Goal: Information Seeking & Learning: Check status

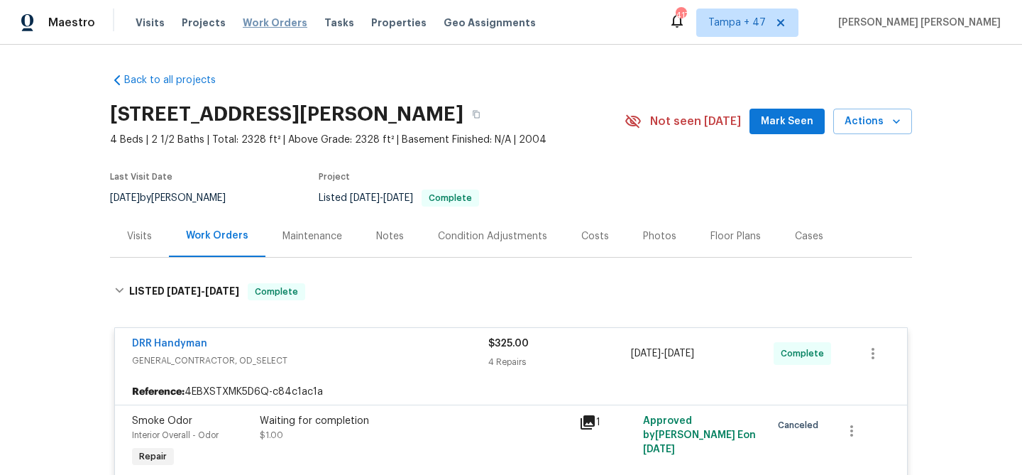
click at [264, 22] on span "Work Orders" at bounding box center [275, 23] width 65 height 14
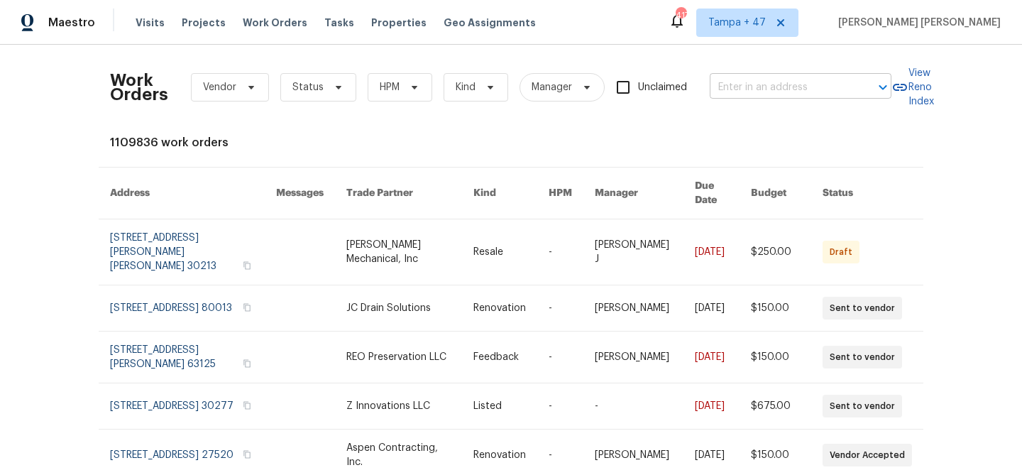
click at [821, 92] on input "text" at bounding box center [781, 88] width 142 height 22
paste input "887 Totem Woods Ct, Manchester, MO 63021"
type input "887 Totem Woods Ct, Manchester, MO 63021"
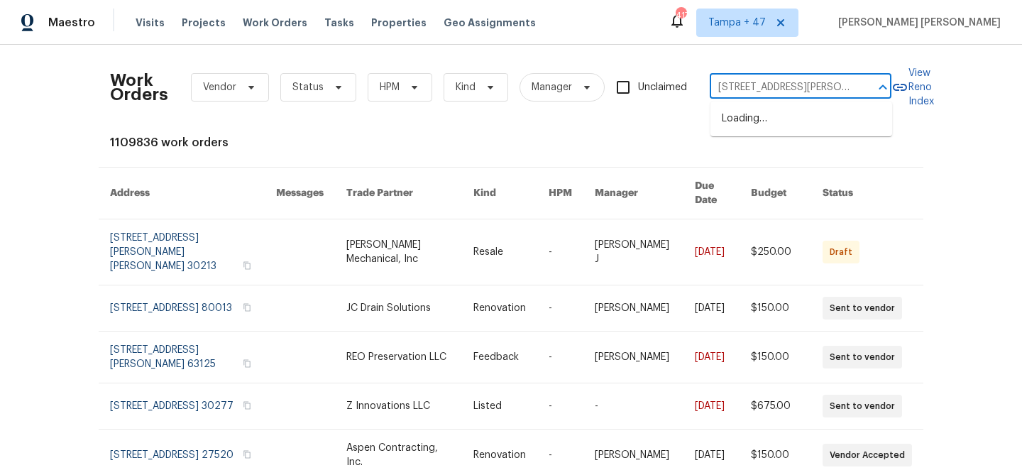
scroll to position [0, 75]
click at [808, 129] on li "887 Totem Woods Ct, Manchester, MO 63021" at bounding box center [802, 126] width 182 height 38
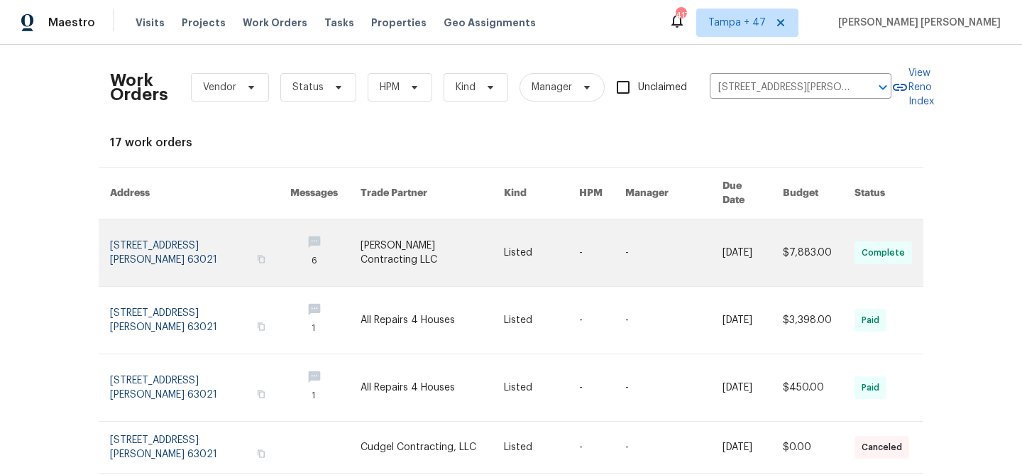
click at [734, 237] on link at bounding box center [753, 252] width 60 height 67
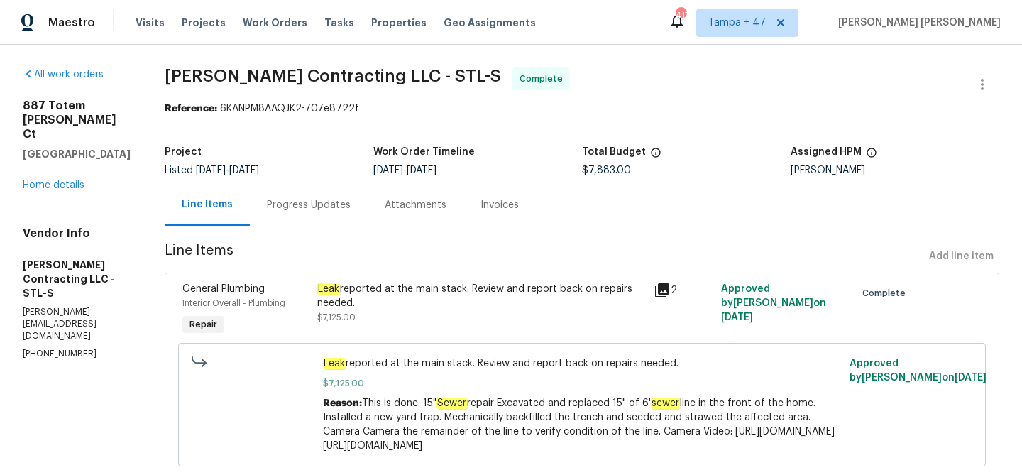
click at [67, 158] on h5 "Manchester, MO 63021" at bounding box center [77, 154] width 108 height 14
click at [75, 184] on link "Home details" at bounding box center [54, 185] width 62 height 10
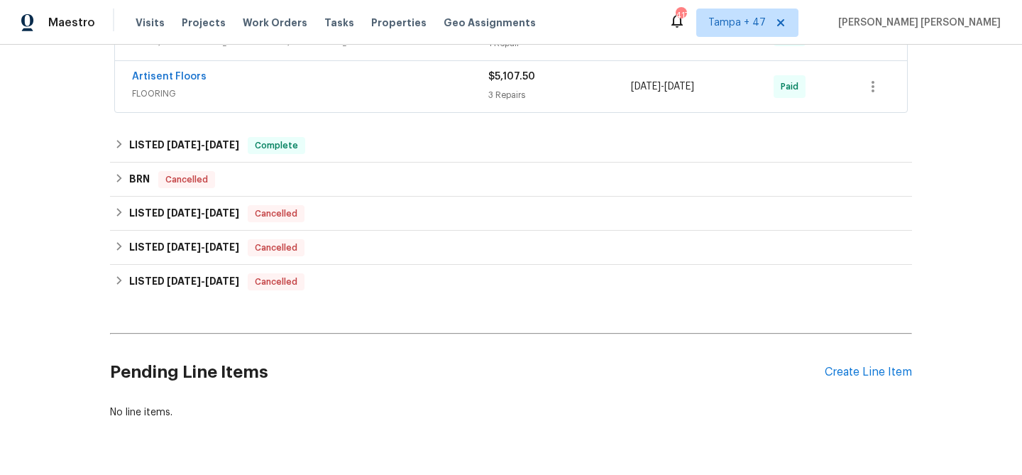
scroll to position [769, 0]
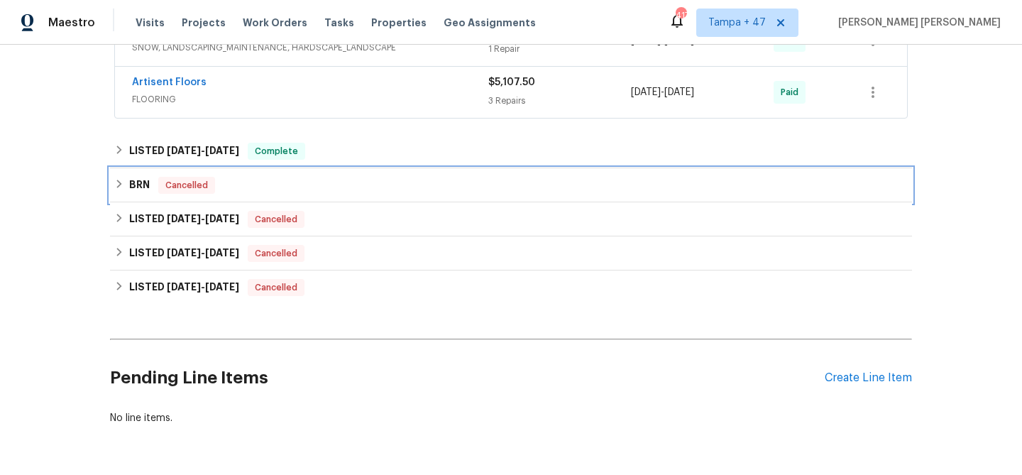
click at [339, 172] on div "BRN Cancelled" at bounding box center [511, 185] width 802 height 34
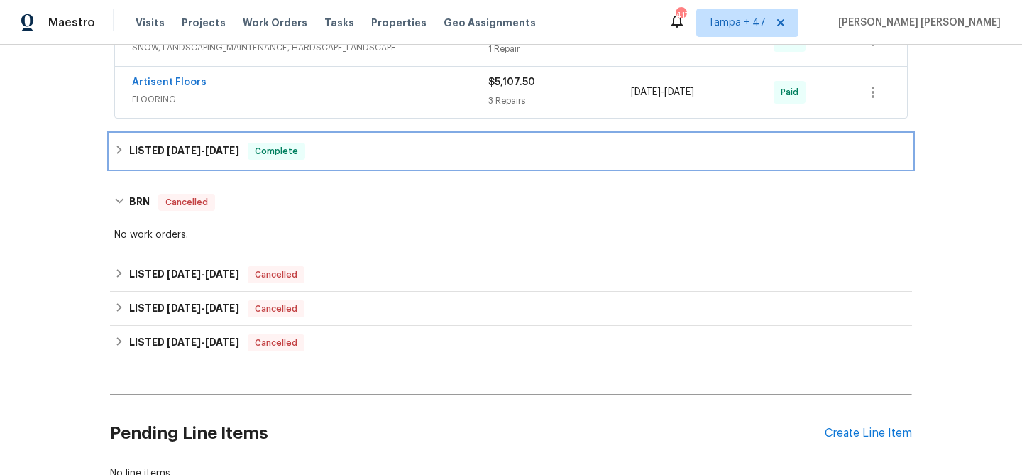
click at [358, 161] on div "LISTED 8/21/25 - 8/25/25 Complete" at bounding box center [511, 151] width 802 height 34
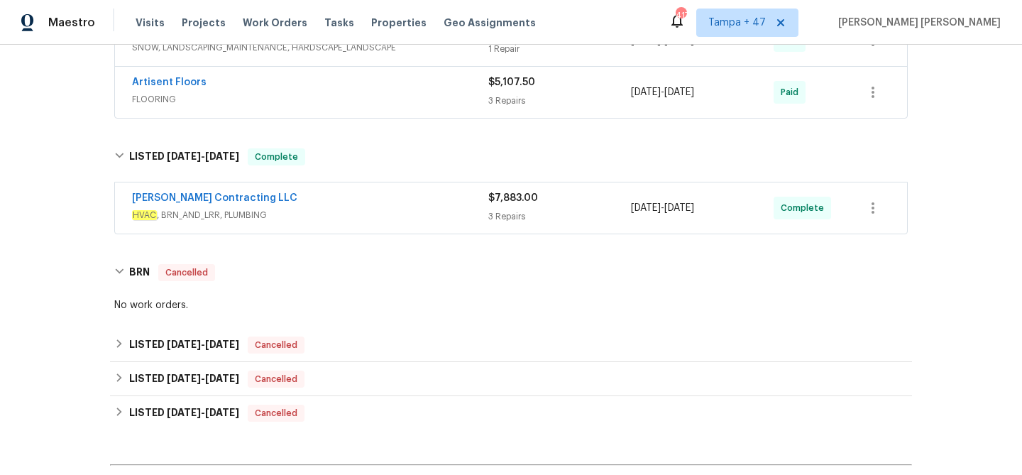
click at [387, 223] on div "Loftin Contracting LLC HVAC , BRN_AND_LRR, PLUMBING" at bounding box center [310, 208] width 356 height 34
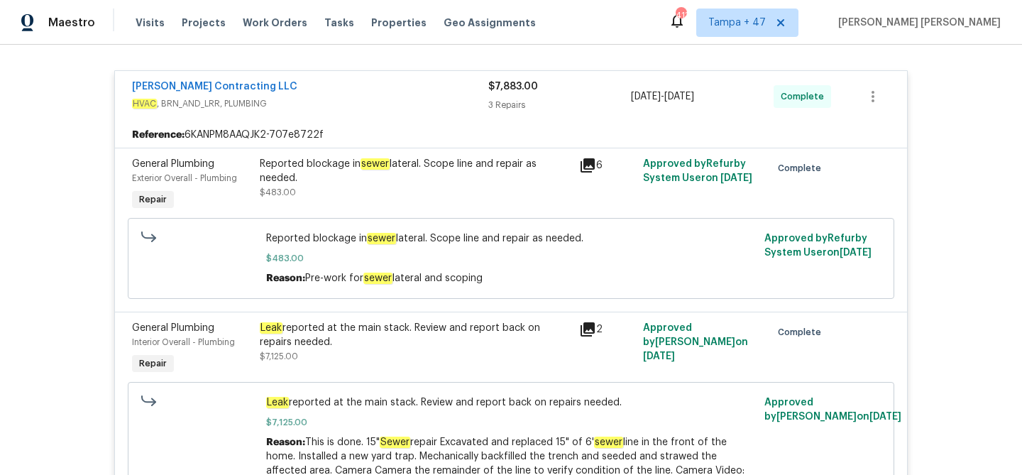
scroll to position [903, 0]
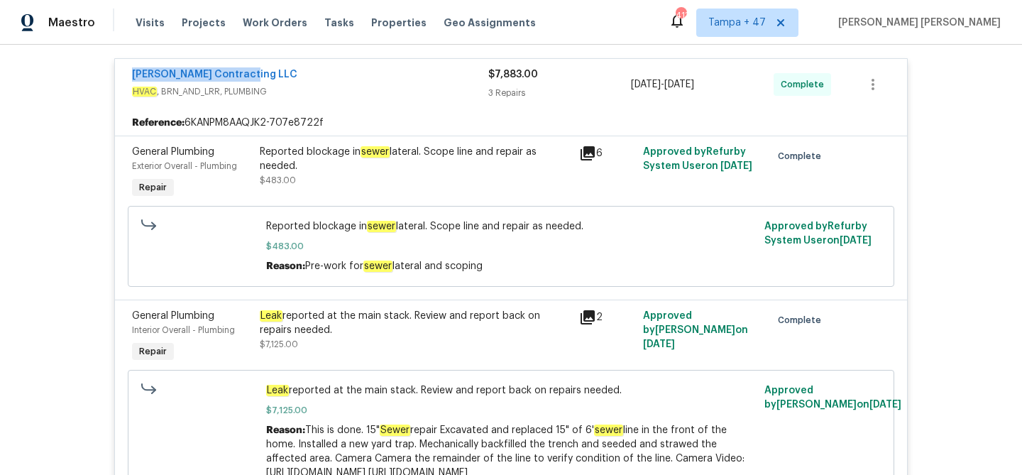
click at [361, 99] on div "Loftin Contracting LLC HVAC , BRN_AND_LRR, PLUMBING" at bounding box center [310, 84] width 356 height 34
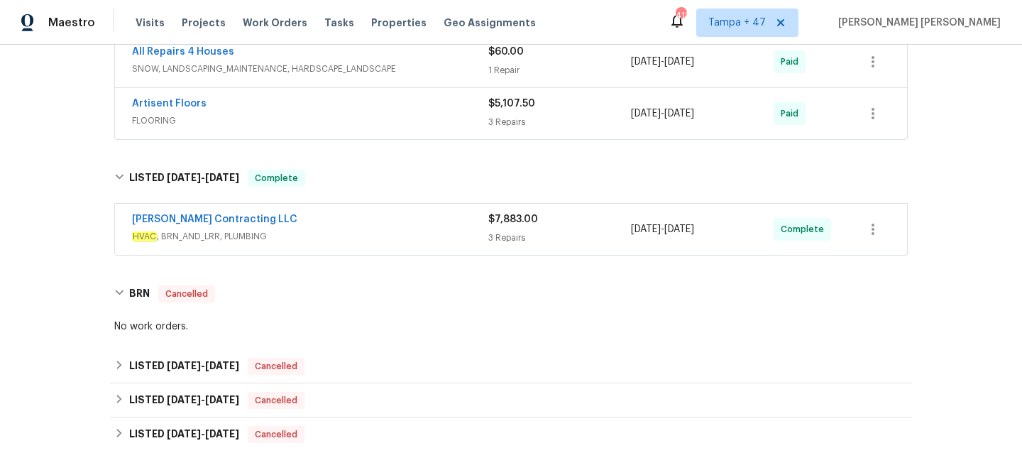
scroll to position [874, 0]
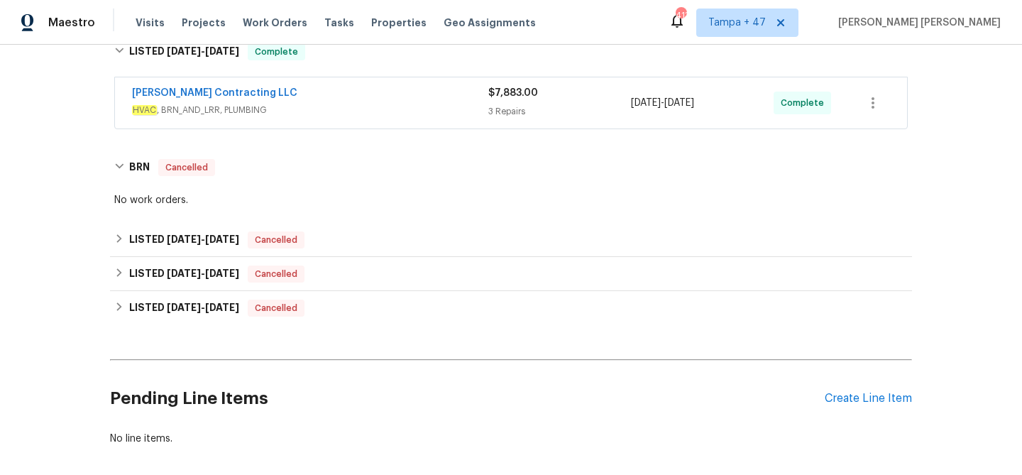
click at [401, 96] on div "Loftin Contracting LLC" at bounding box center [310, 94] width 356 height 17
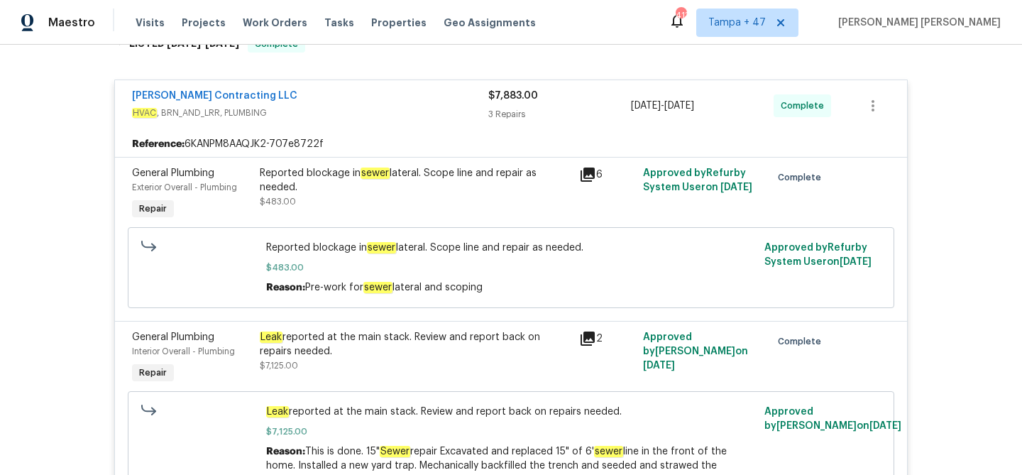
scroll to position [879, 0]
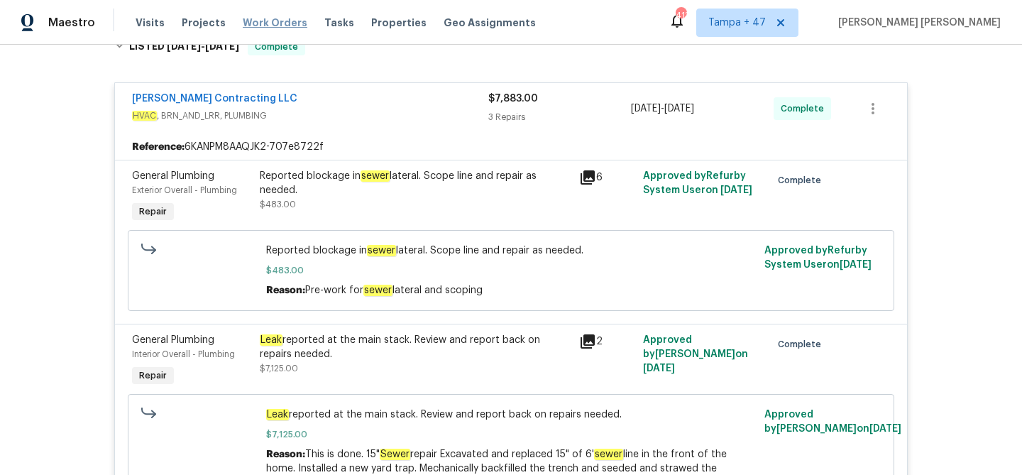
click at [277, 19] on span "Work Orders" at bounding box center [275, 23] width 65 height 14
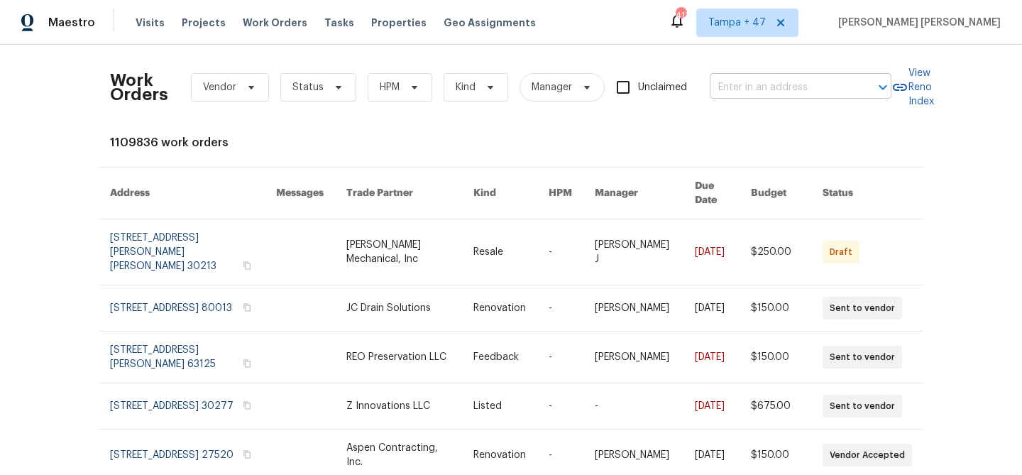
click at [740, 84] on input "text" at bounding box center [781, 88] width 142 height 22
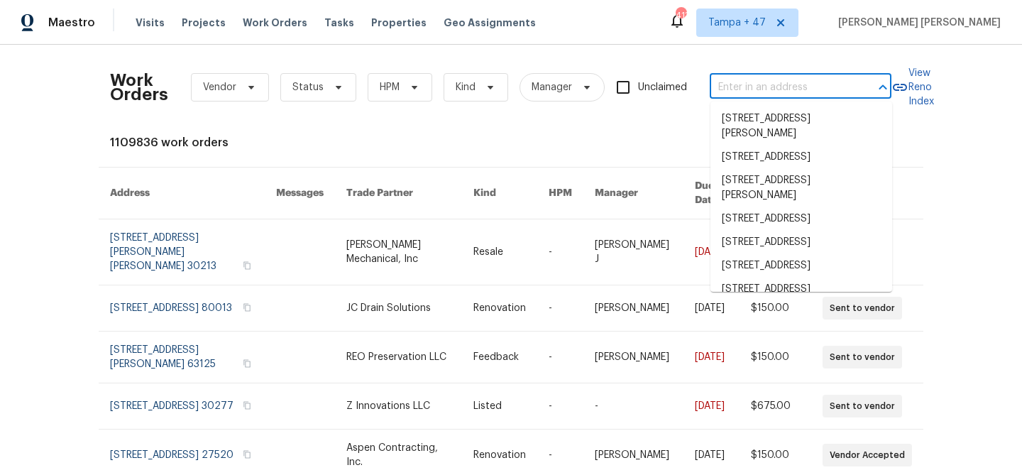
paste input "[STREET_ADDRESS]"
type input "[STREET_ADDRESS]"
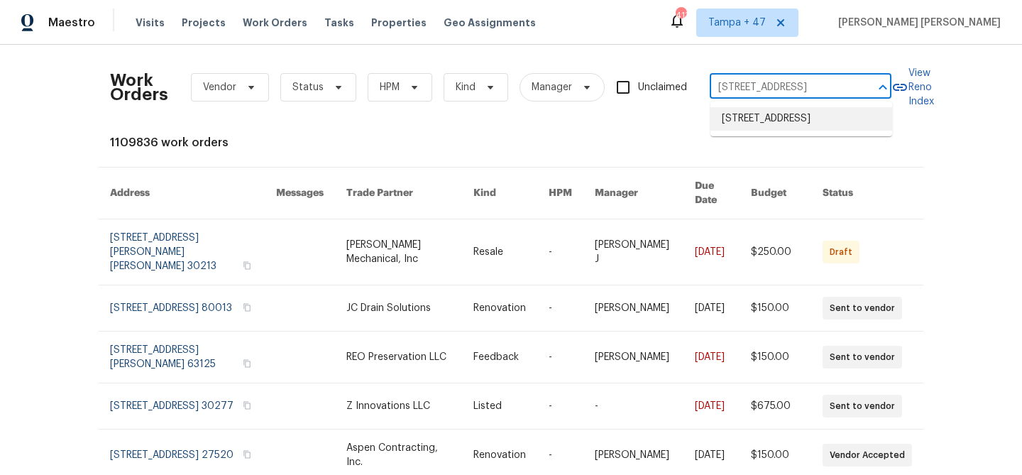
click at [760, 119] on li "[STREET_ADDRESS]" at bounding box center [802, 118] width 182 height 23
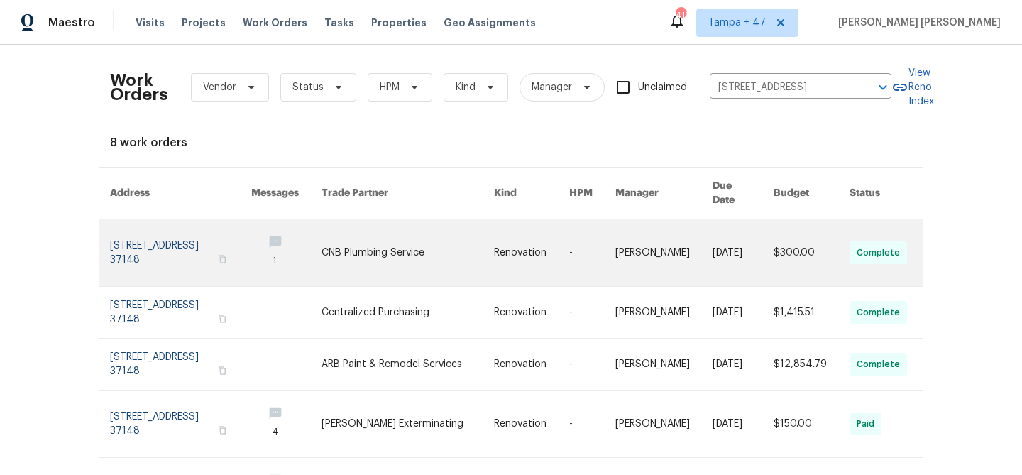
click at [815, 234] on link at bounding box center [812, 252] width 76 height 67
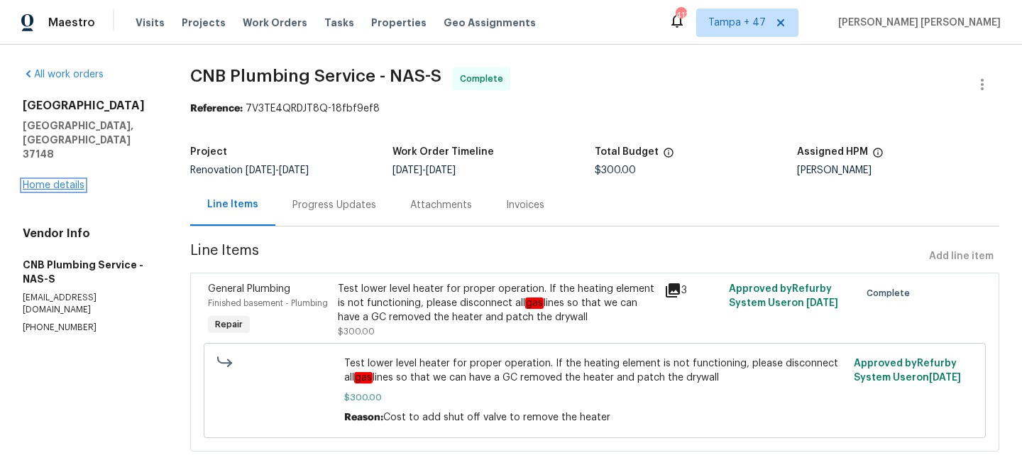
click at [62, 180] on link "Home details" at bounding box center [54, 185] width 62 height 10
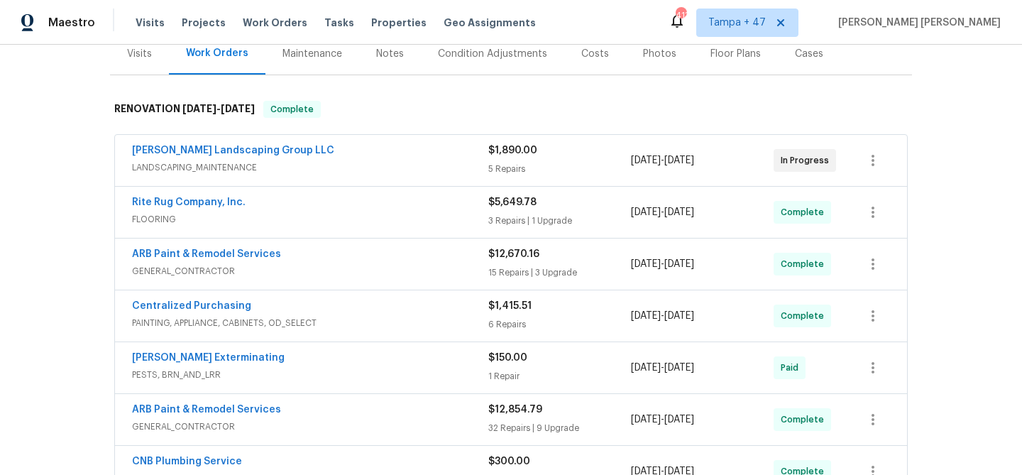
scroll to position [132, 0]
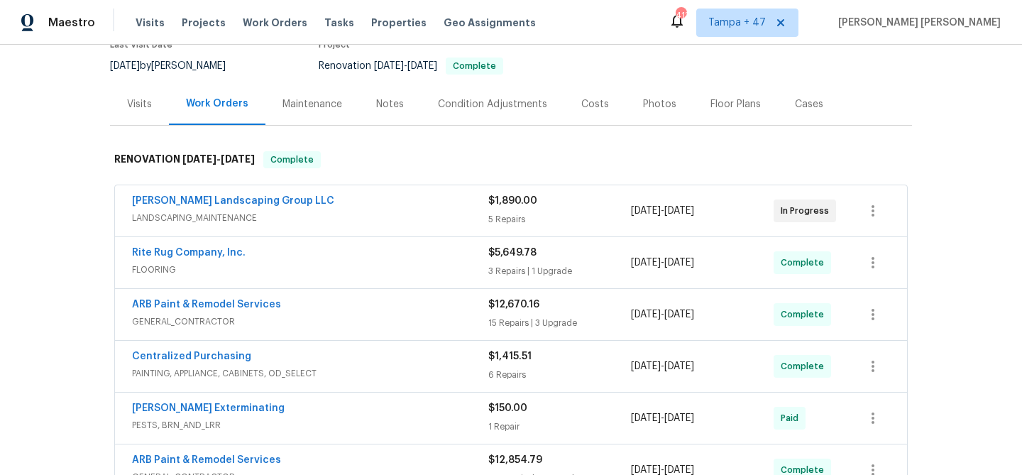
click at [141, 93] on div "Visits" at bounding box center [139, 104] width 59 height 42
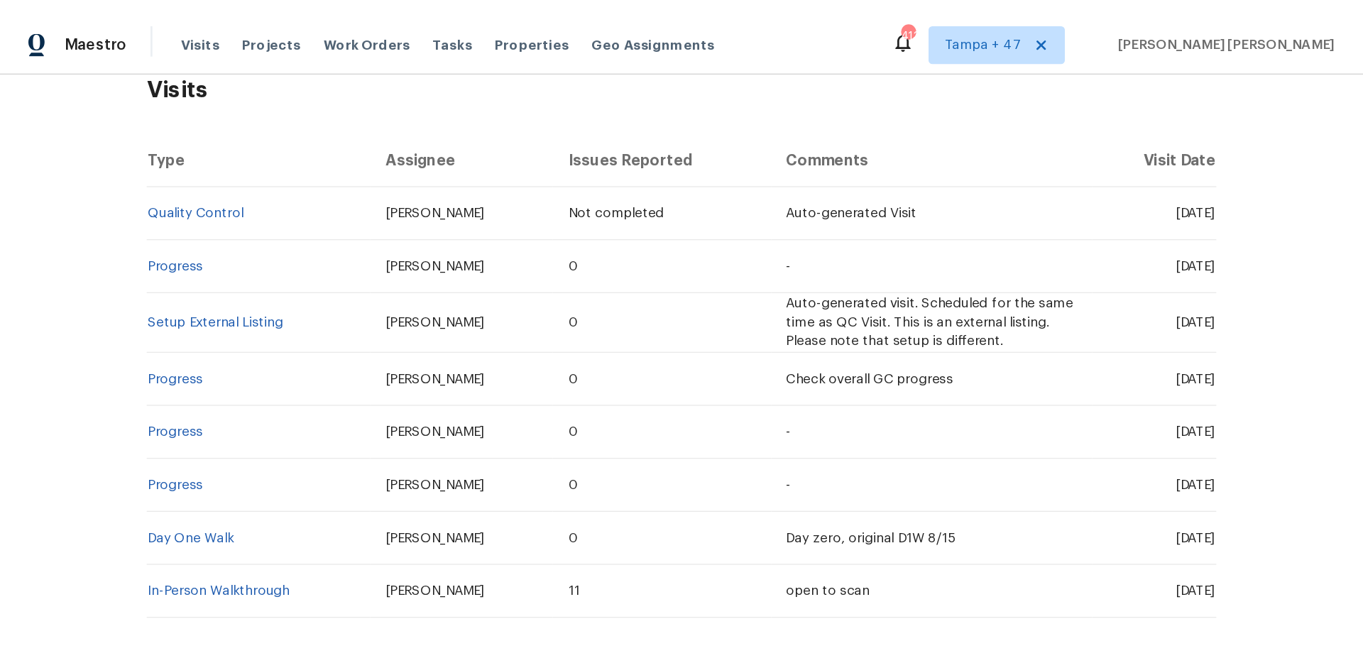
scroll to position [308, 0]
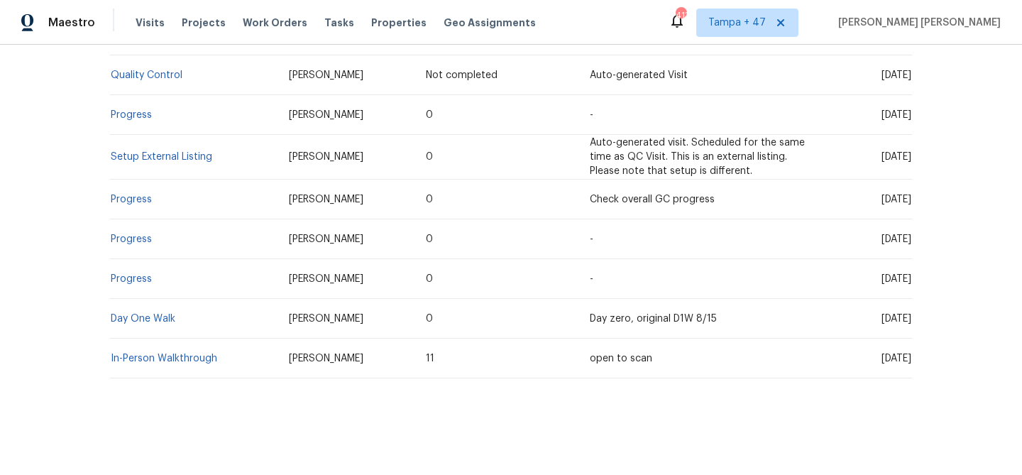
click at [194, 166] on td "Setup External Listing" at bounding box center [194, 157] width 168 height 45
click at [197, 160] on link "Setup External Listing" at bounding box center [162, 157] width 102 height 10
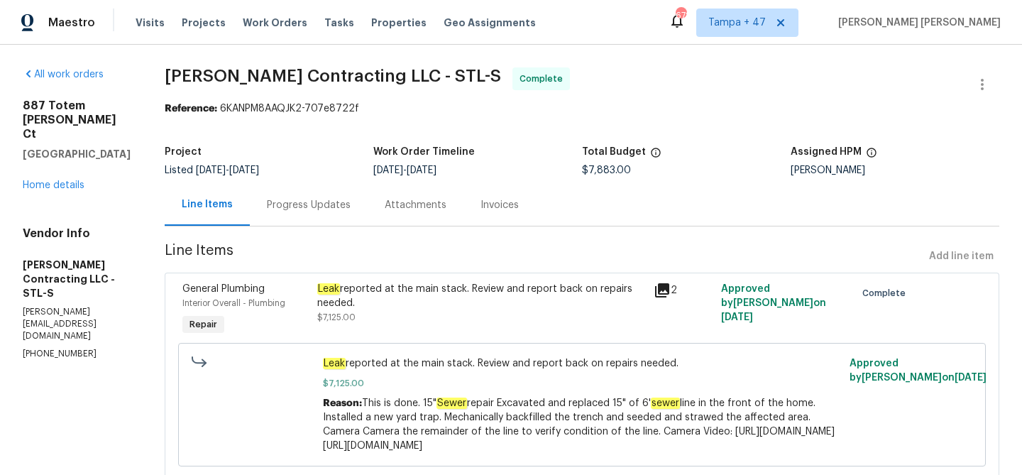
click at [303, 220] on div "Progress Updates" at bounding box center [309, 205] width 118 height 42
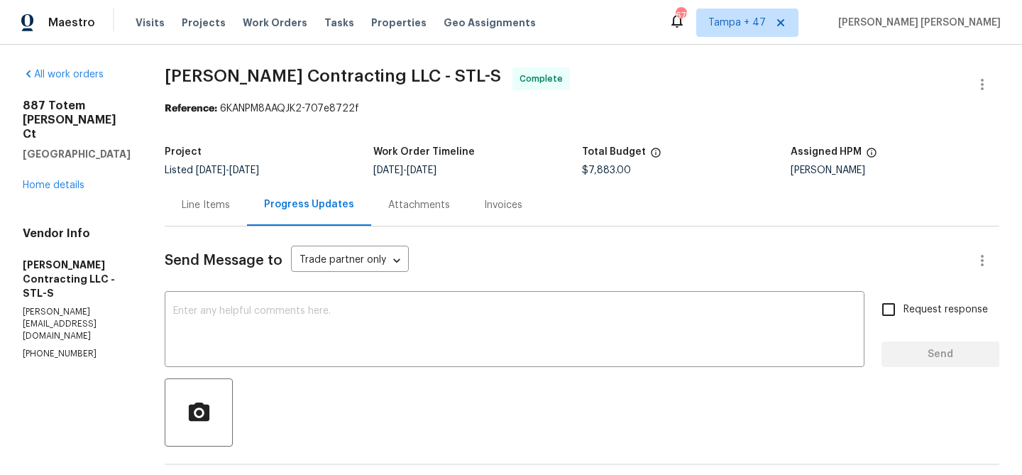
click at [217, 207] on div "Line Items" at bounding box center [206, 205] width 48 height 14
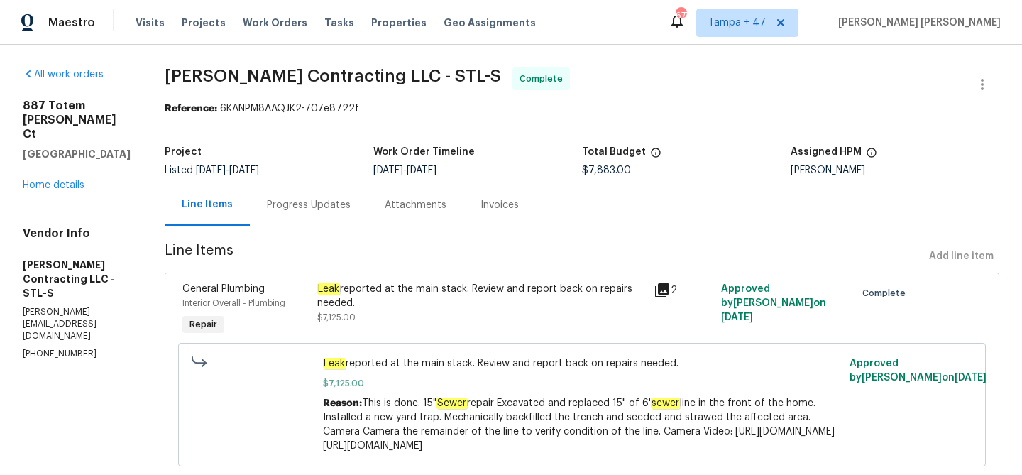
click at [292, 190] on div "Progress Updates" at bounding box center [309, 205] width 118 height 42
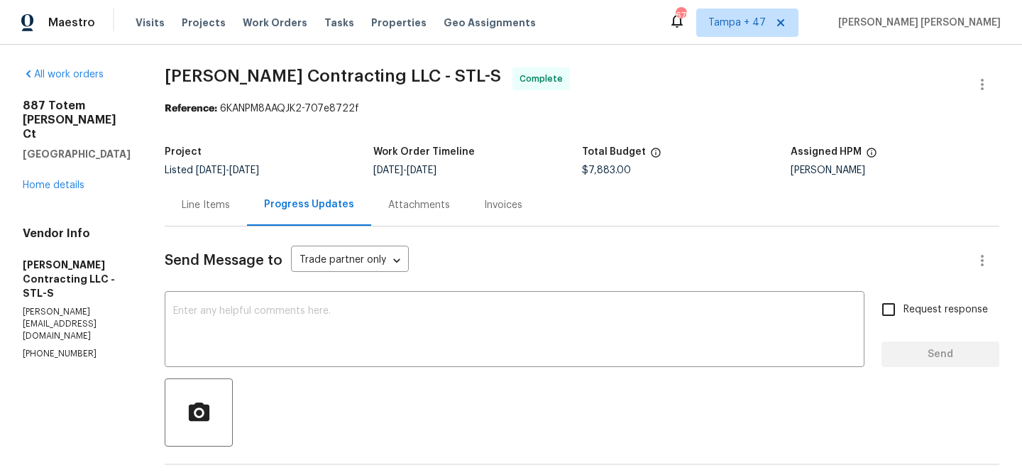
click at [214, 204] on div "Line Items" at bounding box center [206, 205] width 48 height 14
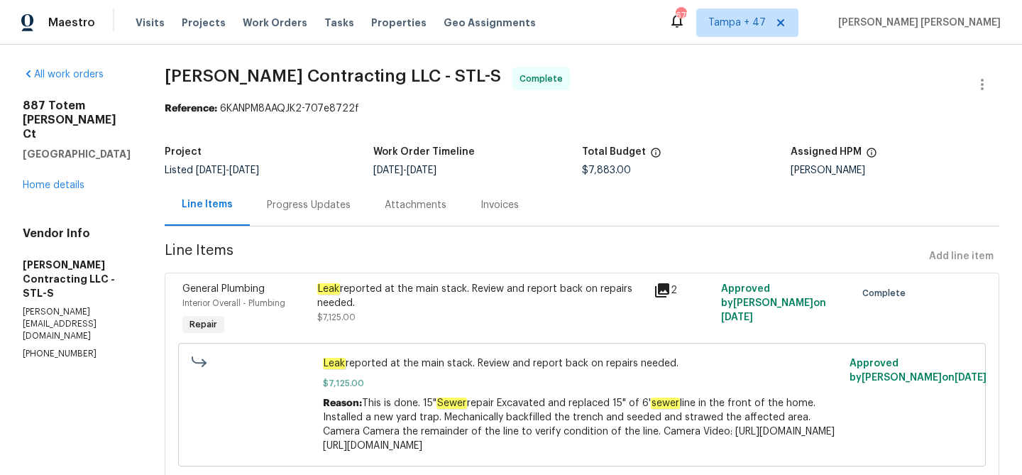
click at [315, 207] on div "Progress Updates" at bounding box center [309, 205] width 84 height 14
click at [312, 209] on div "Progress Updates" at bounding box center [309, 205] width 84 height 14
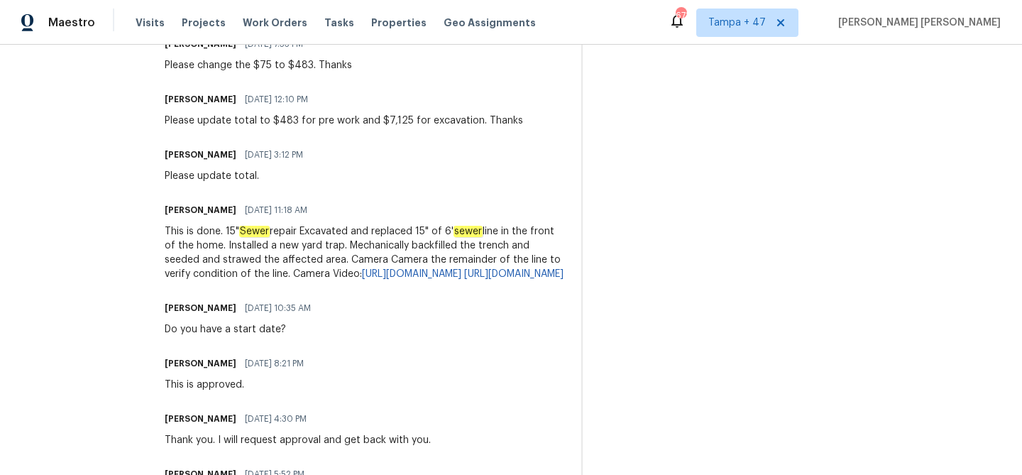
scroll to position [764, 0]
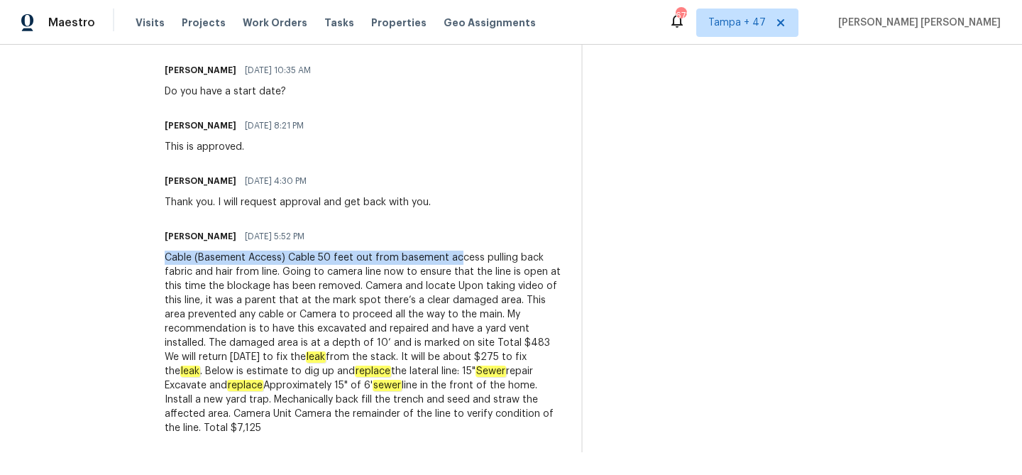
drag, startPoint x: 161, startPoint y: 268, endPoint x: 459, endPoint y: 278, distance: 297.6
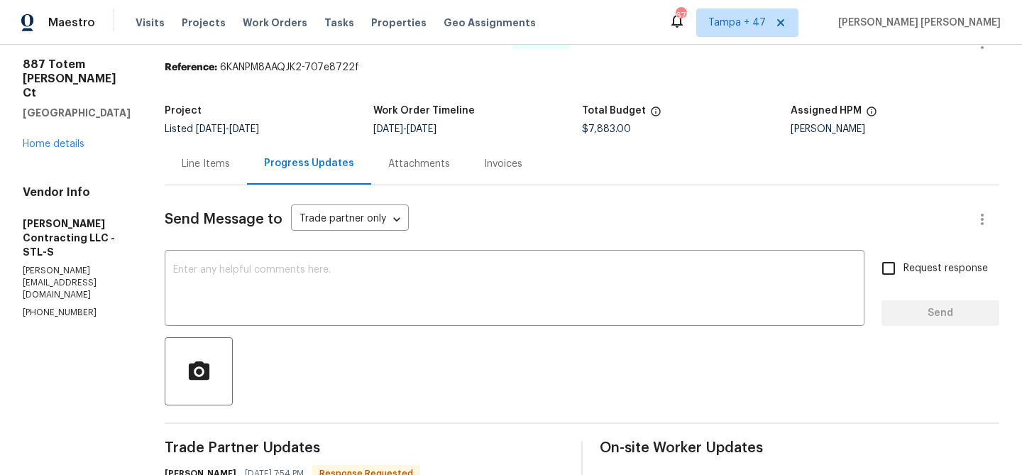
scroll to position [0, 0]
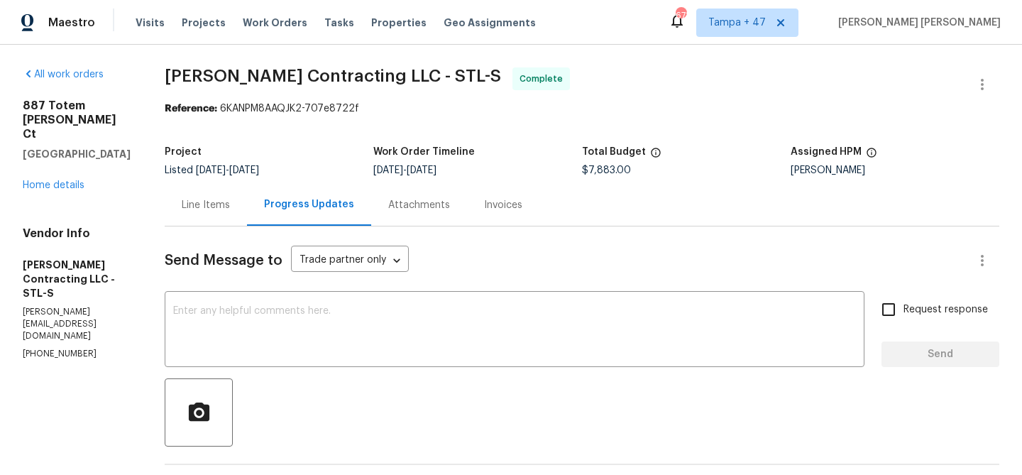
click at [215, 202] on div "Line Items" at bounding box center [206, 205] width 48 height 14
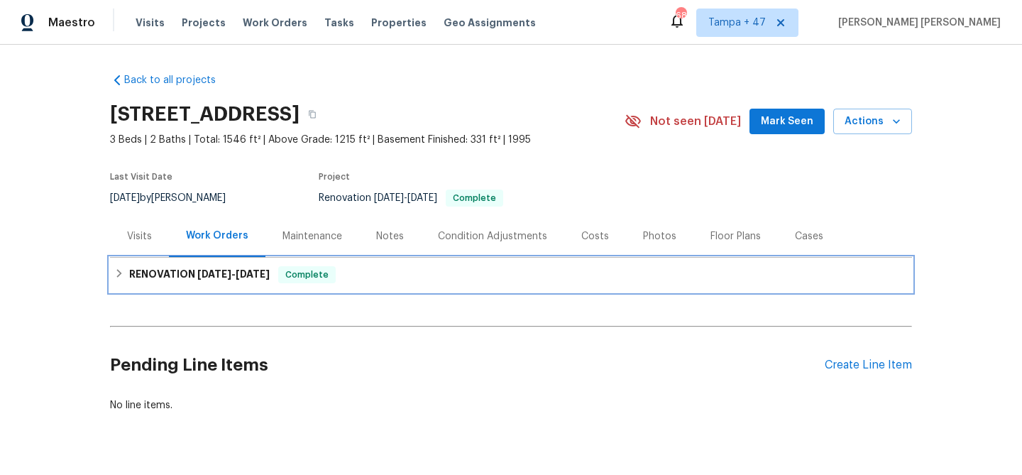
click at [322, 283] on div "RENOVATION [DATE] - [DATE] Complete" at bounding box center [511, 275] width 802 height 34
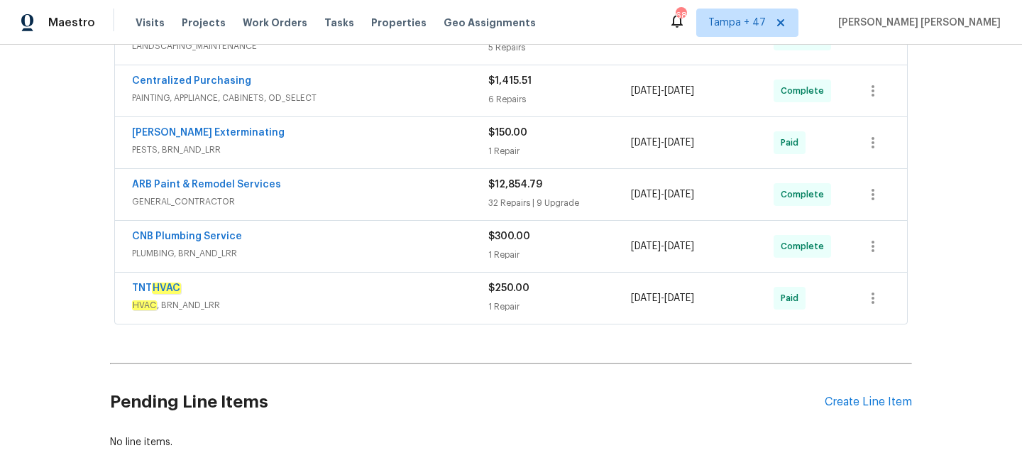
scroll to position [478, 0]
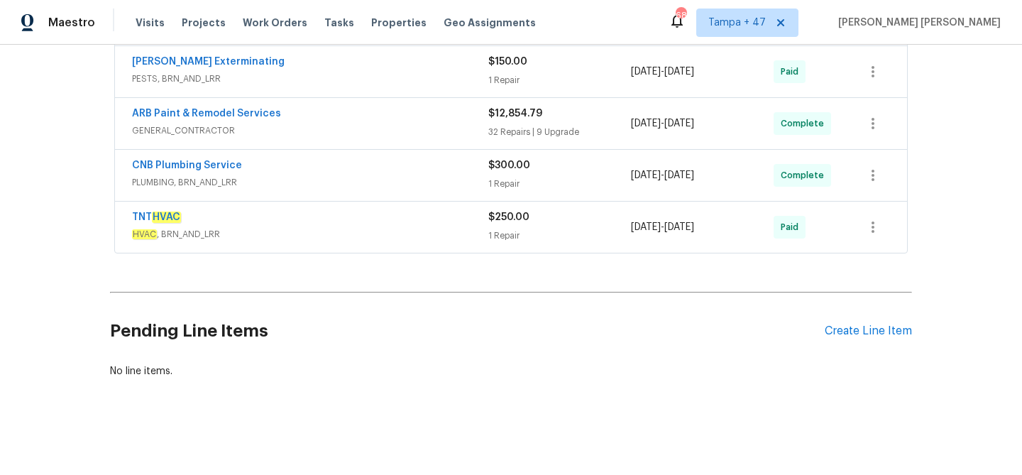
click at [436, 238] on span "HVAC , BRN_AND_LRR" at bounding box center [310, 234] width 356 height 14
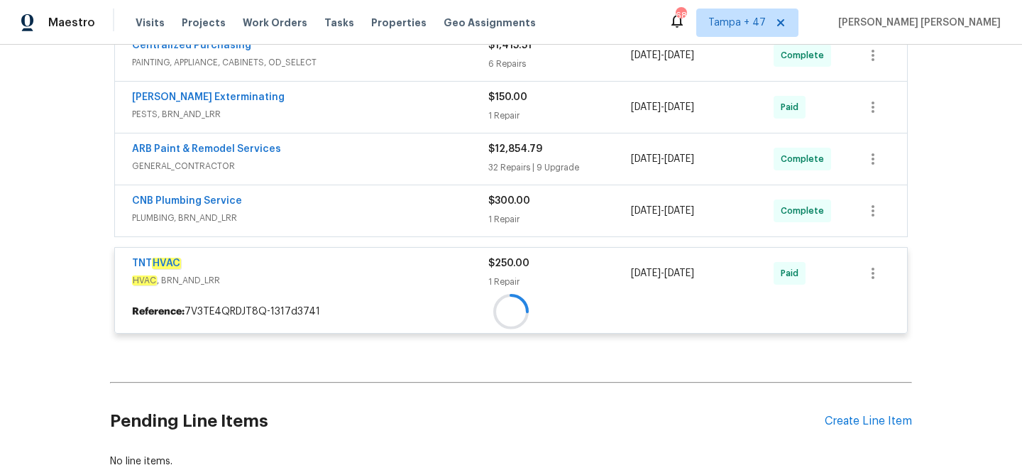
scroll to position [439, 0]
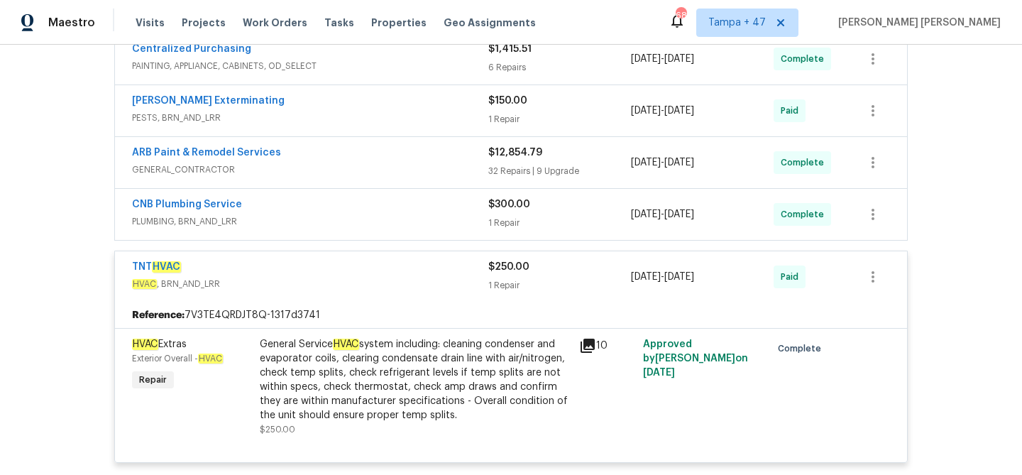
click at [452, 203] on div "CNB Plumbing Service" at bounding box center [310, 205] width 356 height 17
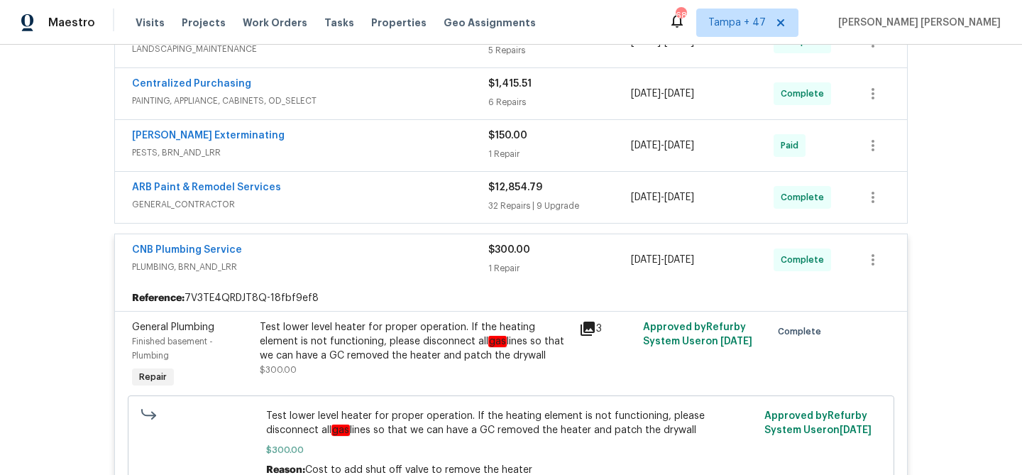
click at [463, 195] on div "ARB Paint & Remodel Services" at bounding box center [310, 188] width 356 height 17
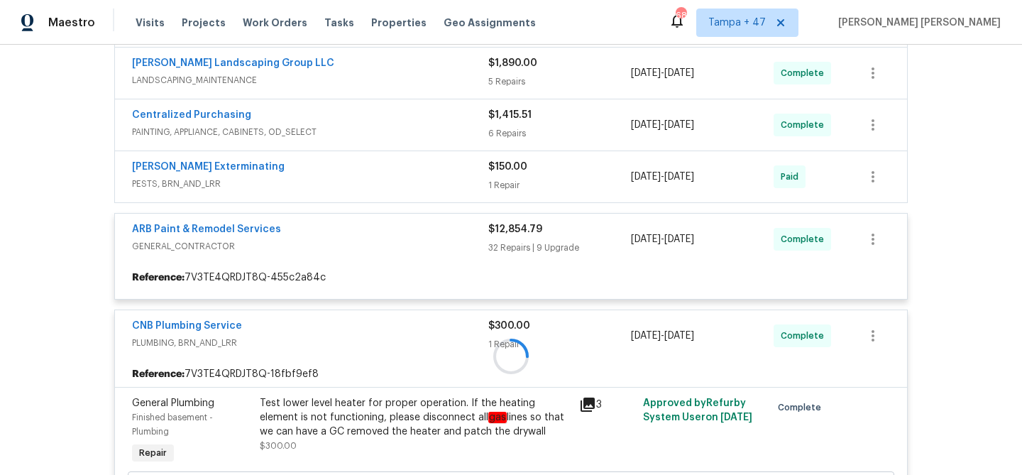
scroll to position [368, 0]
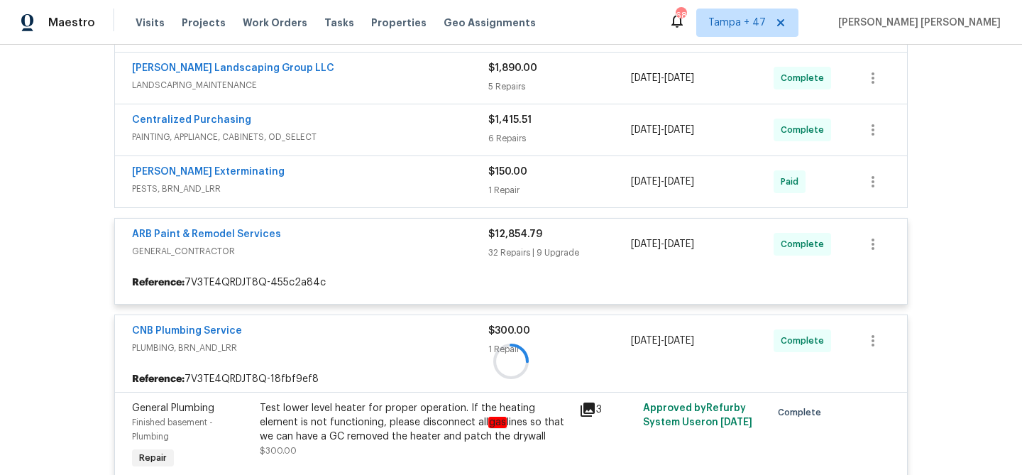
click at [433, 182] on div at bounding box center [511, 361] width 802 height 921
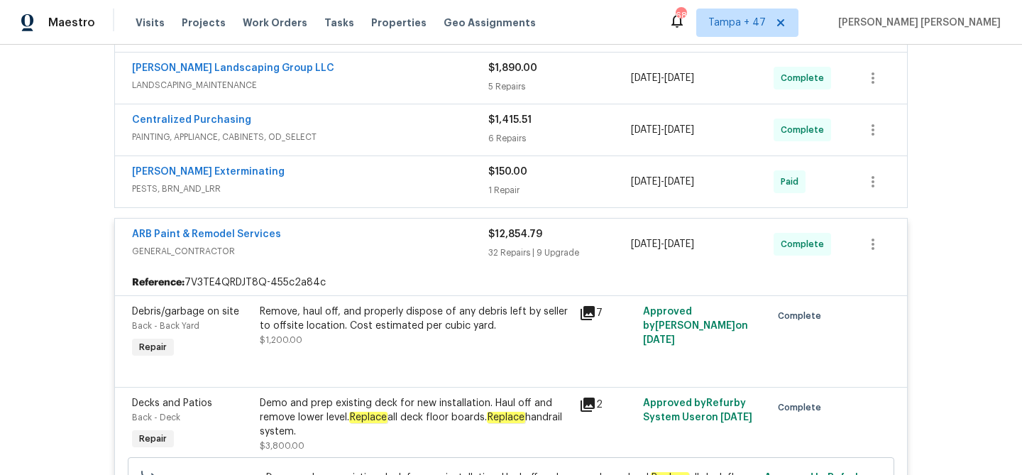
click at [433, 182] on span "PESTS, BRN_AND_LRR" at bounding box center [310, 189] width 356 height 14
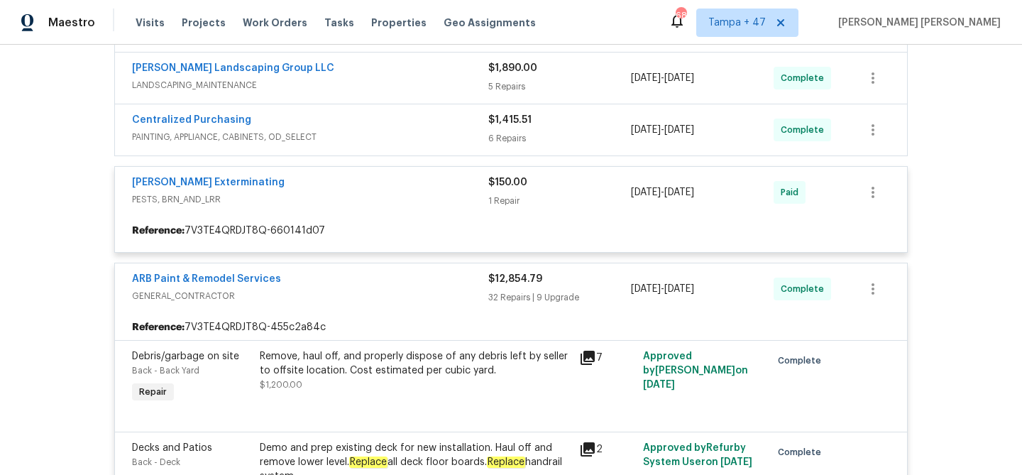
scroll to position [337, 0]
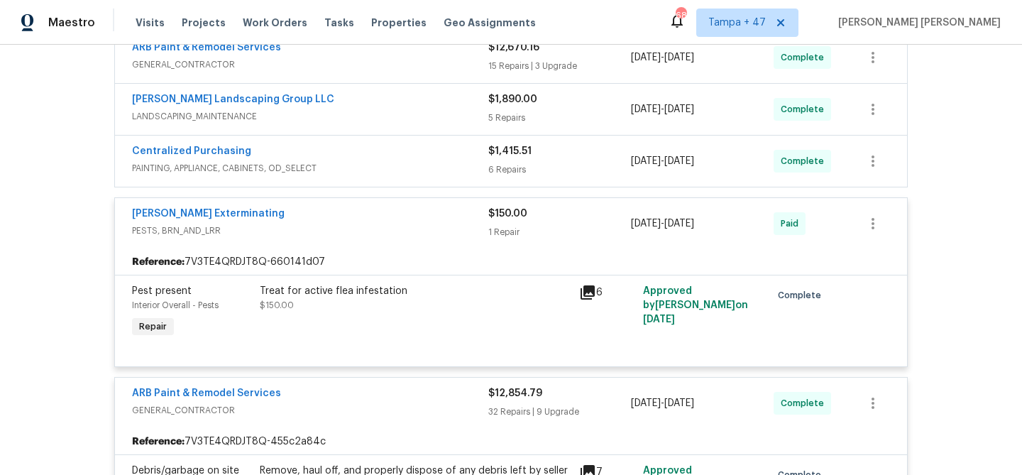
click at [465, 156] on div "Centralized Purchasing" at bounding box center [310, 152] width 356 height 17
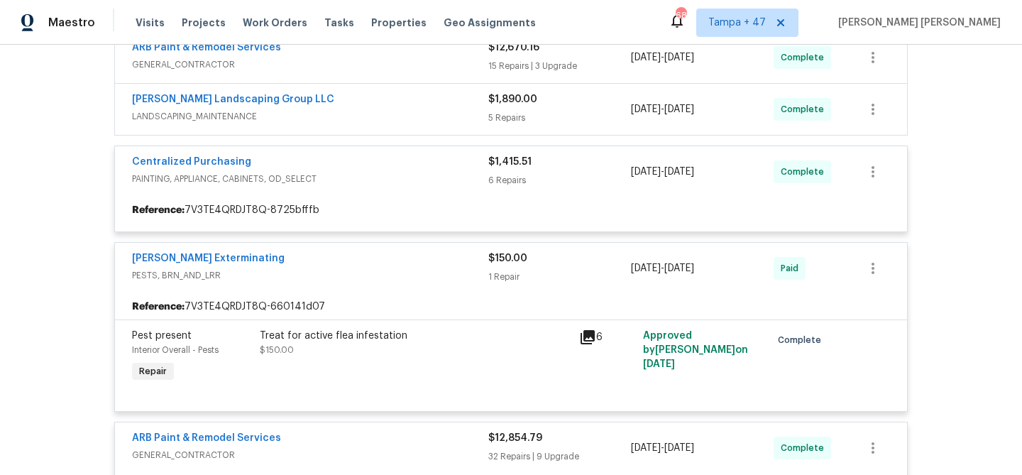
scroll to position [261, 0]
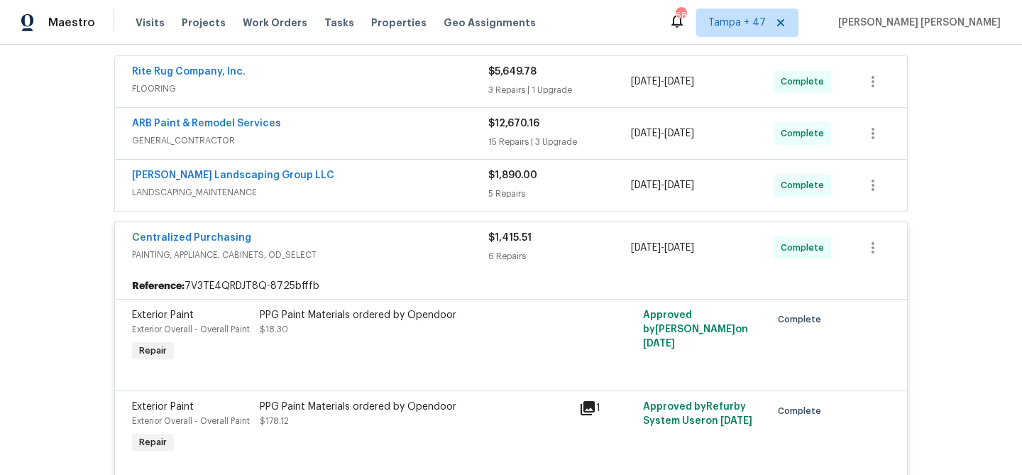
click at [462, 190] on span "LANDSCAPING_MAINTENANCE" at bounding box center [310, 192] width 356 height 14
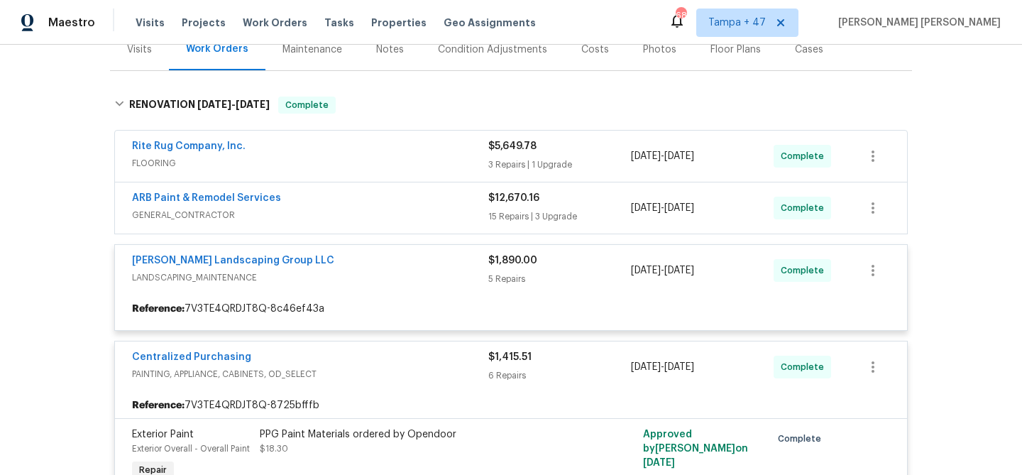
scroll to position [159, 0]
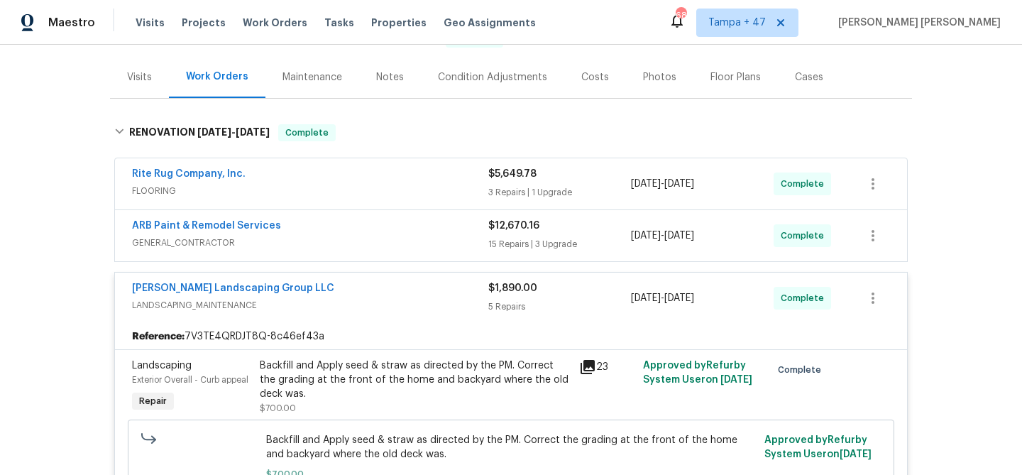
click at [454, 234] on div "ARB Paint & Remodel Services" at bounding box center [310, 227] width 356 height 17
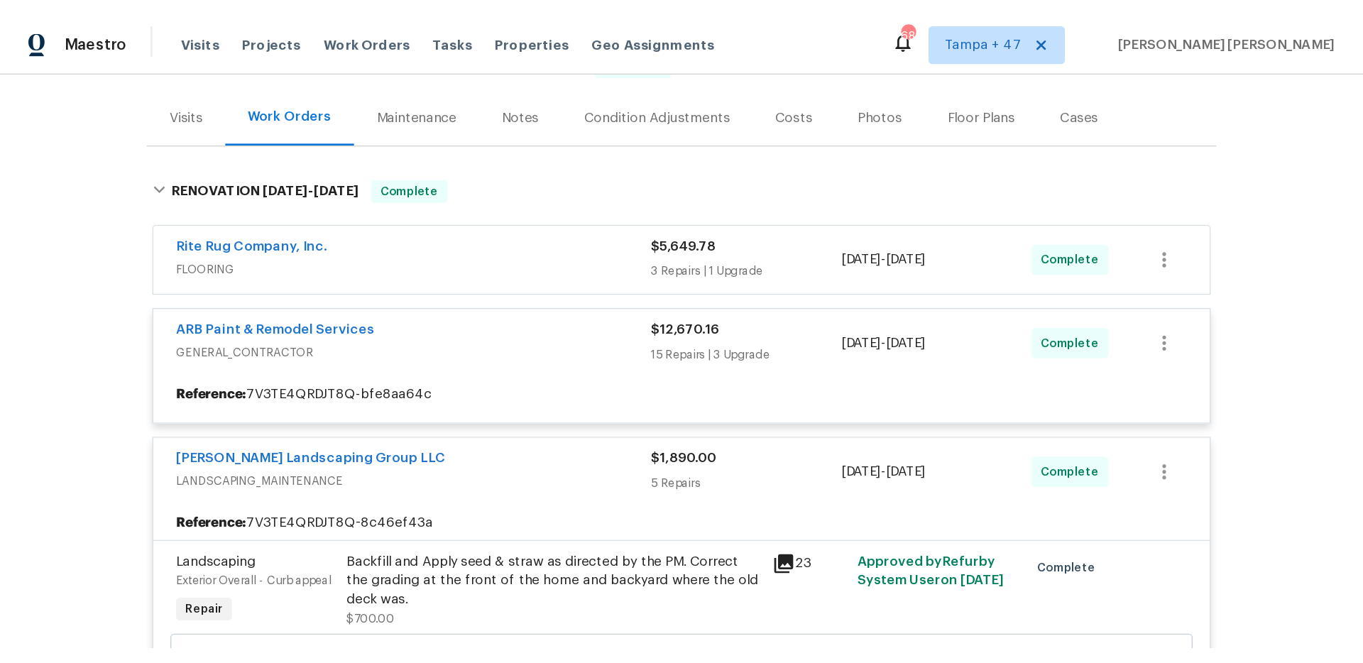
scroll to position [135, 0]
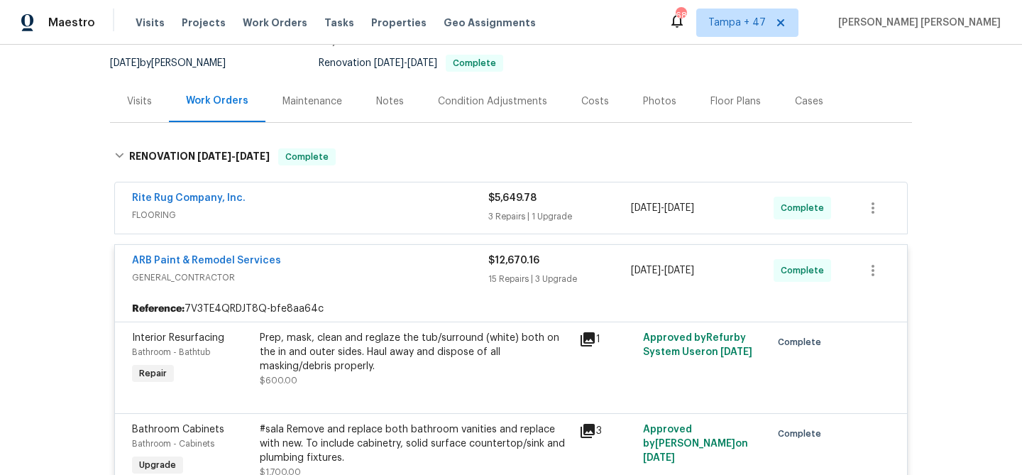
click at [480, 212] on span "FLOORING" at bounding box center [310, 215] width 356 height 14
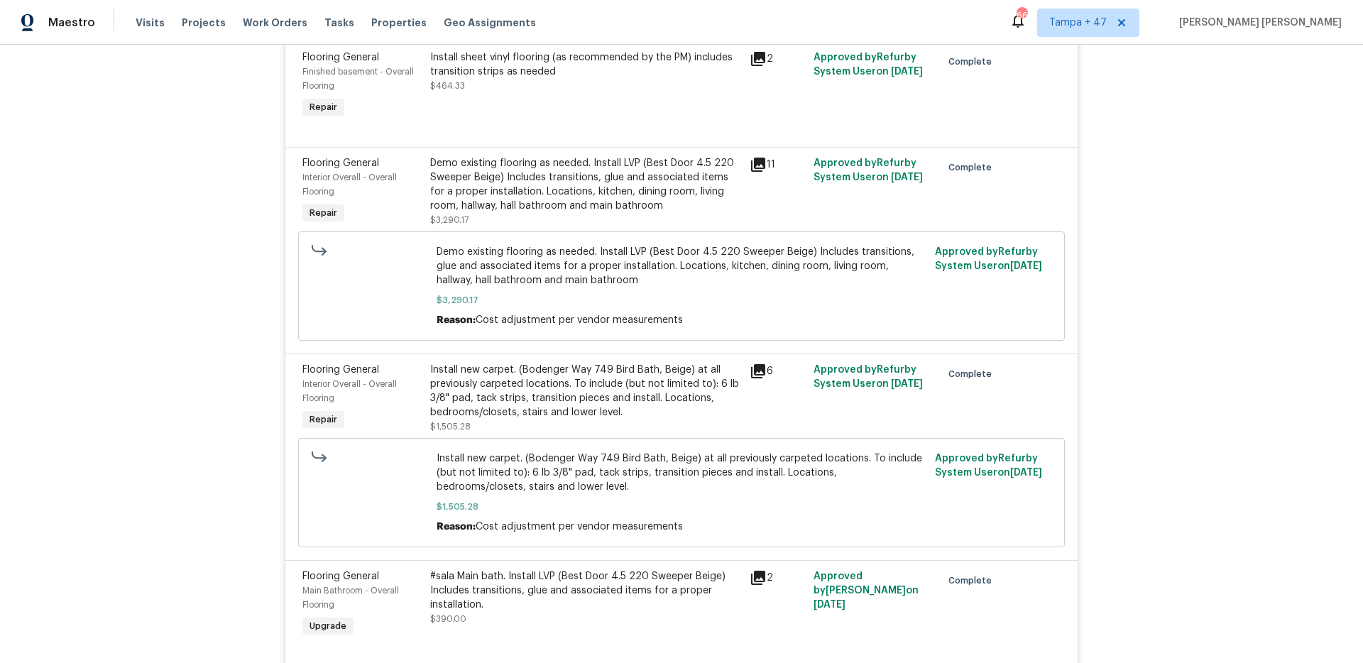
scroll to position [365, 0]
click at [757, 282] on span "Demo existing flooring as needed. Install LVP (Best Door 4.5 220 Sweeper Beige)…" at bounding box center [682, 264] width 490 height 43
click at [740, 266] on span "Demo existing flooring as needed. Install LVP (Best Door 4.5 220 Sweeper Beige)…" at bounding box center [682, 264] width 490 height 43
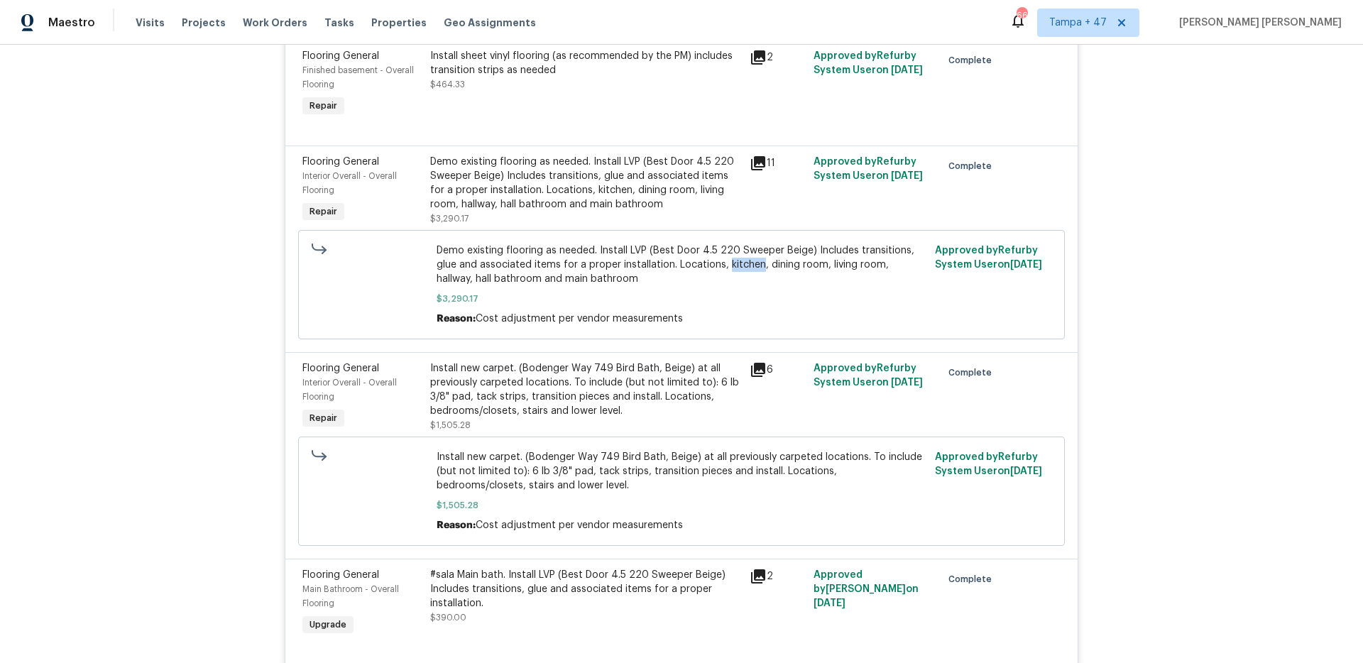
click at [580, 276] on span "Demo existing flooring as needed. Install LVP (Best Door 4.5 220 Sweeper Beige)…" at bounding box center [682, 264] width 490 height 43
copy span "kitchen, dining room, living room, hallway, hall bathroom and main bathroom"
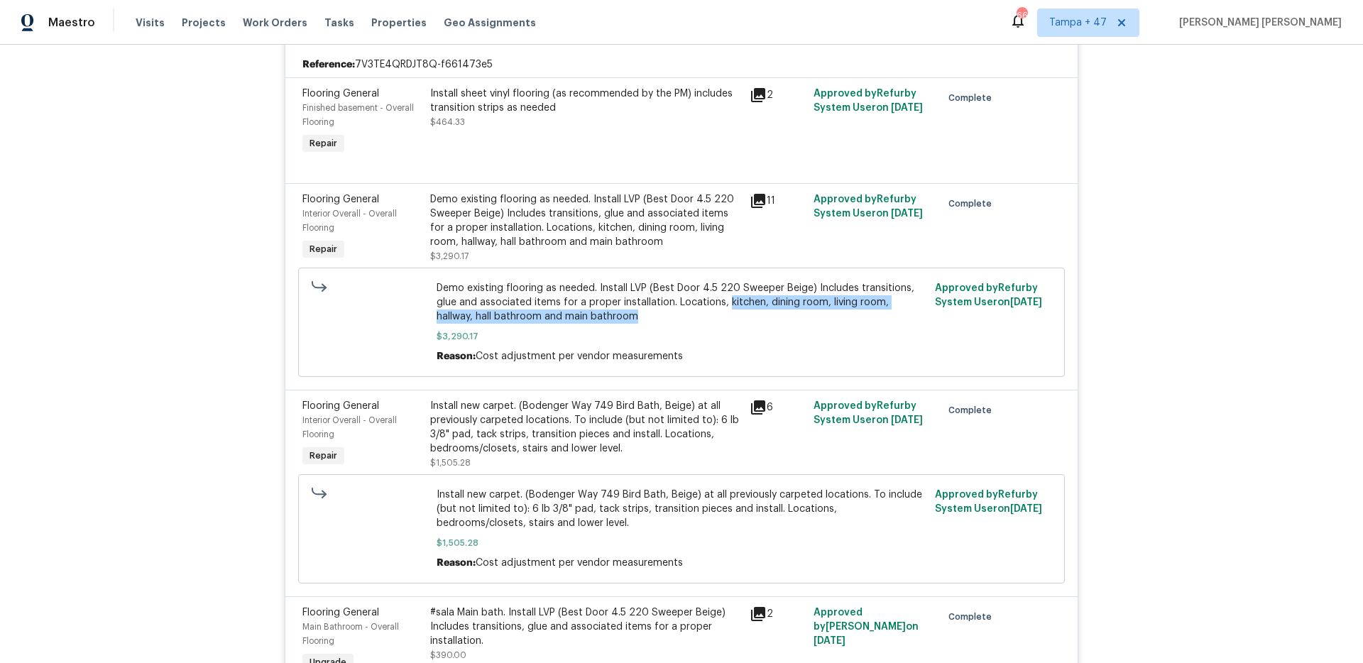
scroll to position [325, 0]
click at [473, 95] on div "Install sheet vinyl flooring (as recommended by the PM) includes transition str…" at bounding box center [585, 103] width 311 height 28
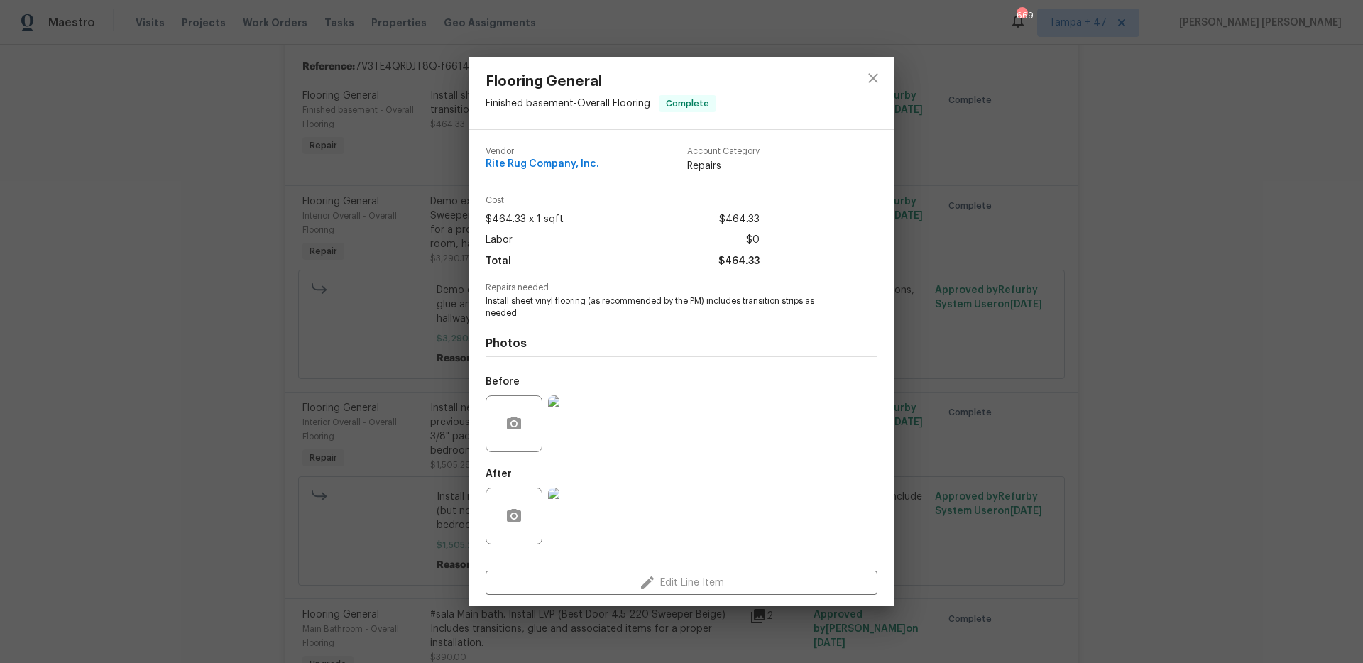
click at [521, 302] on span "Install sheet vinyl flooring (as recommended by the PM) includes transition str…" at bounding box center [662, 307] width 353 height 24
click at [569, 302] on span "Install sheet vinyl flooring (as recommended by the PM) includes transition str…" at bounding box center [662, 307] width 353 height 24
copy span "sheet vinyl flooring"
click at [1021, 248] on div "Flooring General Finished basement - Overall Flooring Complete Vendor Rite Rug …" at bounding box center [681, 331] width 1363 height 663
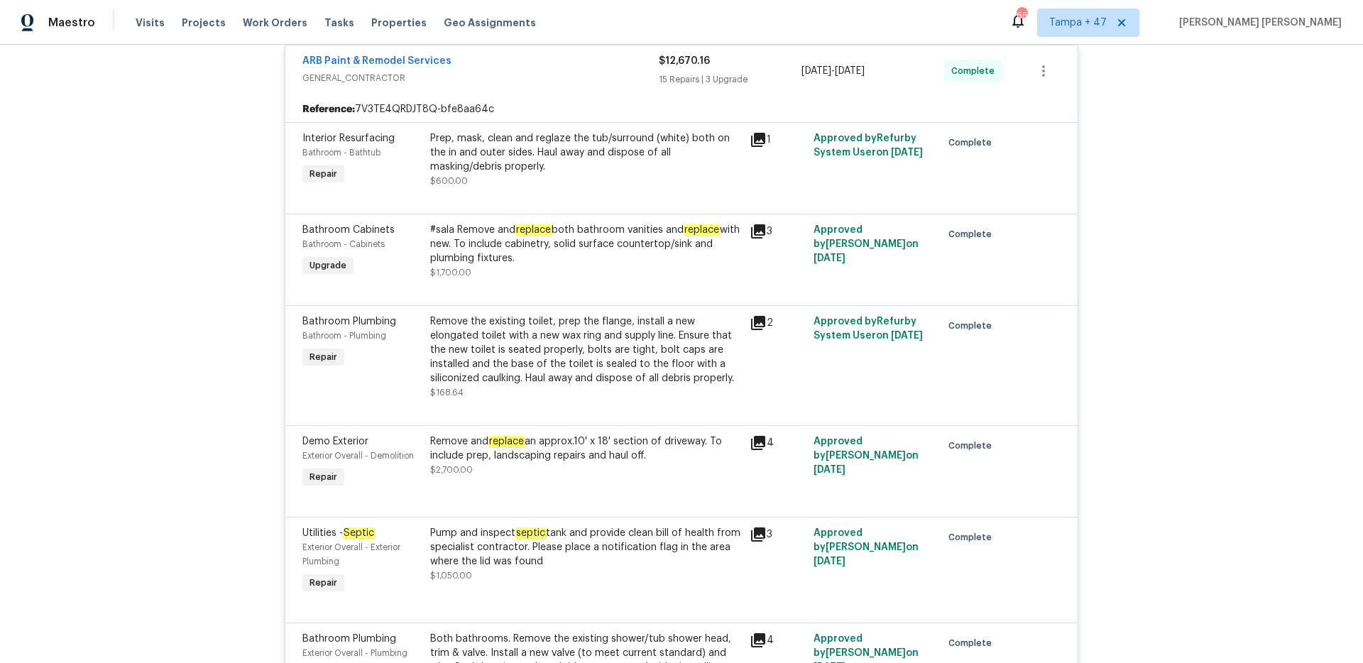
scroll to position [997, 0]
click at [665, 331] on div "Remove the existing toilet, prep the flange, install a new elongated toilet wit…" at bounding box center [585, 347] width 311 height 71
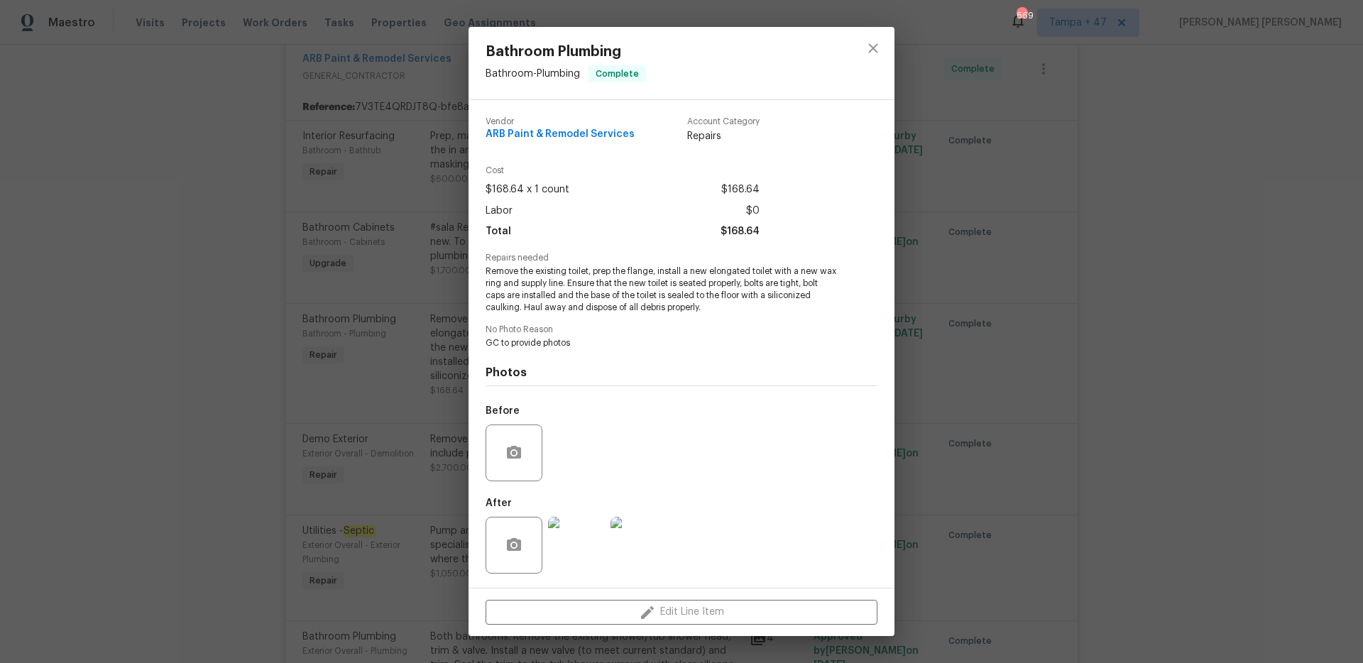
click at [695, 270] on span "Remove the existing toilet, prep the flange, install a new elongated toilet wit…" at bounding box center [662, 289] width 353 height 48
click at [557, 283] on span "Remove the existing toilet, prep the flange, install a new elongated toilet wit…" at bounding box center [662, 289] width 353 height 48
copy span "new elongated toilet with a new wax ring and supply line"
click at [1021, 282] on div "Bathroom Plumbing Bathroom - Plumbing Complete Vendor ARB Paint & Remodel Servi…" at bounding box center [681, 331] width 1363 height 663
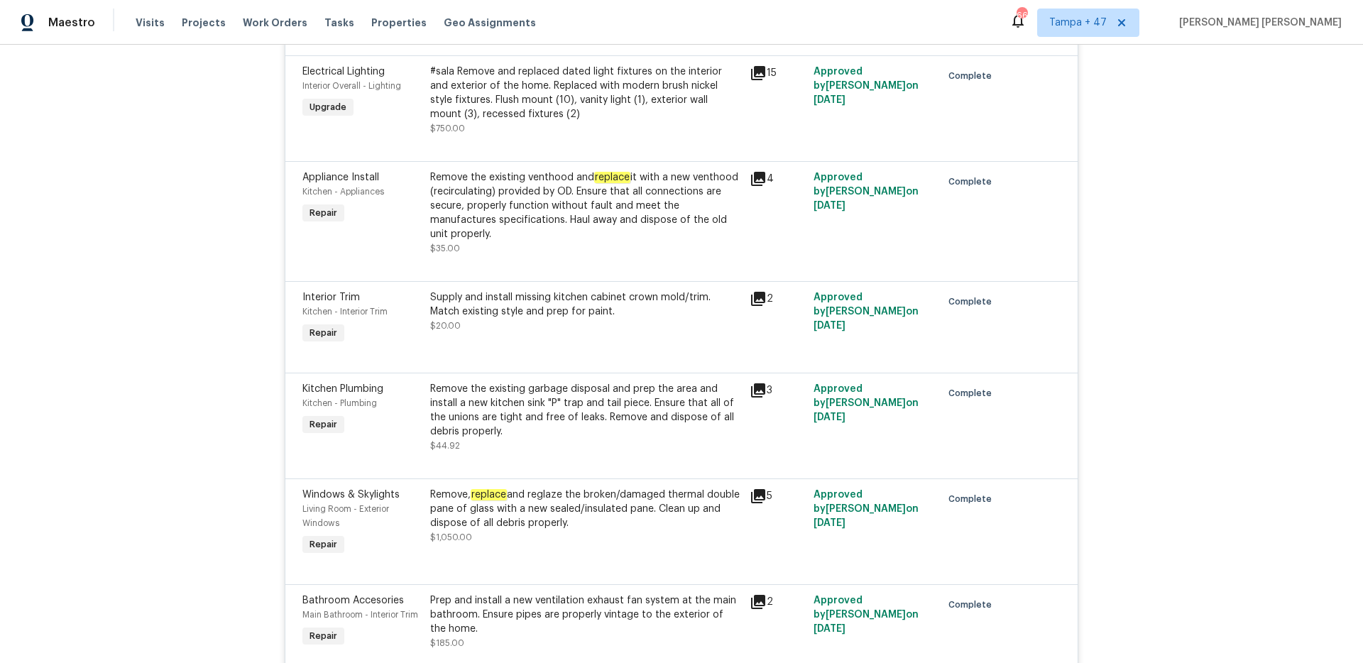
scroll to position [2703, 0]
click at [559, 380] on div "Remove the existing garbage disposal and prep the area and install a new kitche…" at bounding box center [585, 408] width 311 height 57
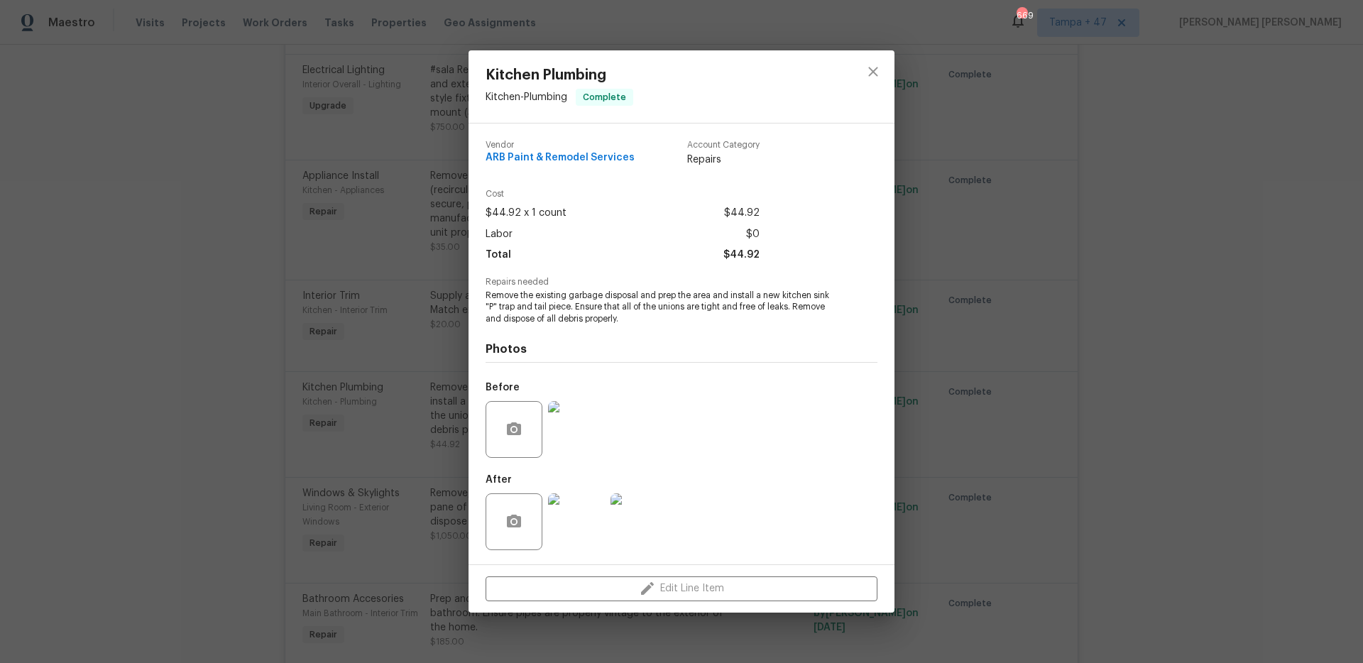
click at [770, 295] on span "Remove the existing garbage disposal and prep the area and install a new kitche…" at bounding box center [662, 307] width 353 height 35
click at [557, 305] on span "Remove the existing garbage disposal and prep the area and install a new kitche…" at bounding box center [662, 307] width 353 height 35
copy span "new kitchen sink "P" trap and tail piece"
click at [1021, 301] on div "Kitchen Plumbing Kitchen - Plumbing Complete Vendor ARB Paint & Remodel Service…" at bounding box center [681, 331] width 1363 height 663
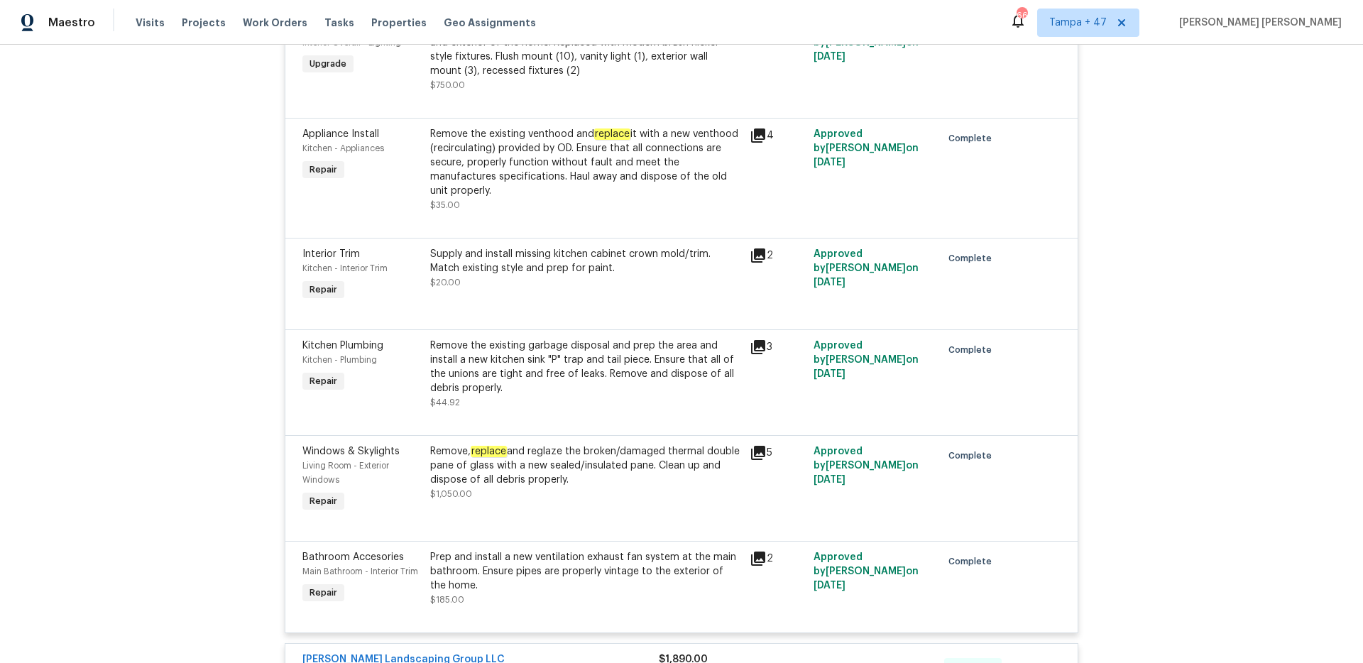
scroll to position [2747, 0]
click at [559, 445] on div "Remove, replace and reglaze the broken/damaged thermal double pane of glass wit…" at bounding box center [585, 463] width 311 height 43
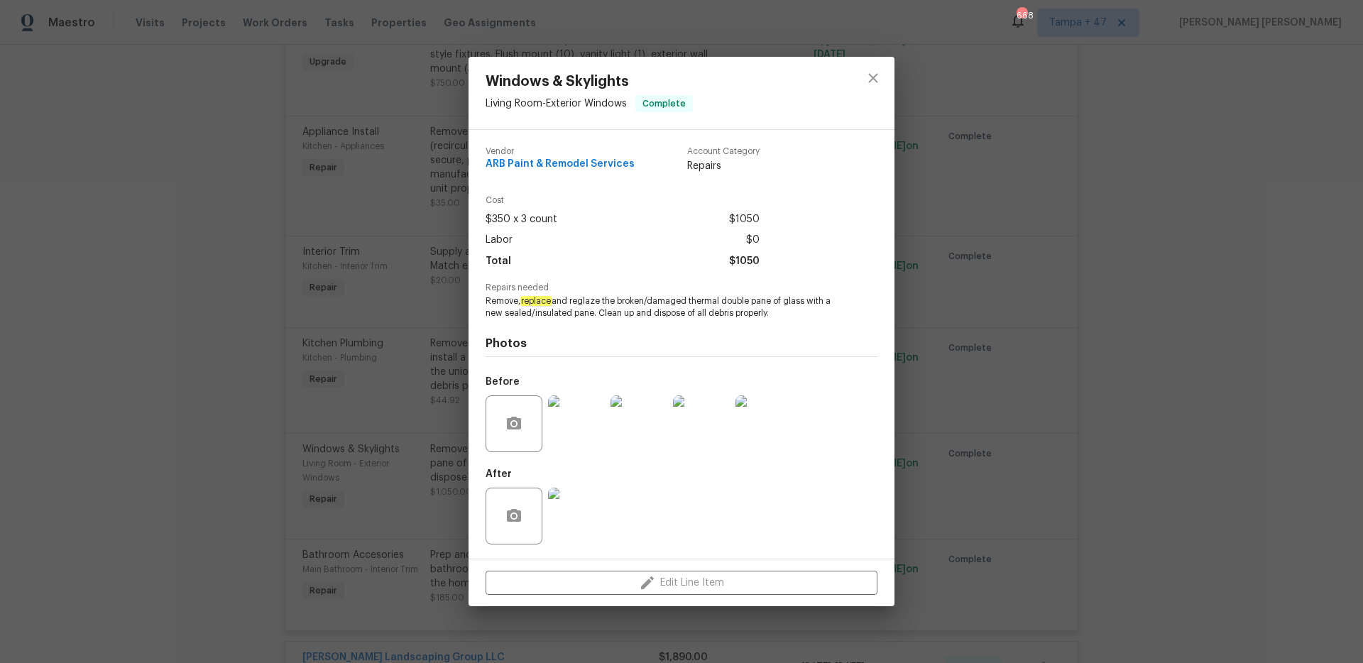
click at [540, 304] on em "replace" at bounding box center [535, 301] width 31 height 10
click at [596, 305] on span "Remove, replace and reglaze the broken/damaged thermal double pane of glass wit…" at bounding box center [662, 307] width 353 height 24
copy span "replace and reglaze"
click at [699, 300] on span "Remove, replace and reglaze the broken/damaged thermal double pane of glass wit…" at bounding box center [662, 307] width 353 height 24
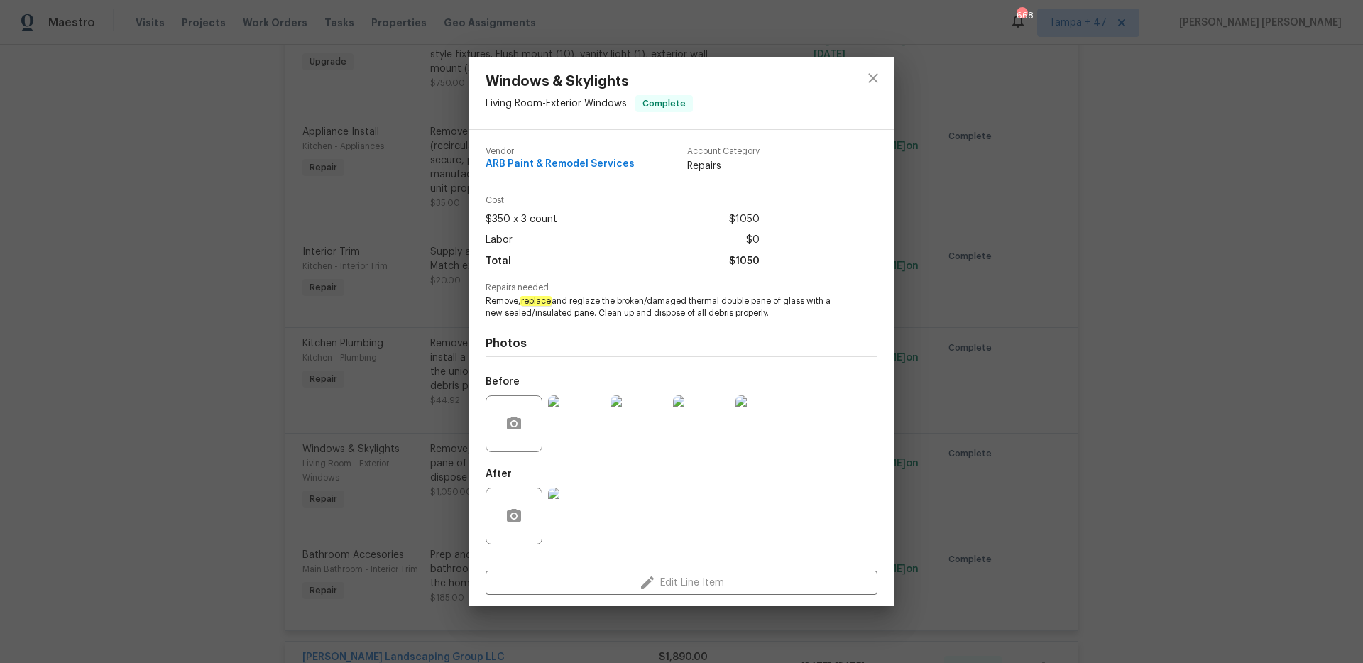
click at [699, 300] on span "Remove, replace and reglaze the broken/damaged thermal double pane of glass wit…" at bounding box center [662, 307] width 353 height 24
click at [762, 301] on span "Remove, replace and reglaze the broken/damaged thermal double pane of glass wit…" at bounding box center [662, 307] width 353 height 24
copy span "thermal double pane"
click at [798, 301] on span "Remove, replace and reglaze the broken/damaged thermal double pane of glass wit…" at bounding box center [662, 307] width 353 height 24
copy span "thermal double pane of glass"
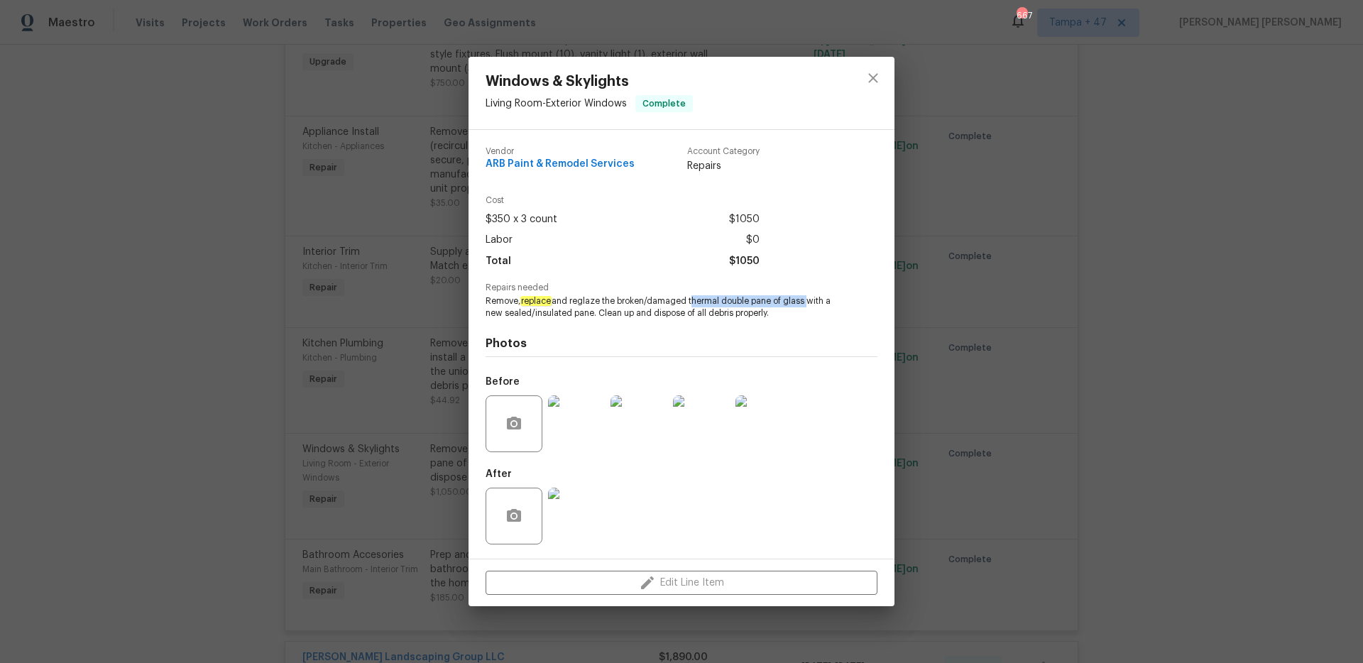
click at [1021, 286] on div "Windows & Skylights Living Room - Exterior Windows Complete Vendor ARB Paint & …" at bounding box center [681, 331] width 1363 height 663
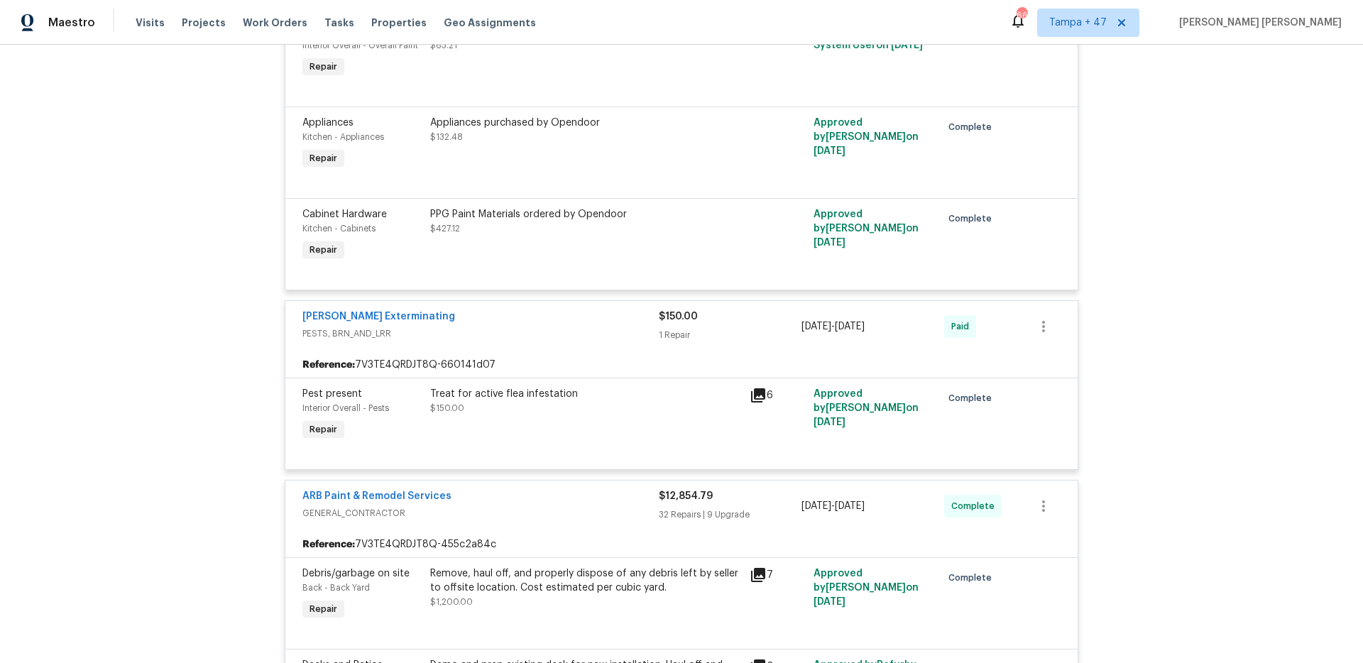
scroll to position [4405, 0]
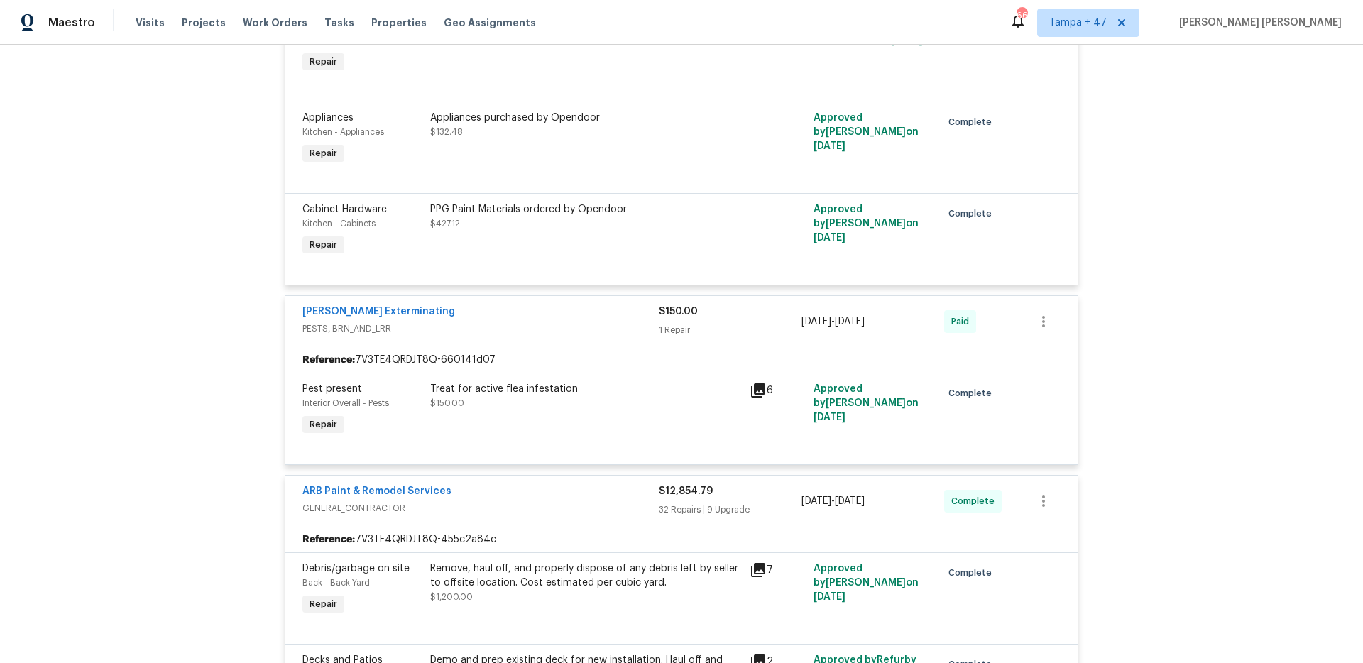
click at [515, 382] on div "Treat for active flea infestation" at bounding box center [585, 389] width 311 height 14
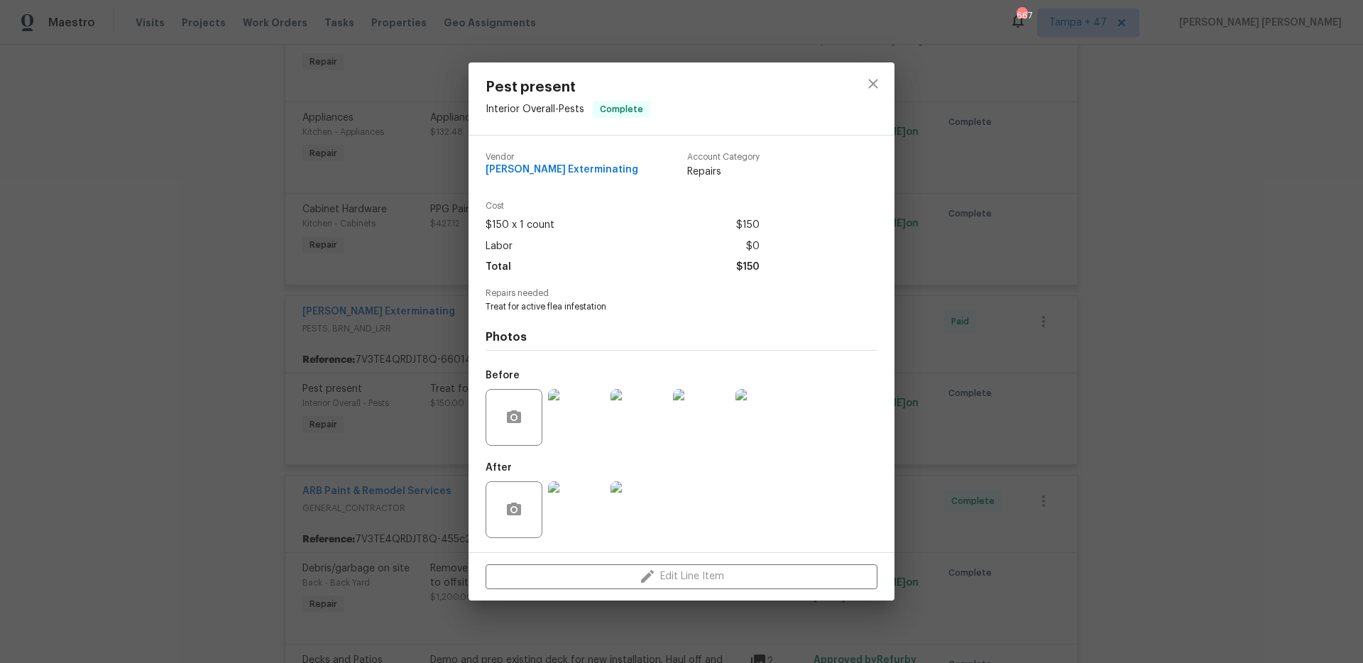
click at [554, 307] on span "Treat for active flea infestation" at bounding box center [662, 307] width 353 height 12
click at [593, 306] on span "Treat for active flea infestation" at bounding box center [662, 307] width 353 height 12
copy span "flea infestation"
drag, startPoint x: 618, startPoint y: 168, endPoint x: 488, endPoint y: 170, distance: 129.9
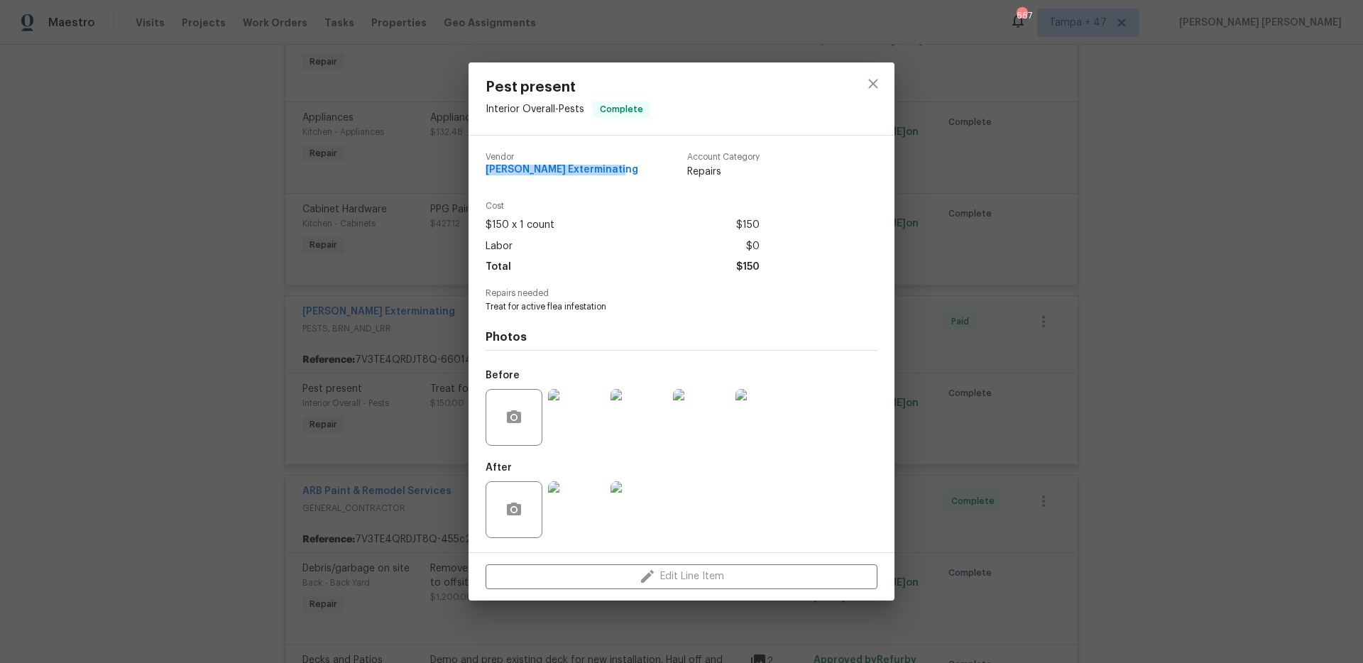
click at [488, 170] on div "Vendor [PERSON_NAME] Exterminating Account Category Repairs" at bounding box center [623, 166] width 274 height 26
copy span "[PERSON_NAME] Exterminating"
click at [1005, 256] on div "Pest present Interior Overall - Pests Complete Vendor Belle [PERSON_NAME] Exter…" at bounding box center [681, 331] width 1363 height 663
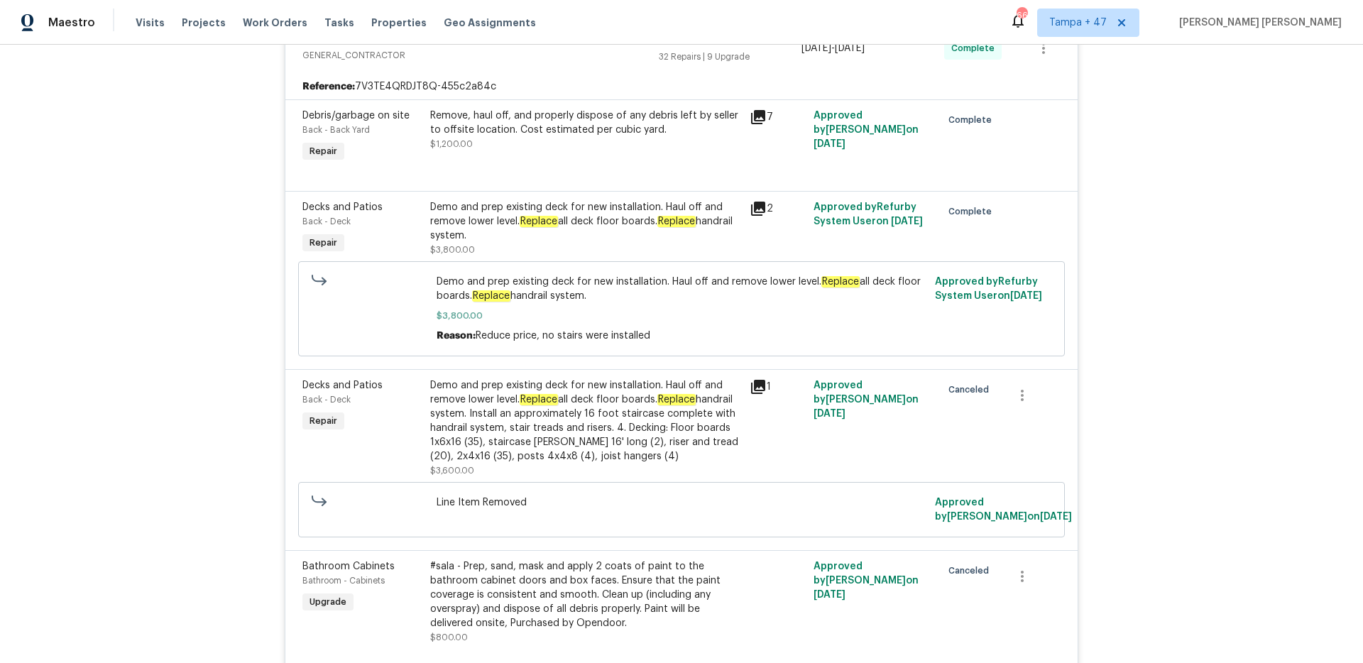
scroll to position [4857, 0]
click at [630, 202] on div "Demo and prep existing deck for new installation. Haul off and remove lower lev…" at bounding box center [585, 223] width 311 height 43
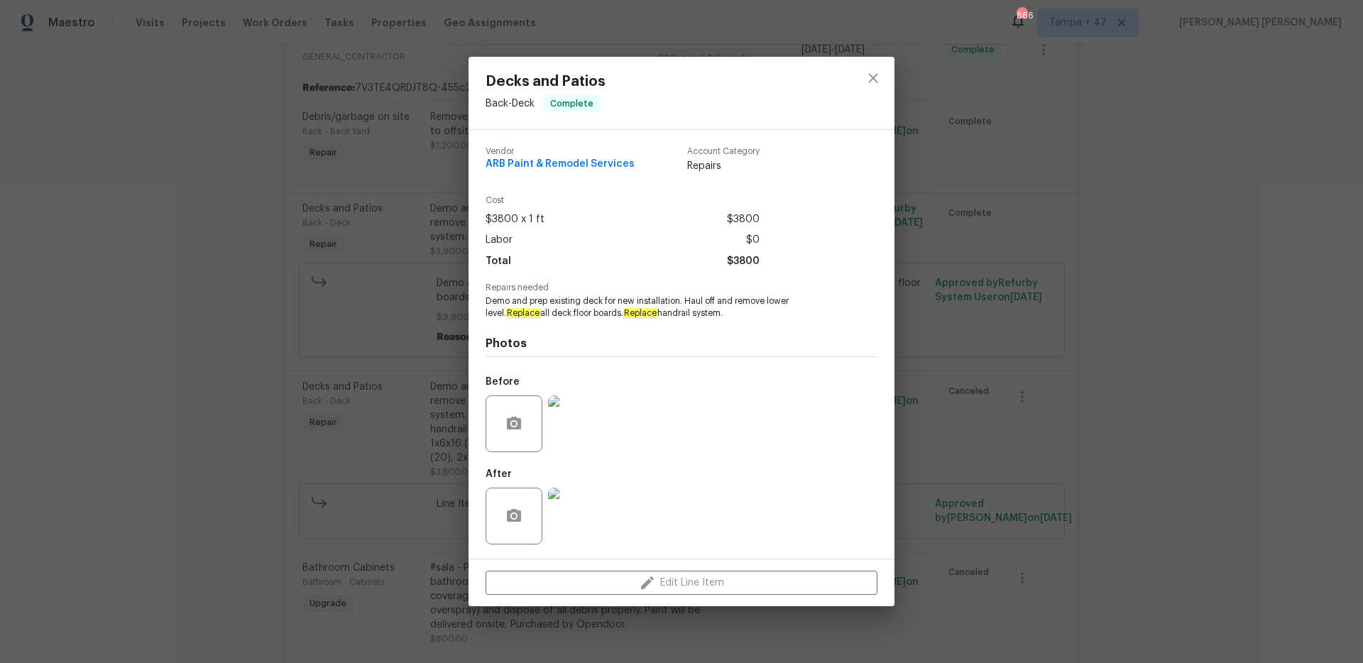
click at [598, 432] on img at bounding box center [576, 423] width 57 height 57
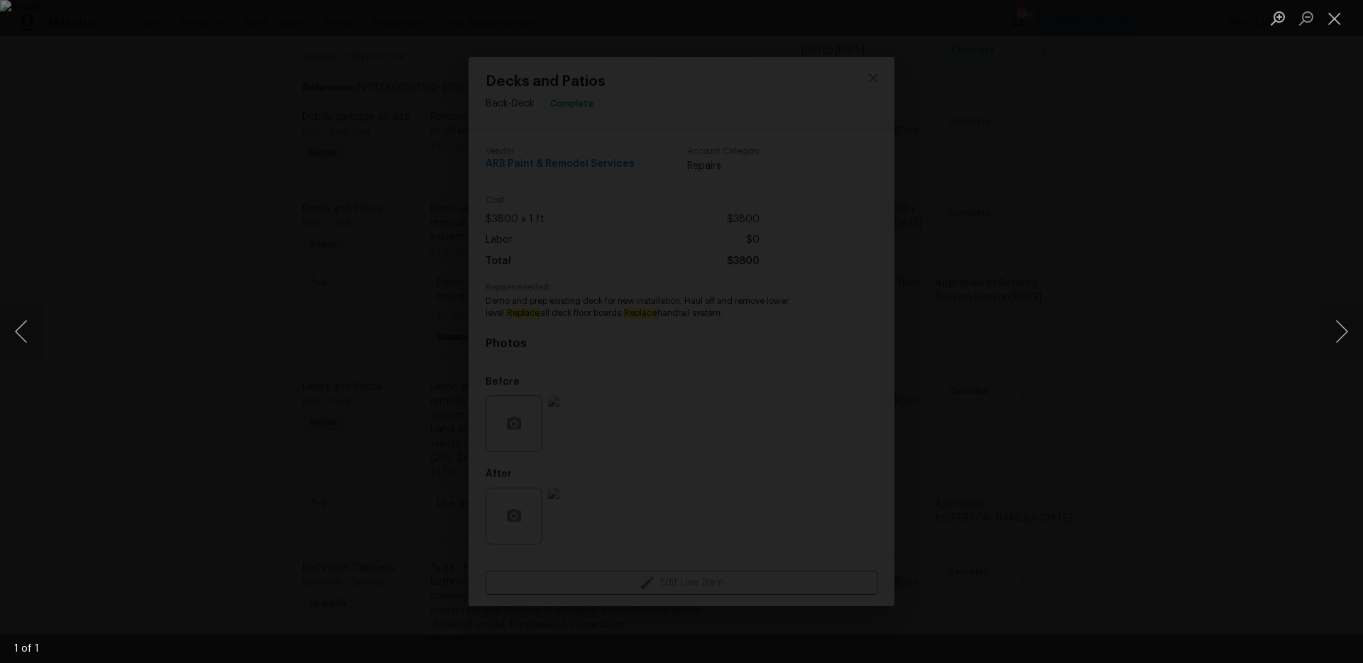
click at [1021, 309] on div "Lightbox" at bounding box center [681, 331] width 1363 height 663
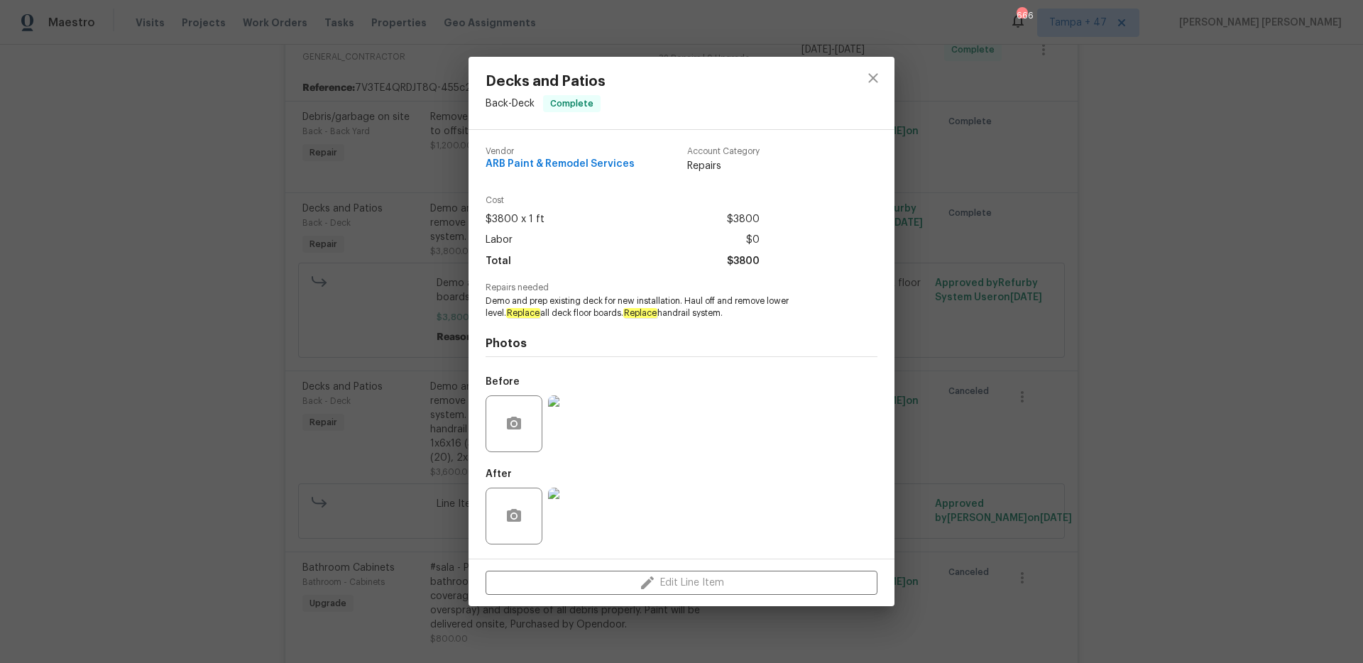
click at [589, 474] on img at bounding box center [576, 516] width 57 height 57
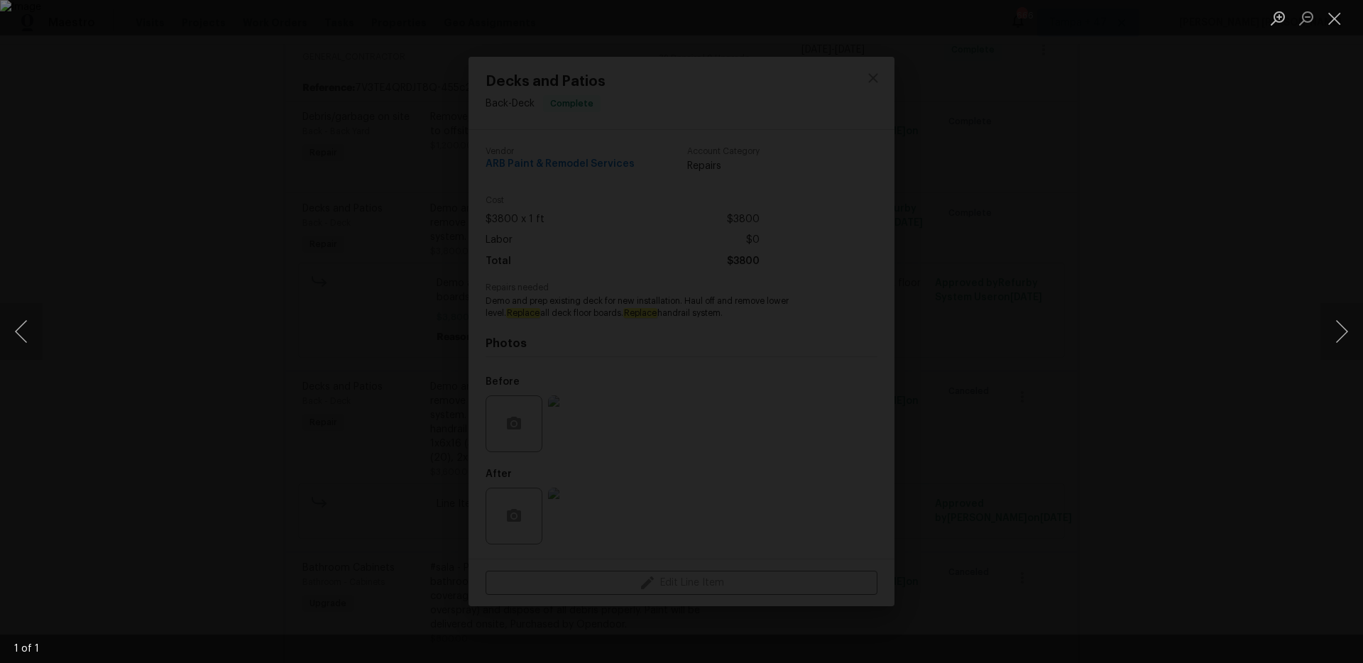
click at [1021, 312] on div "Lightbox" at bounding box center [681, 331] width 1363 height 663
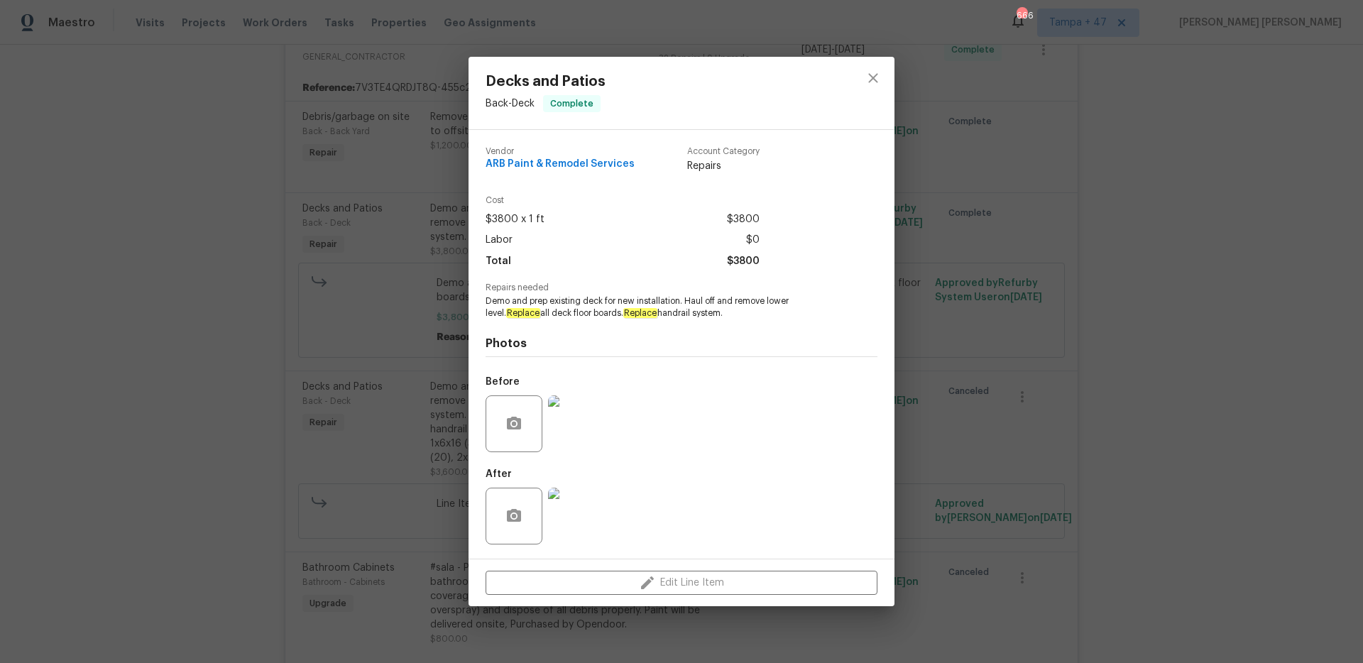
click at [1021, 312] on div "Decks and Patios Back - Deck Complete Vendor ARB Paint & Remodel Services Accou…" at bounding box center [681, 331] width 1363 height 663
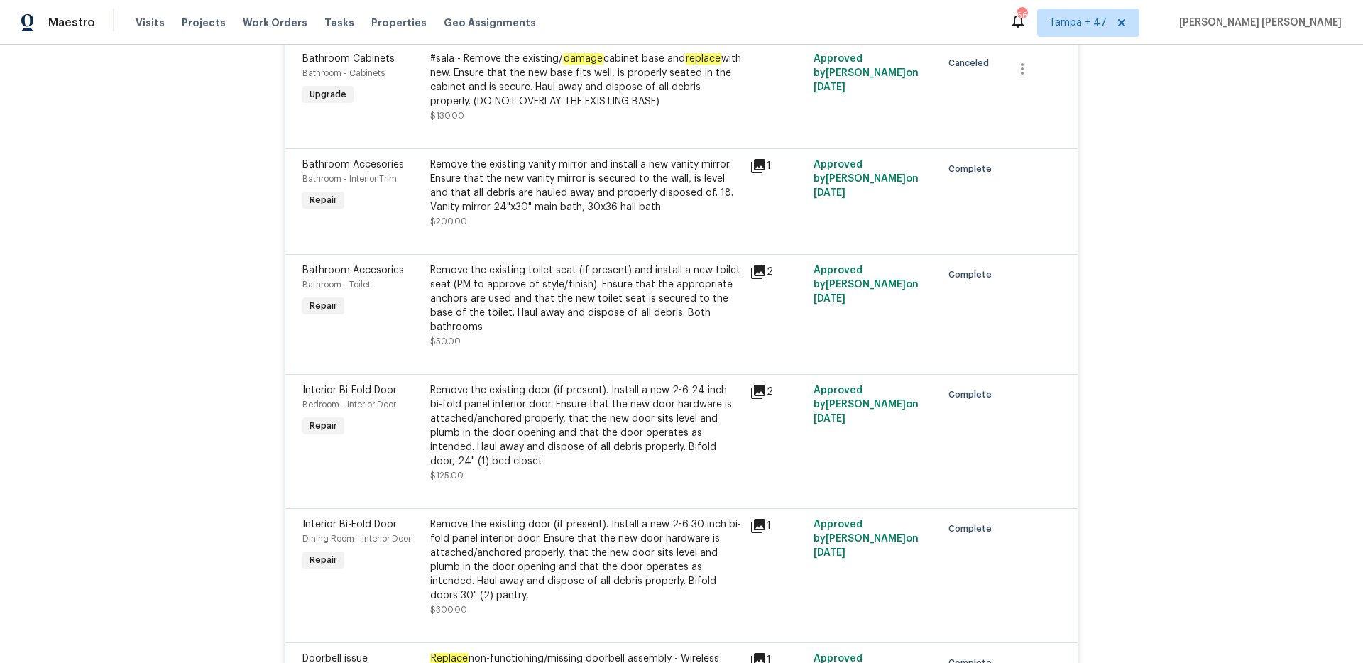
scroll to position [5496, 0]
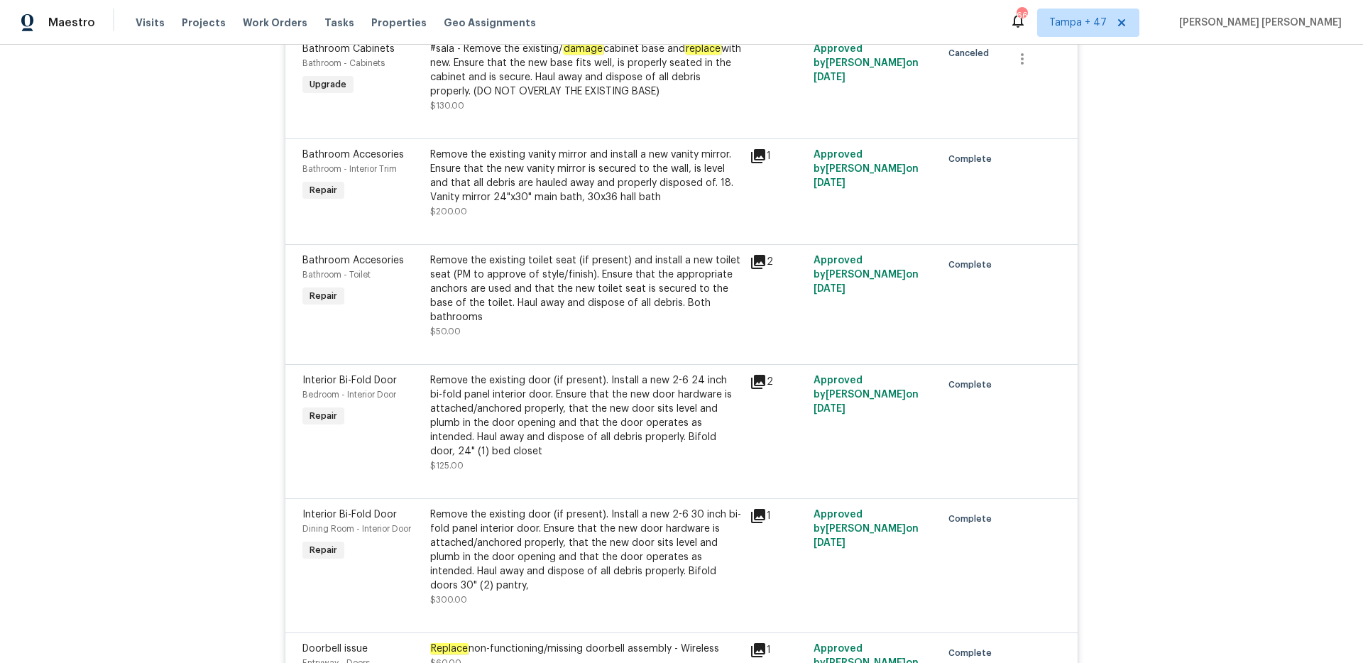
click at [679, 378] on div "Remove the existing door (if present). Install a new 2-6 24 inch bi-fold panel …" at bounding box center [585, 415] width 311 height 85
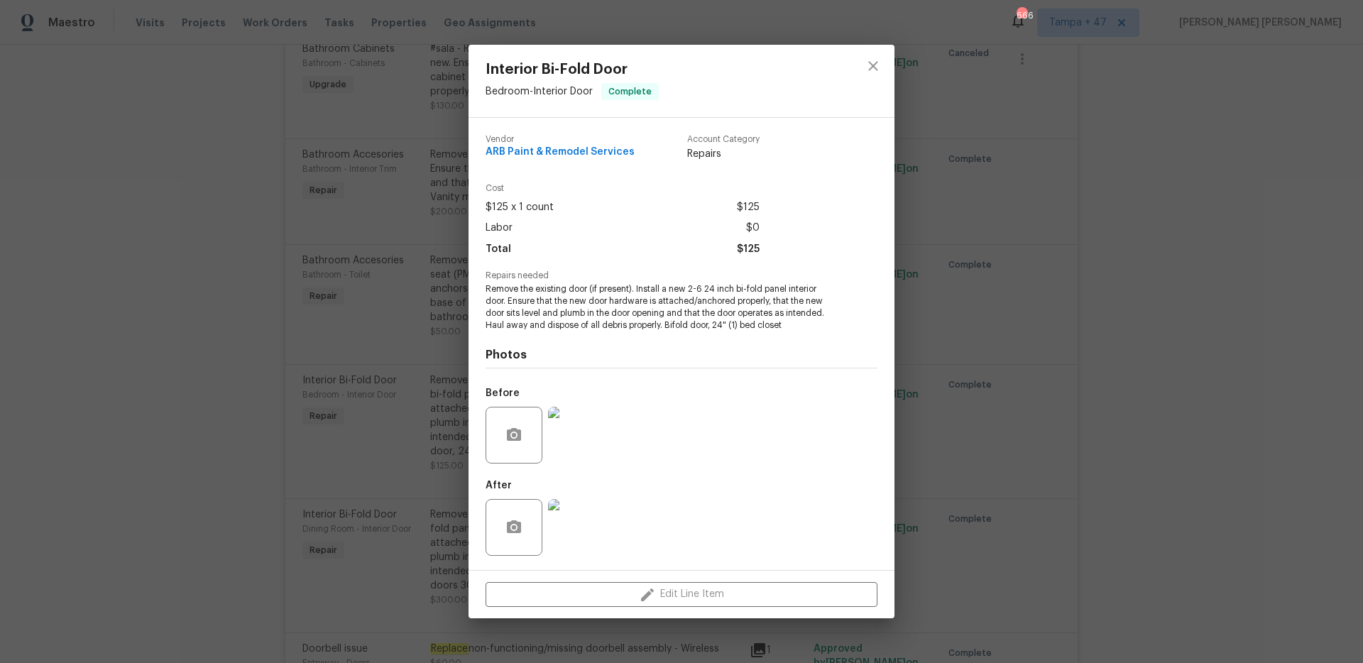
click at [1021, 360] on div "Interior Bi-Fold Door Bedroom - Interior Door Complete Vendor ARB Paint & Remod…" at bounding box center [681, 331] width 1363 height 663
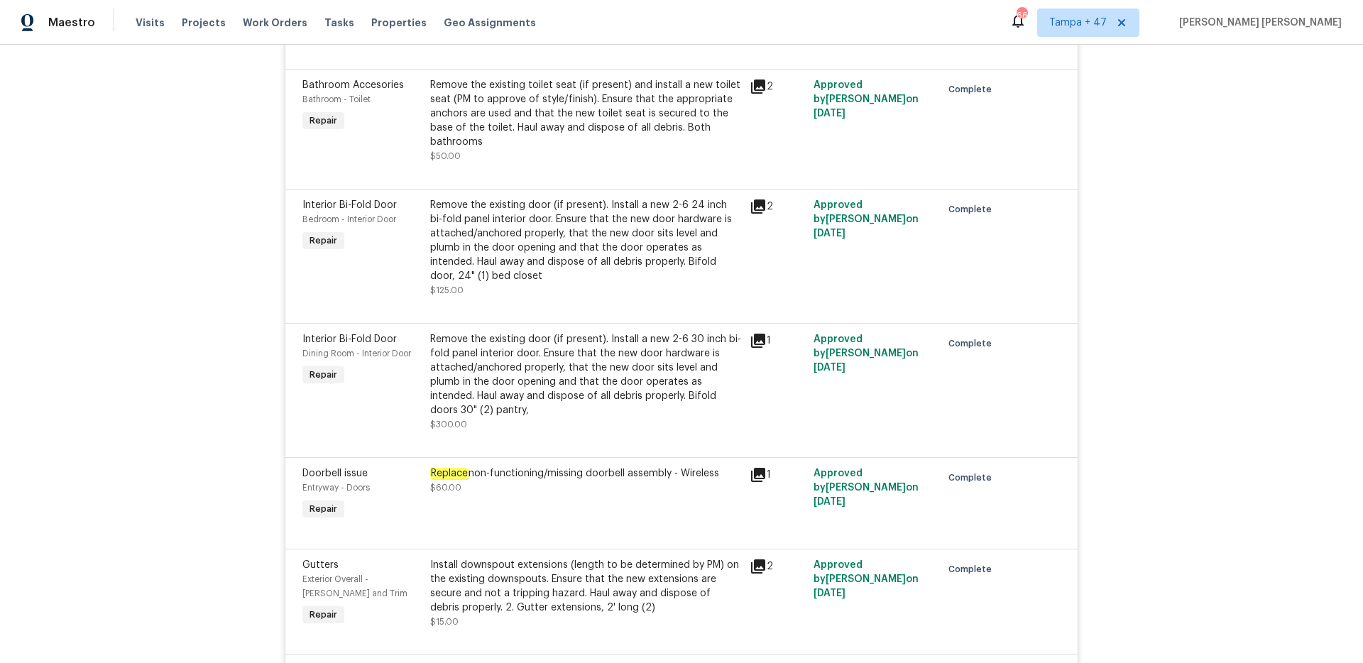
scroll to position [5690, 0]
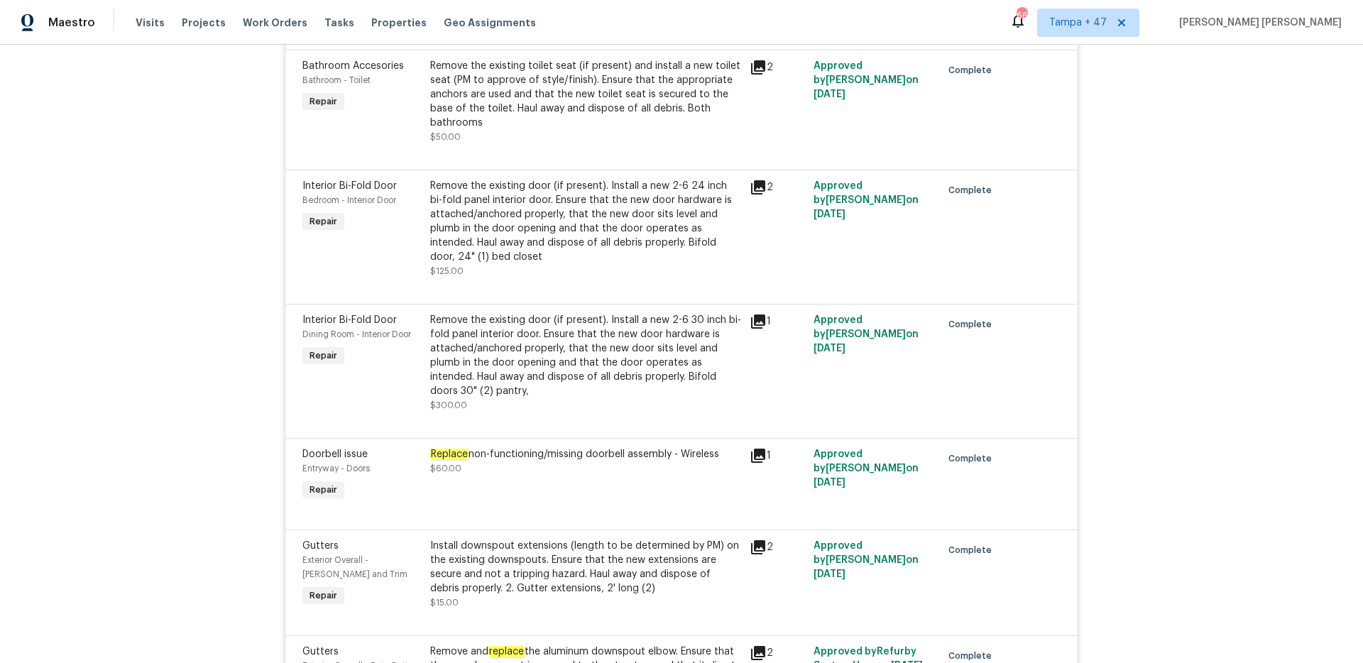
click at [533, 339] on div "Remove the existing door (if present). Install a new 2-6 30 inch bi-fold panel …" at bounding box center [585, 355] width 311 height 85
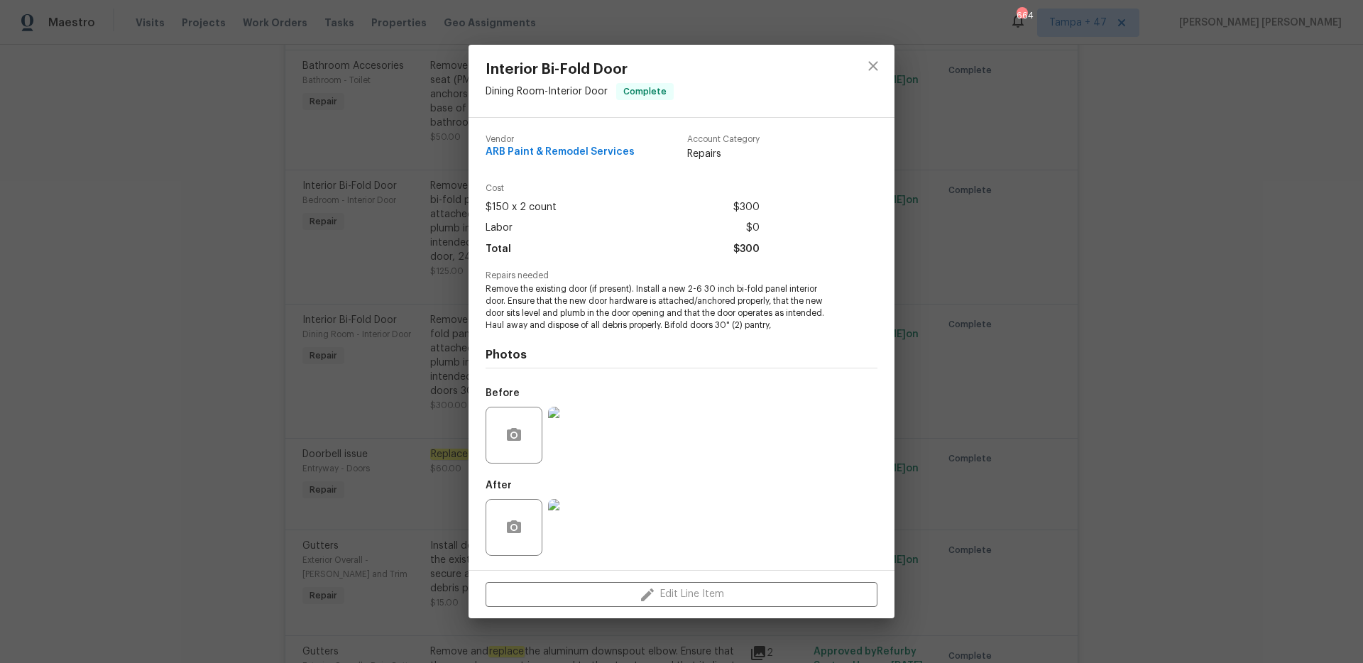
click at [1021, 348] on div "Interior Bi-Fold Door Dining Room - Interior Door Complete Vendor ARB Paint & R…" at bounding box center [681, 331] width 1363 height 663
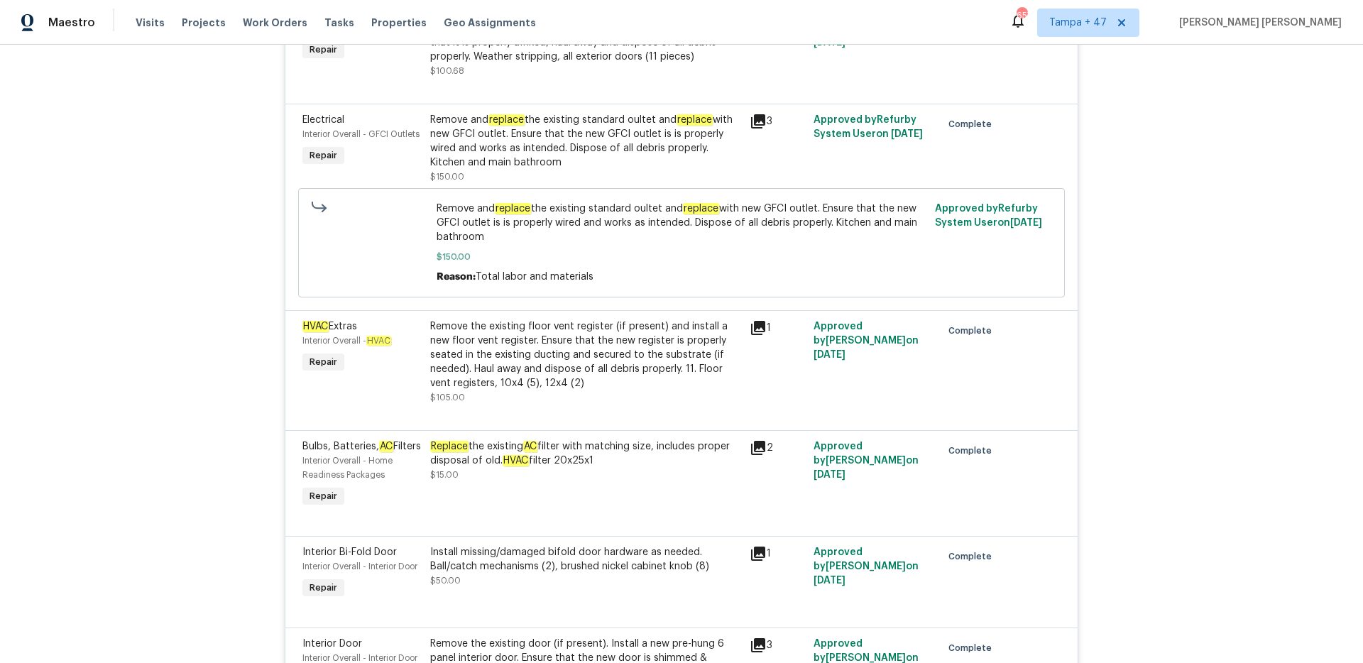
scroll to position [6856, 0]
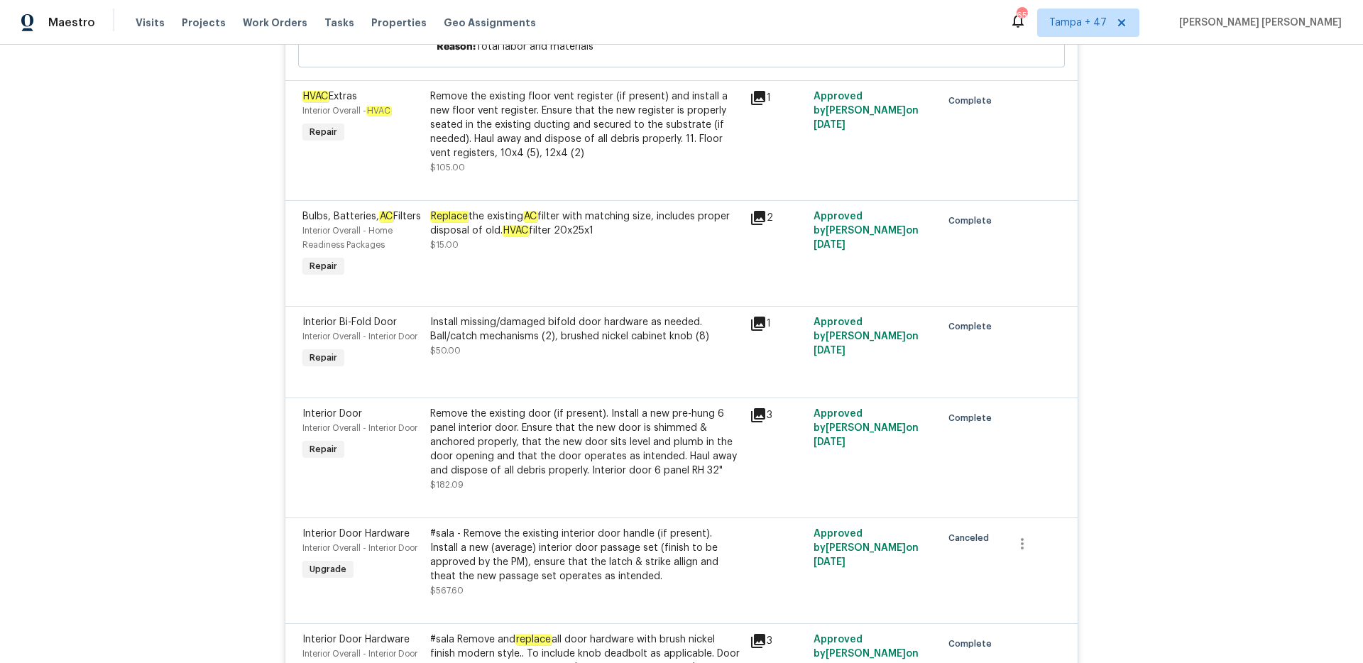
click at [506, 329] on div "Install missing/damaged bifold door hardware as needed. Ball/catch mechanisms (…" at bounding box center [585, 329] width 311 height 28
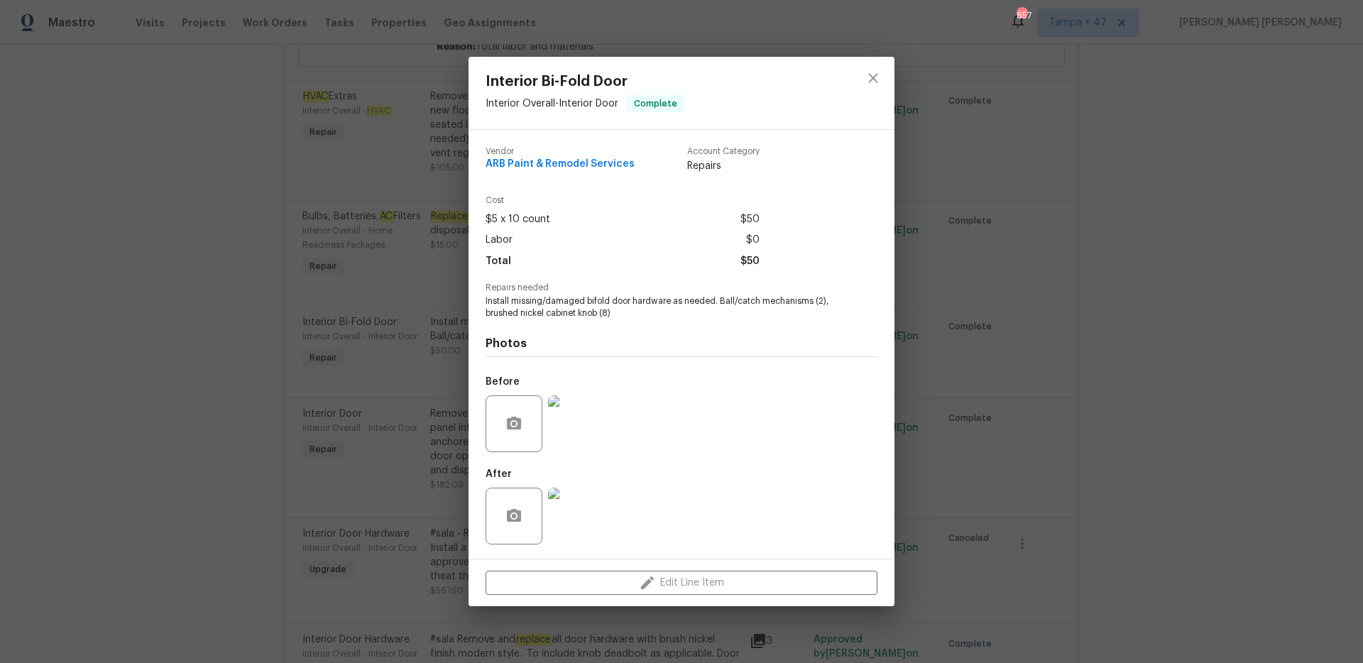
click at [362, 392] on div "Interior Bi-Fold Door Interior Overall - Interior Door Complete Vendor ARB Pain…" at bounding box center [681, 331] width 1363 height 663
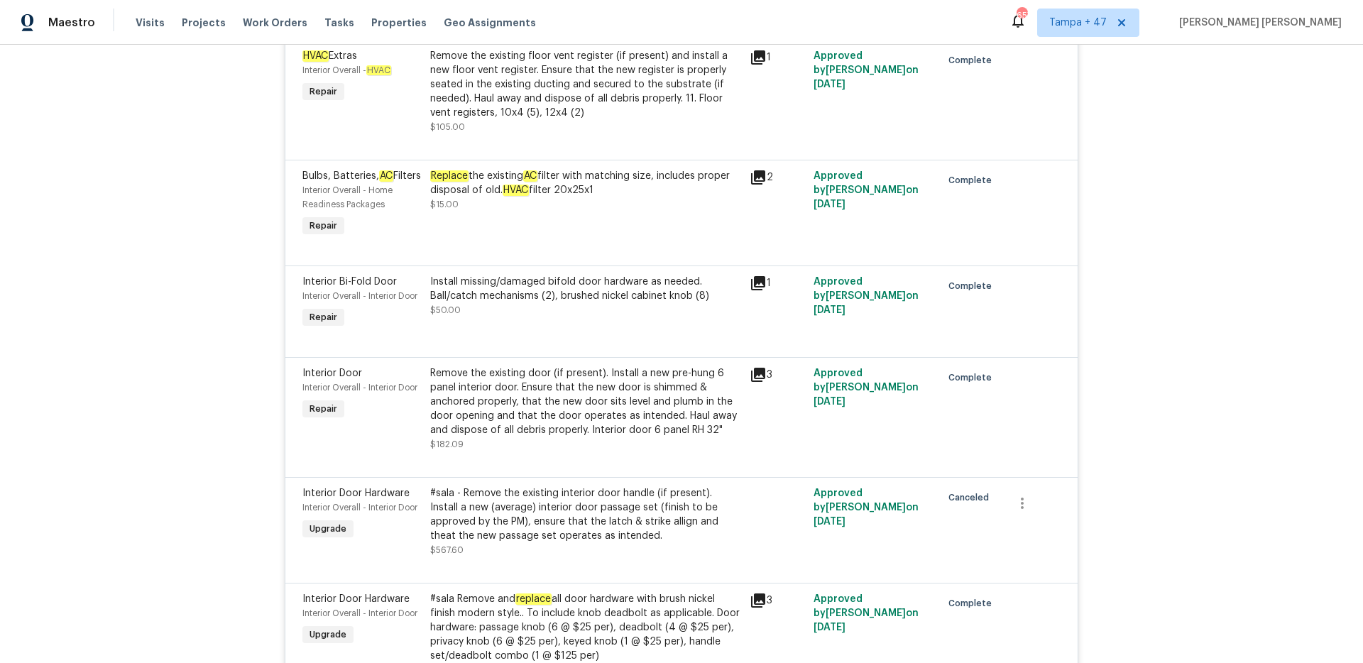
scroll to position [6904, 0]
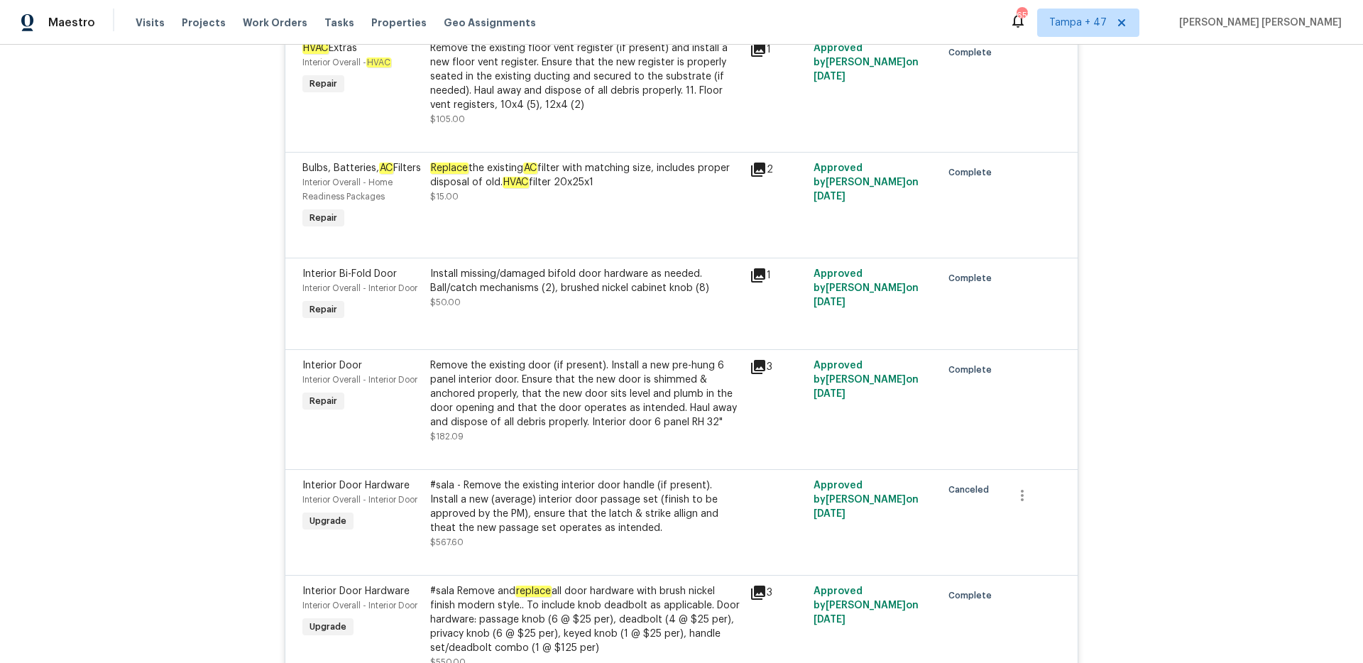
click at [529, 393] on div "Remove the existing door (if present). Install a new pre-hung 6 panel interior …" at bounding box center [585, 393] width 311 height 71
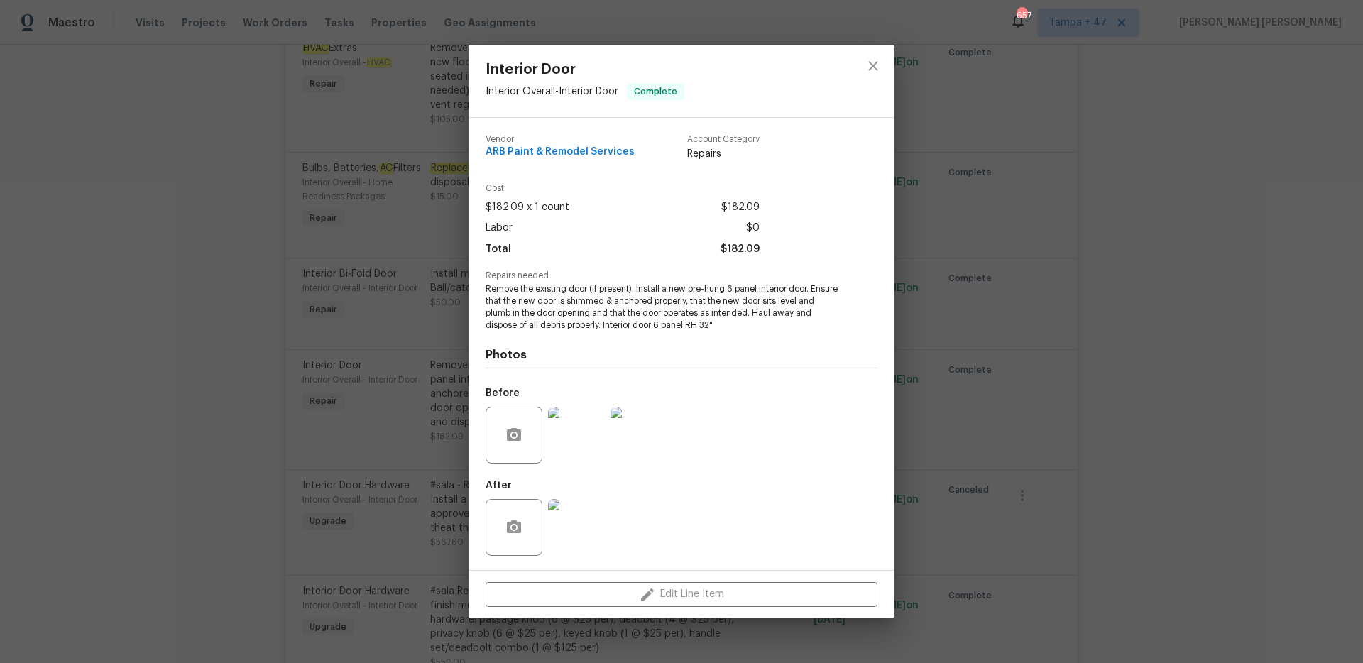
click at [320, 424] on div "Interior Door Interior Overall - Interior Door Complete Vendor ARB Paint & Remo…" at bounding box center [681, 331] width 1363 height 663
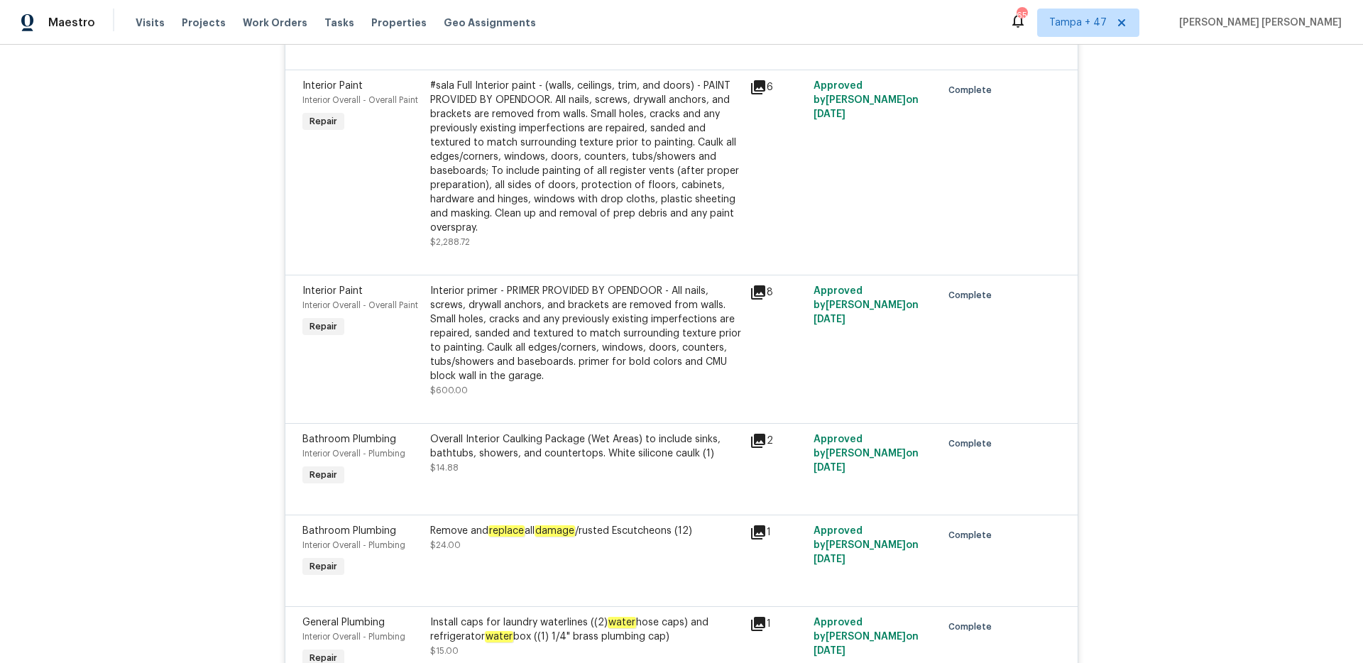
scroll to position [8392, 0]
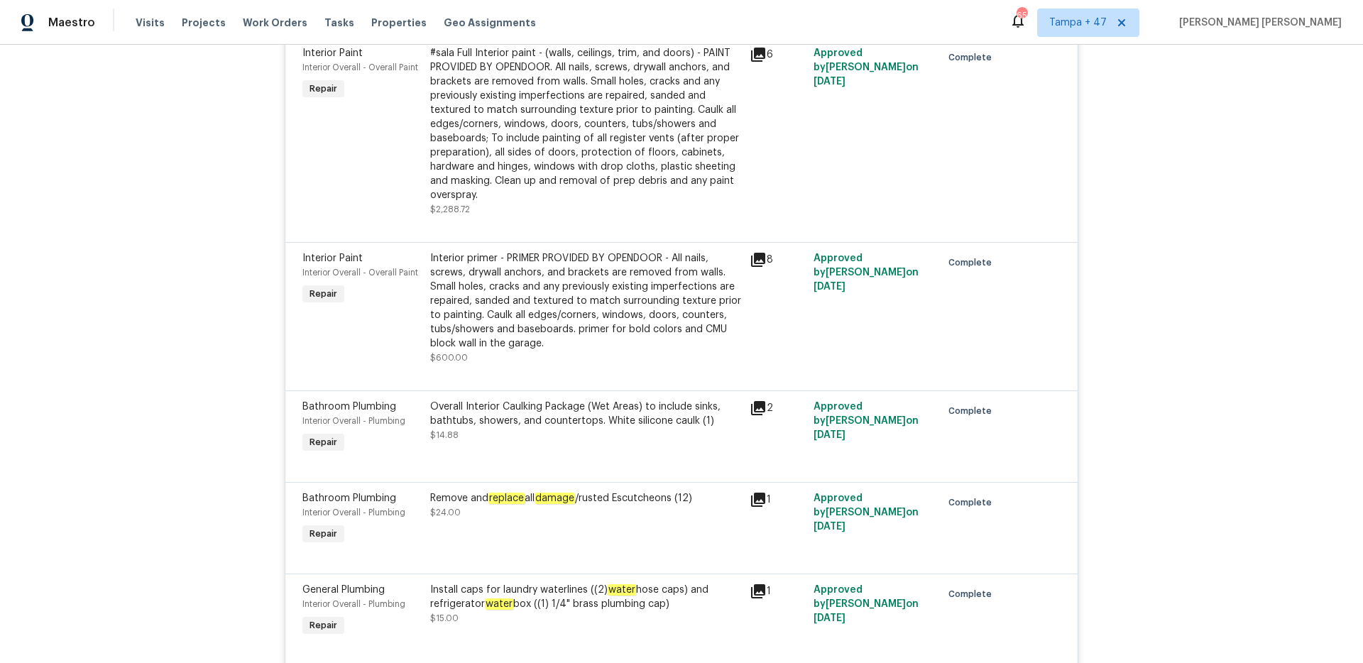
click at [660, 474] on div "Remove and replace all damage /rusted Escutcheons (12) $24.00" at bounding box center [585, 505] width 311 height 28
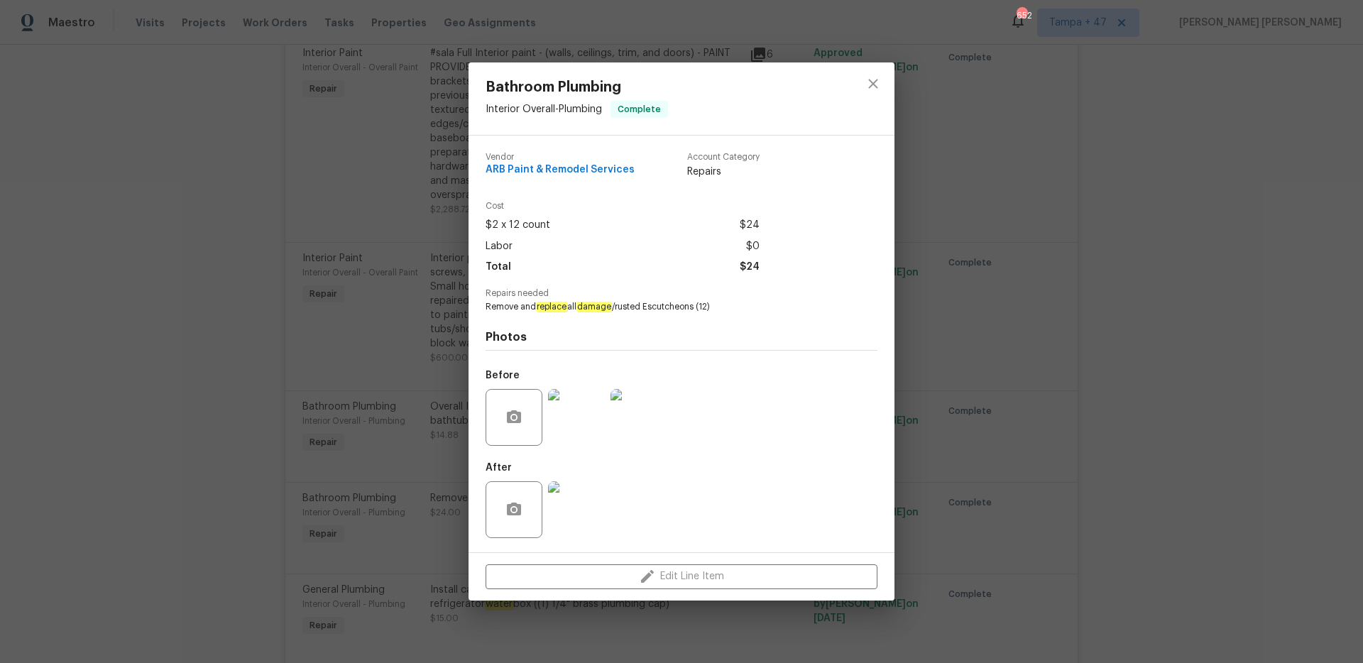
click at [597, 402] on img at bounding box center [576, 417] width 57 height 57
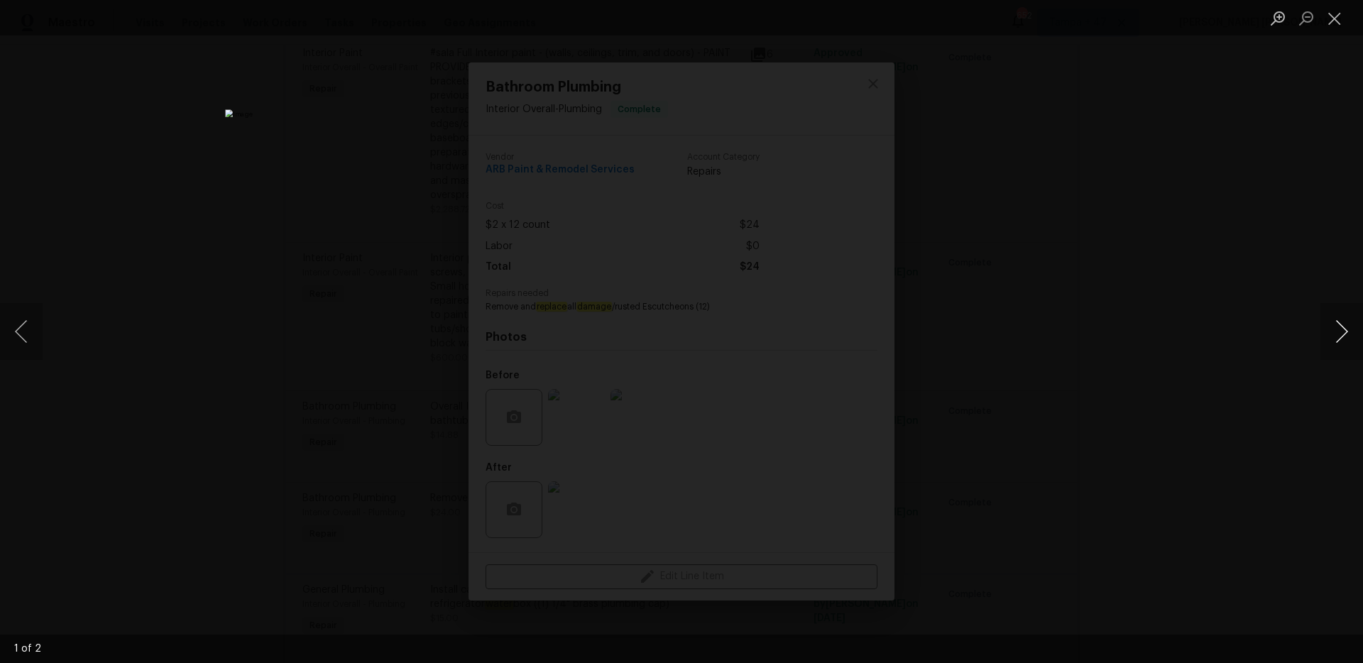
click at [1021, 337] on button "Next image" at bounding box center [1341, 331] width 43 height 57
click at [1021, 430] on div "Lightbox" at bounding box center [681, 331] width 1363 height 663
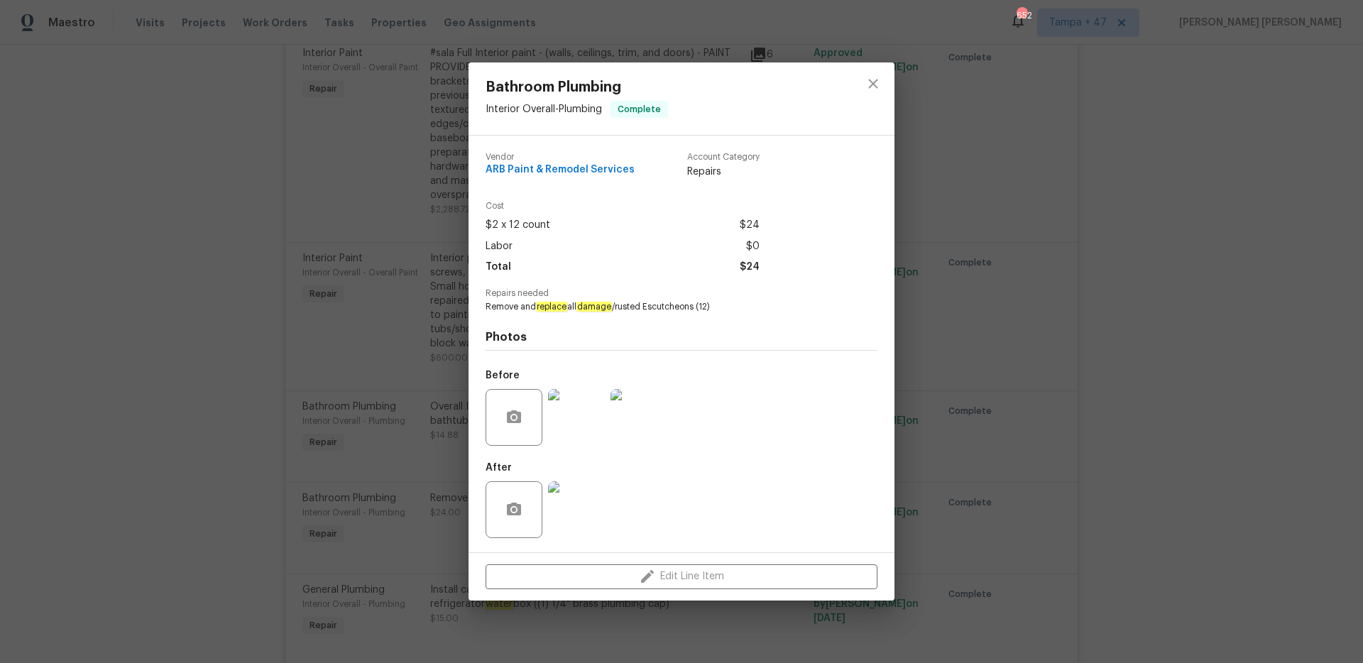
click at [668, 306] on span "Remove and replace all damage /rusted Escutcheons (12)" at bounding box center [662, 307] width 353 height 12
copy span "Escutcheons"
click at [613, 323] on div "Photos Before After" at bounding box center [682, 430] width 392 height 234
click at [672, 307] on span "Remove and replace all damage /rusted Escutcheons (12)" at bounding box center [662, 307] width 353 height 12
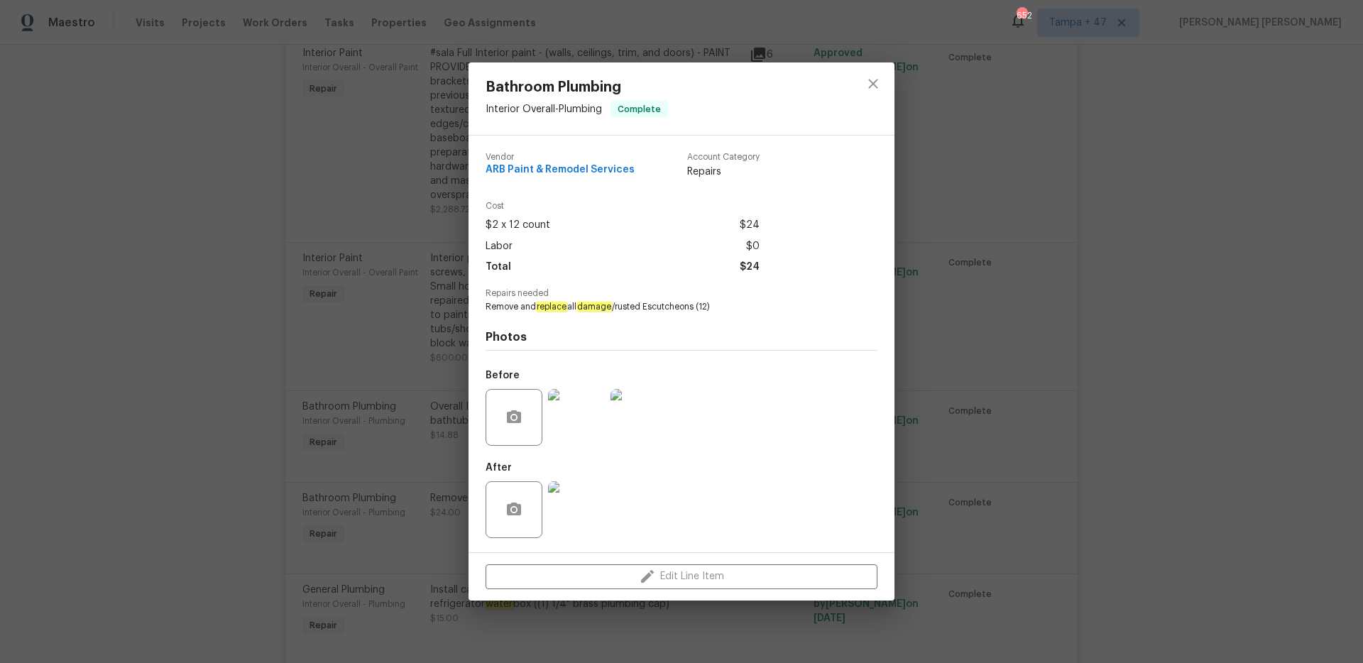
click at [672, 307] on span "Remove and replace all damage /rusted Escutcheons (12)" at bounding box center [662, 307] width 353 height 12
click at [267, 474] on div "Bathroom Plumbing Interior Overall - Plumbing Complete Vendor ARB Paint & Remod…" at bounding box center [681, 331] width 1363 height 663
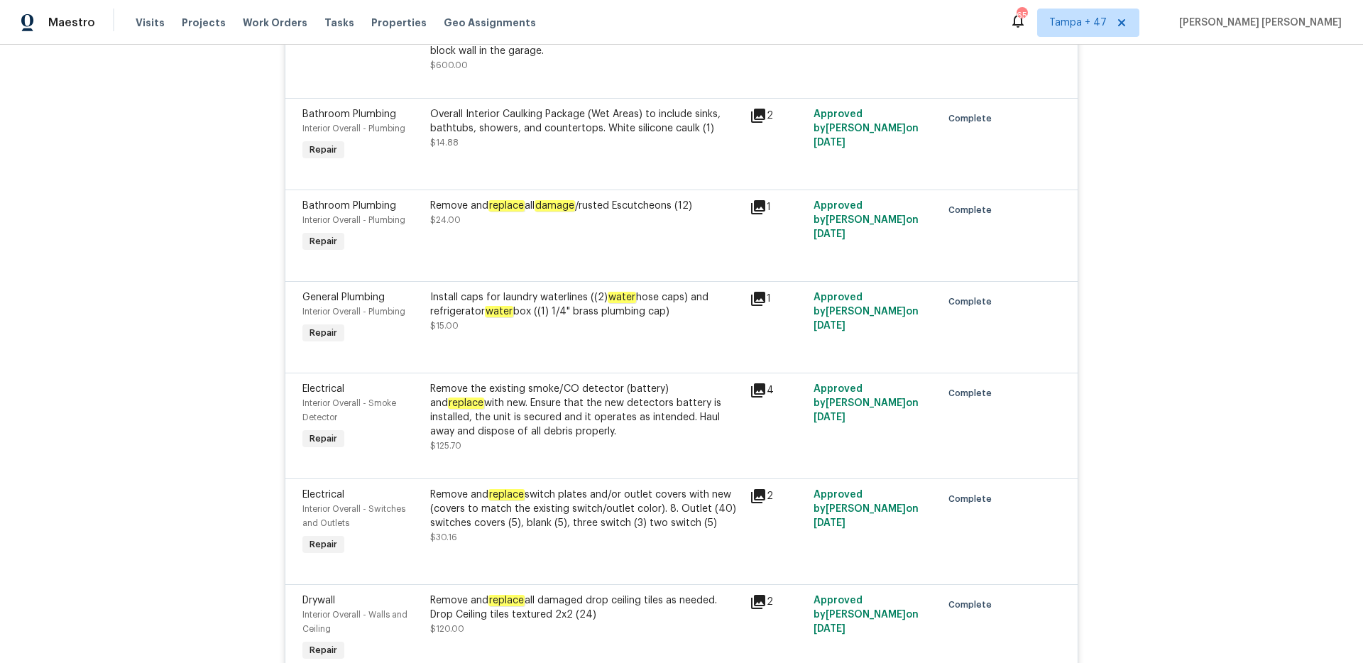
scroll to position [8698, 0]
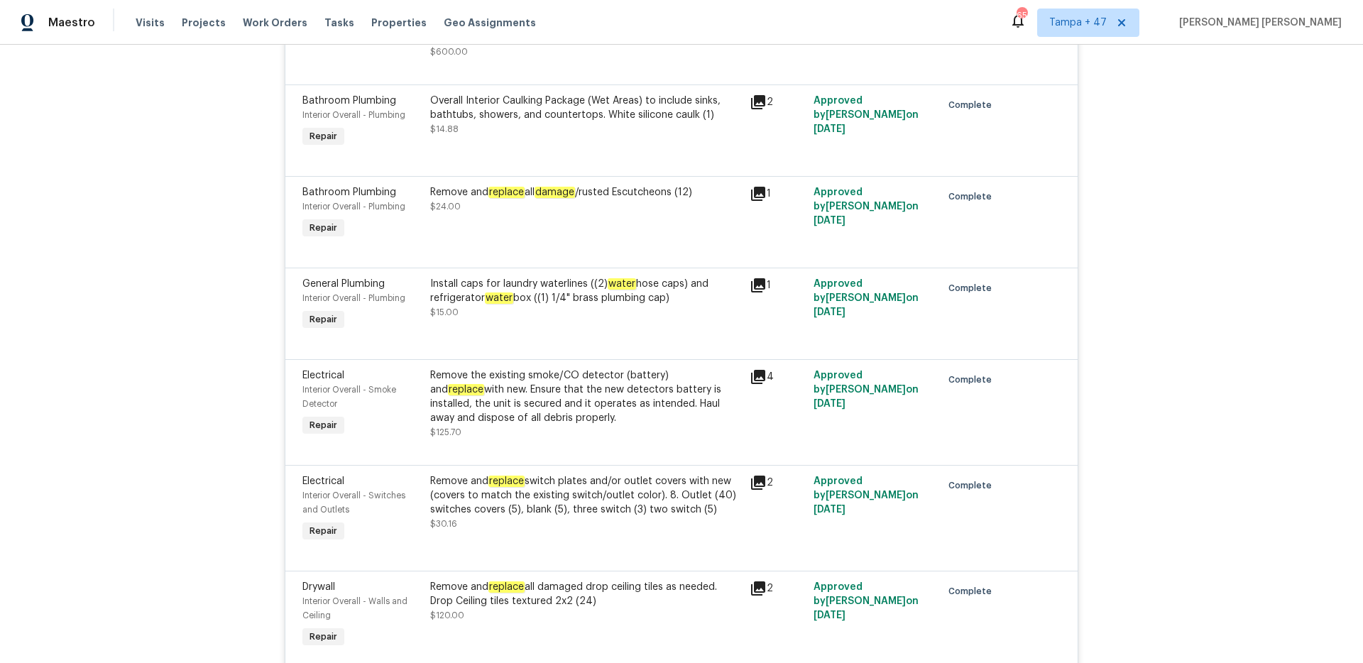
click at [535, 368] on div "Remove the existing smoke/CO detector (battery) and replace with new. Ensure th…" at bounding box center [585, 396] width 311 height 57
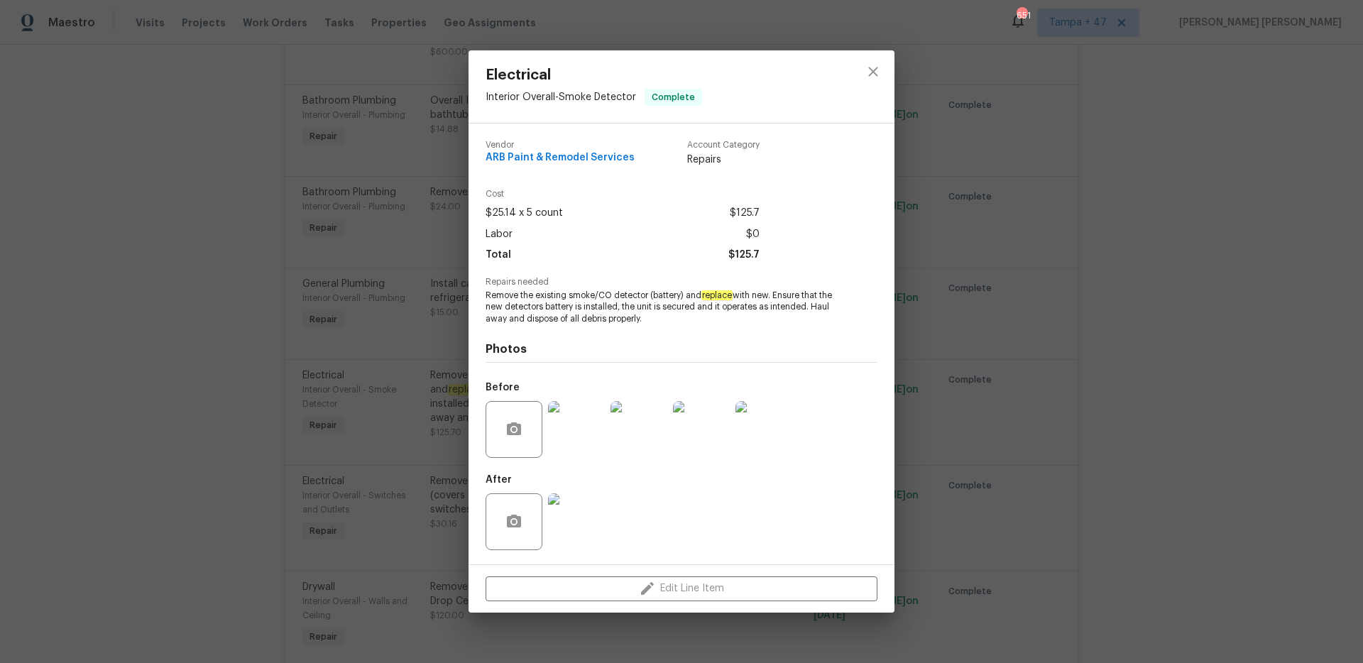
click at [579, 297] on span "Remove the existing smoke/CO detector (battery) and replace with new. Ensure th…" at bounding box center [662, 307] width 353 height 35
click at [633, 295] on span "Remove the existing smoke/CO detector (battery) and replace with new. Ensure th…" at bounding box center [662, 307] width 353 height 35
click at [1021, 319] on div "Electrical Interior Overall - Smoke Detector Complete Vendor ARB Paint & Remode…" at bounding box center [681, 331] width 1363 height 663
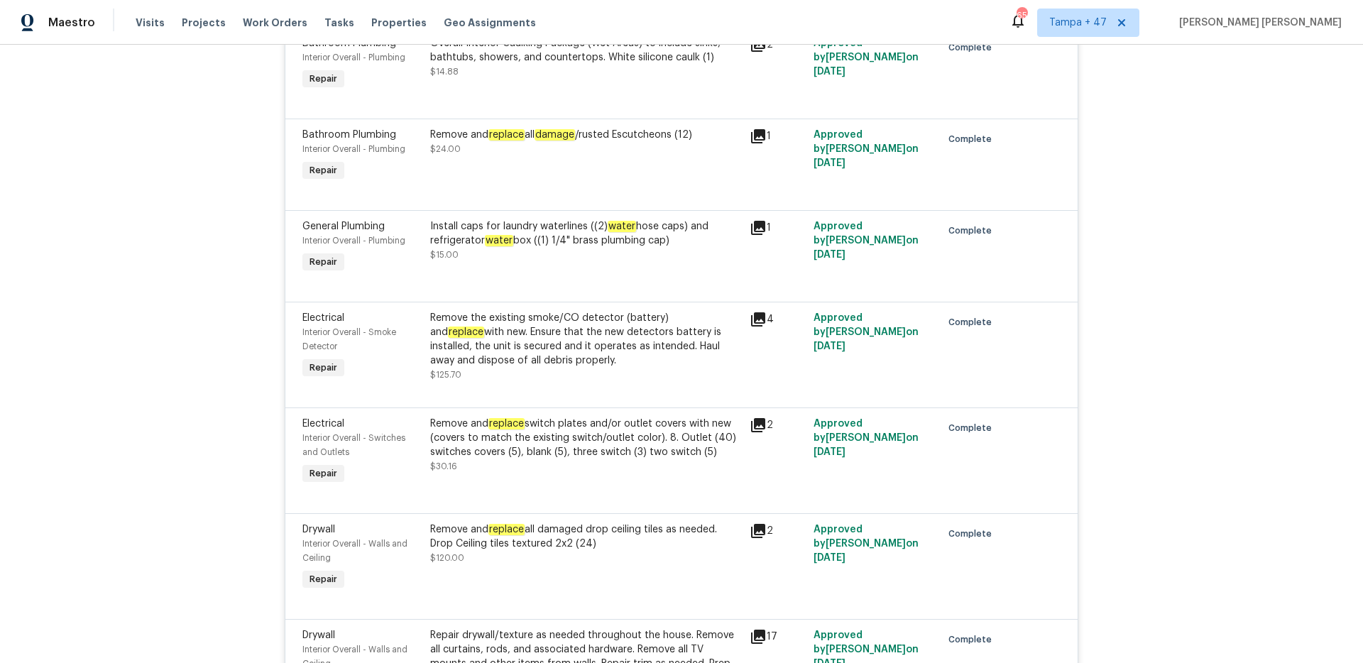
scroll to position [8771, 0]
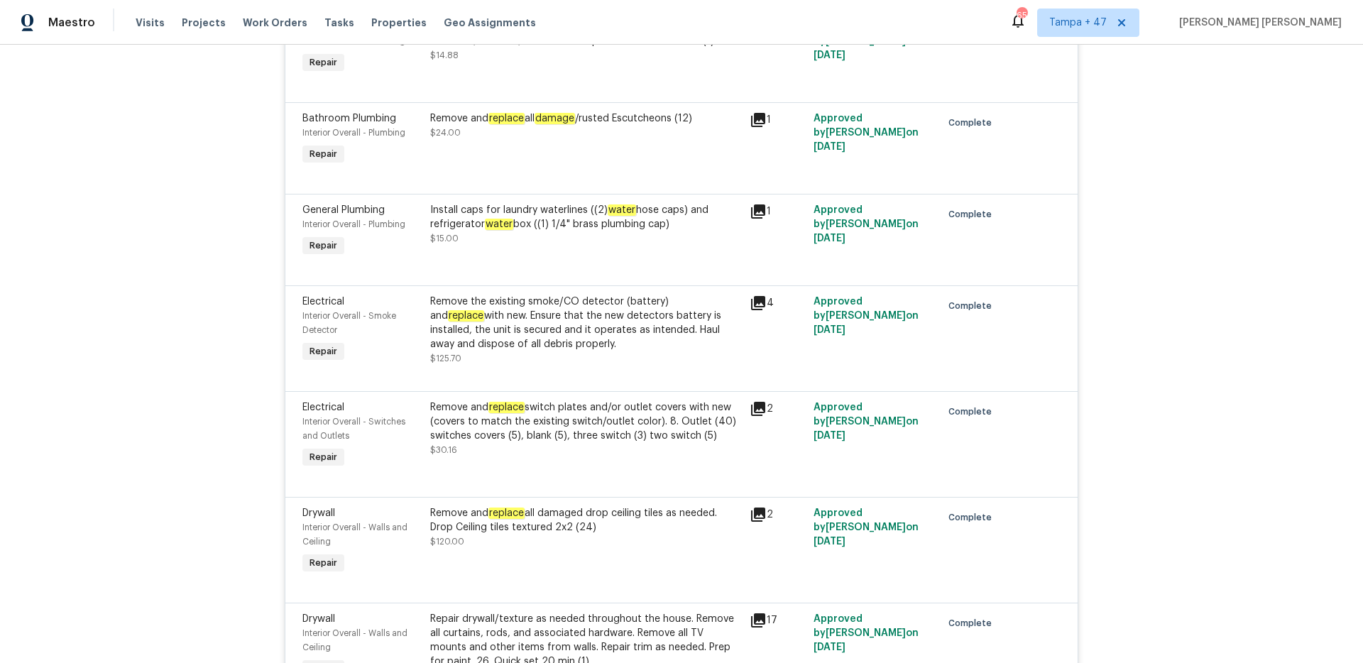
click at [603, 474] on div "Remove and replace all damaged drop ceiling tiles as needed. Drop Ceiling tiles…" at bounding box center [585, 520] width 311 height 28
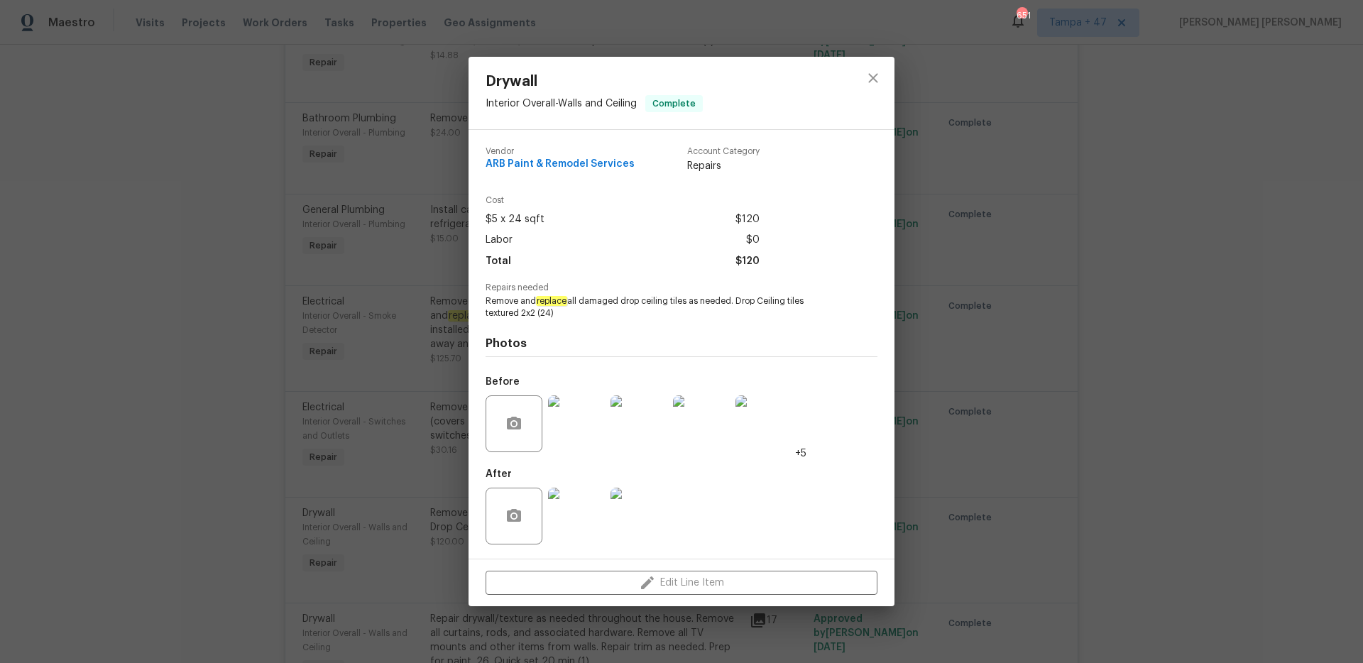
click at [601, 301] on span "Remove and replace all damaged drop ceiling tiles as needed. Drop Ceiling tiles…" at bounding box center [662, 307] width 353 height 24
click at [603, 302] on span "Remove and replace all damaged drop ceiling tiles as needed. Drop Ceiling tiles…" at bounding box center [662, 307] width 353 height 24
click at [715, 298] on span "Remove and replace all damaged drop ceiling tiles as needed. Drop Ceiling tiles…" at bounding box center [662, 307] width 353 height 24
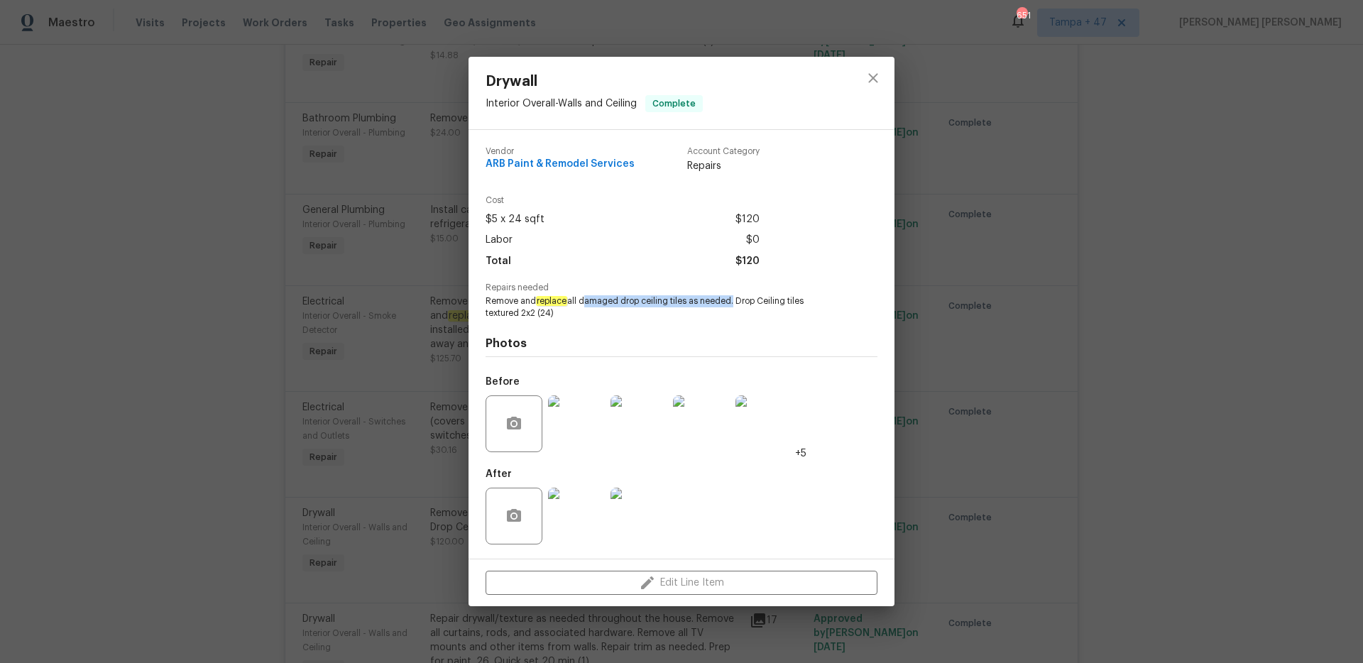
click at [409, 265] on div "Drywall Interior Overall - Walls and Ceiling Complete Vendor ARB Paint & Remode…" at bounding box center [681, 331] width 1363 height 663
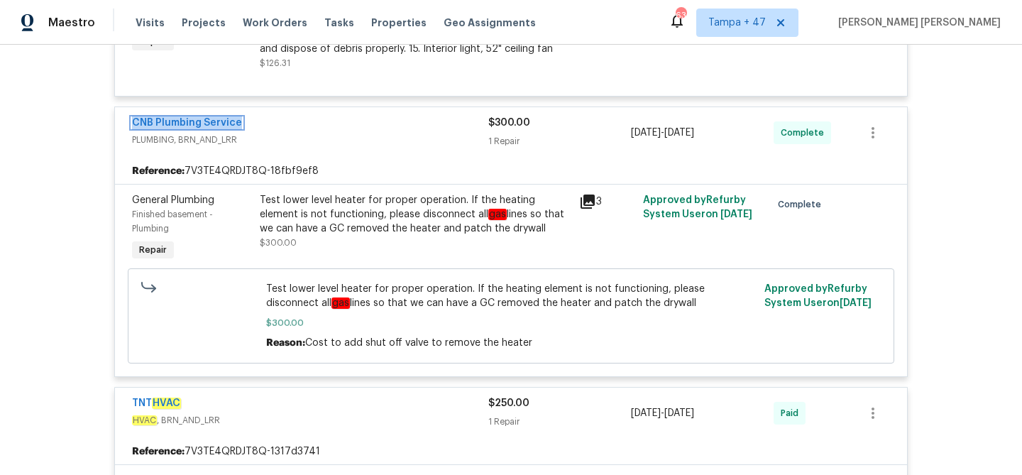
scroll to position [10047, 0]
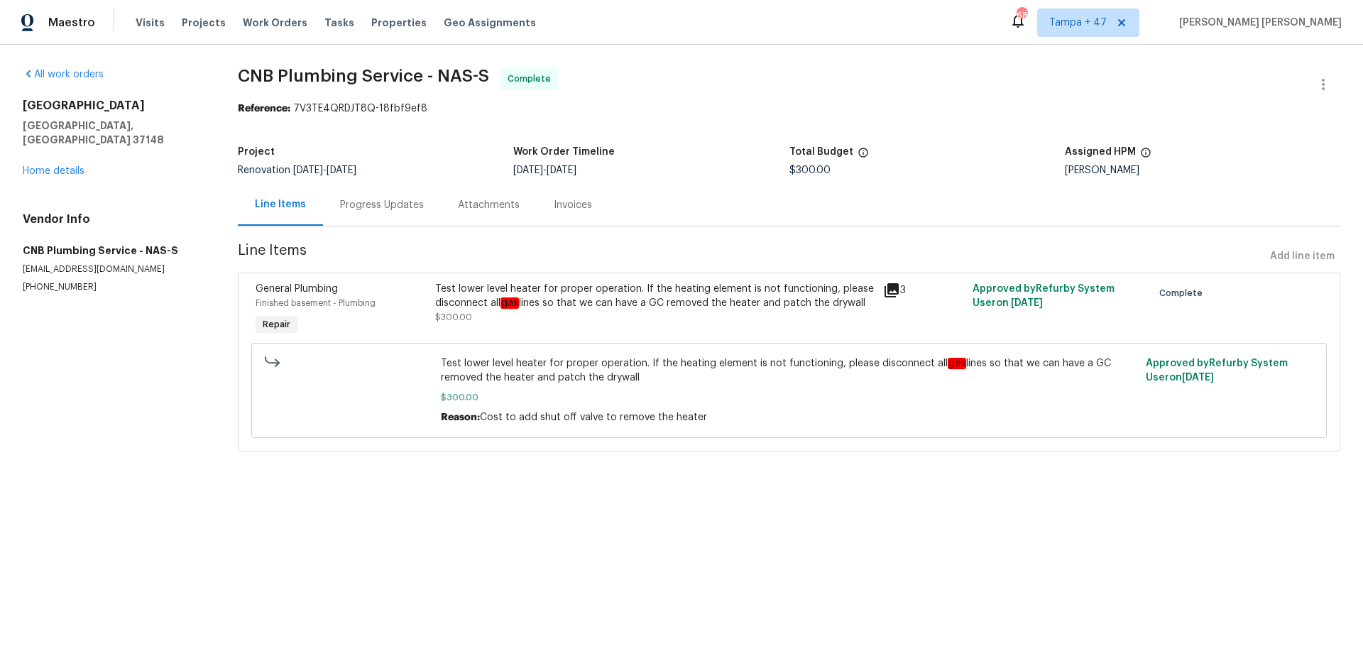
click at [408, 192] on div "Progress Updates" at bounding box center [382, 205] width 118 height 42
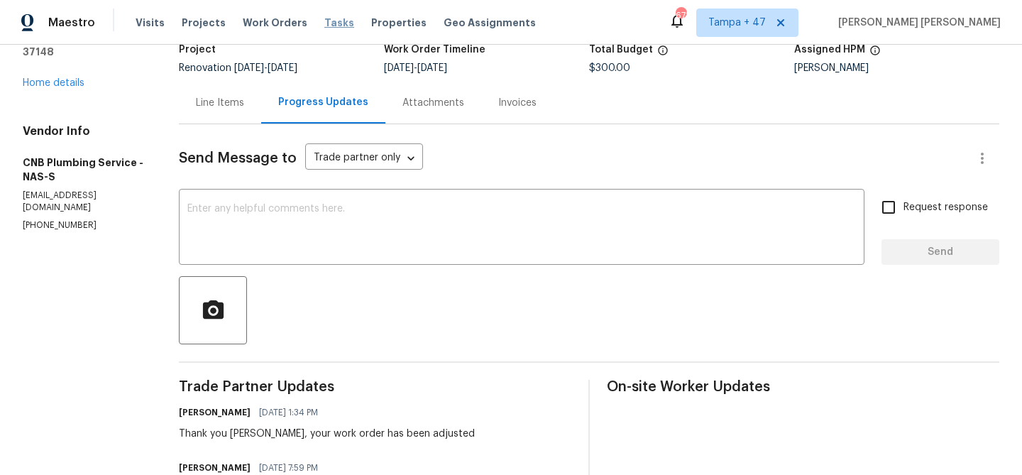
scroll to position [102, 0]
